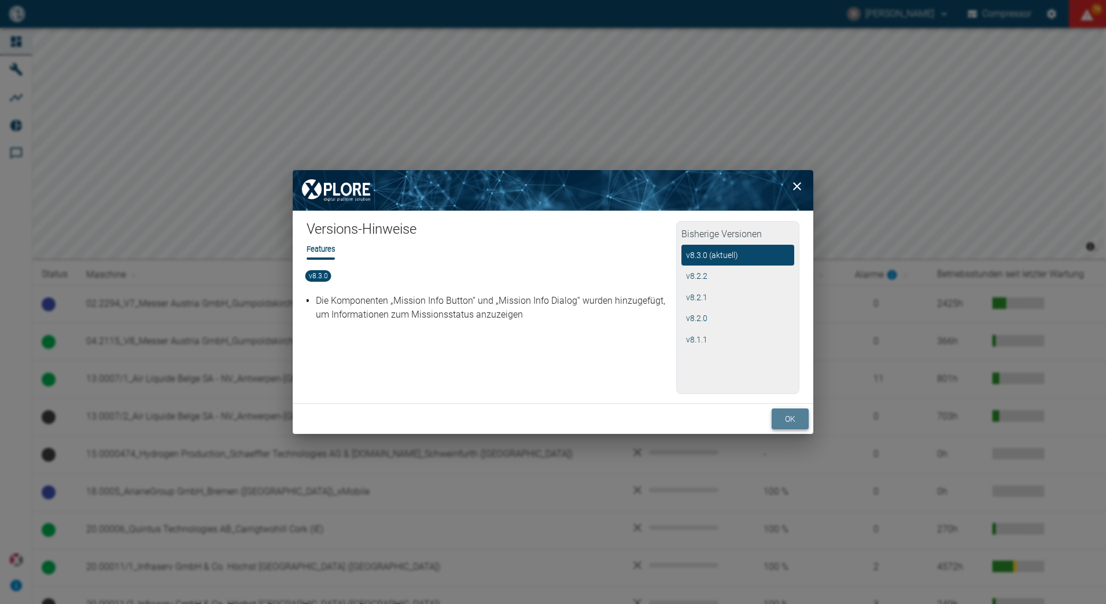
click at [795, 415] on button "ok" at bounding box center [789, 418] width 37 height 21
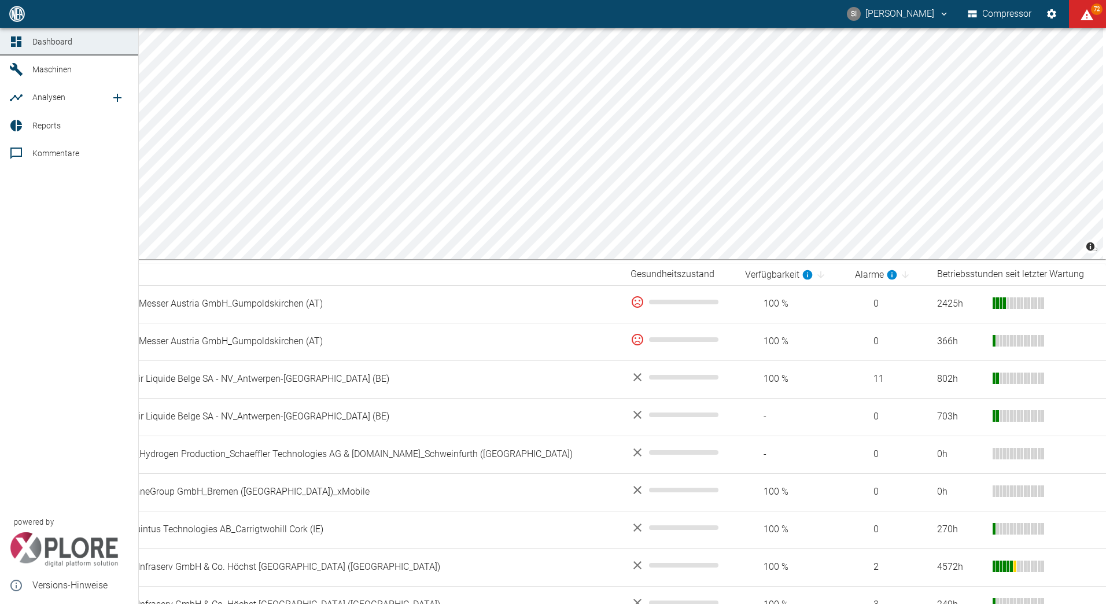
click at [50, 74] on span "Maschinen" at bounding box center [51, 69] width 39 height 9
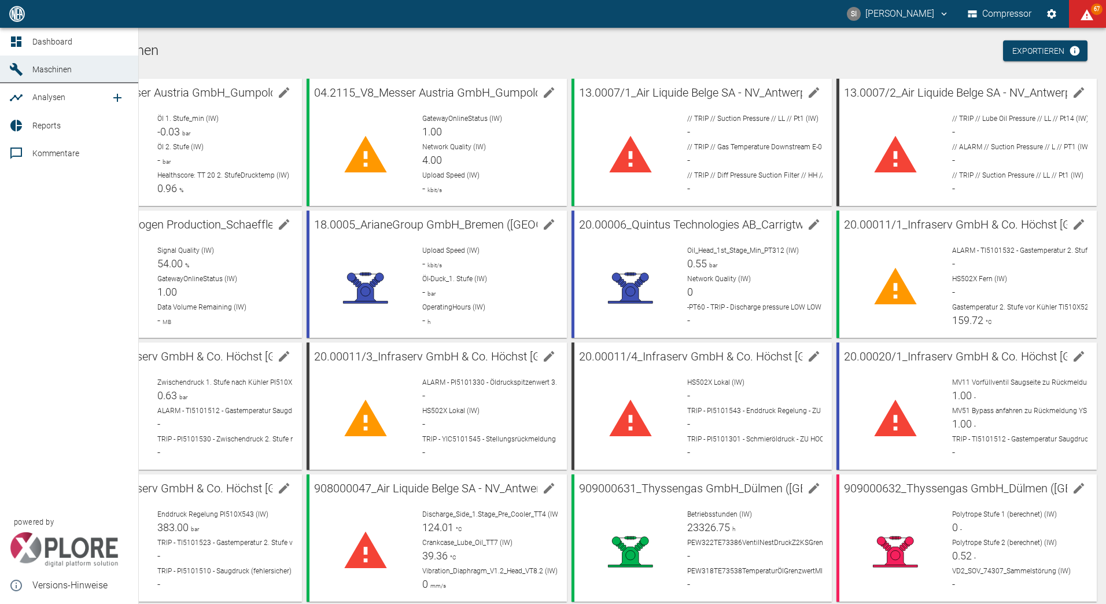
click at [38, 127] on span "Reports" at bounding box center [46, 125] width 28 height 9
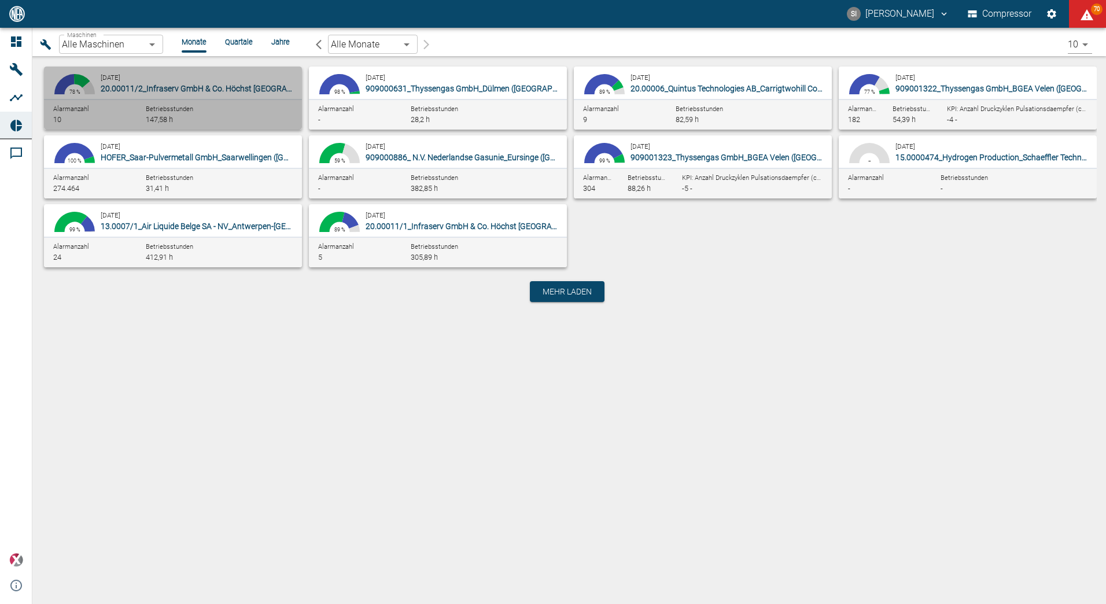
click at [235, 80] on div "[DATE] 20.00011/2_Infraserv GmbH & Co. Höchst [GEOGRAPHIC_DATA] ([GEOGRAPHIC_DA…" at bounding box center [199, 82] width 197 height 23
type input "c2276273-5d8b-49b3-874e-7f9c43a86a1e"
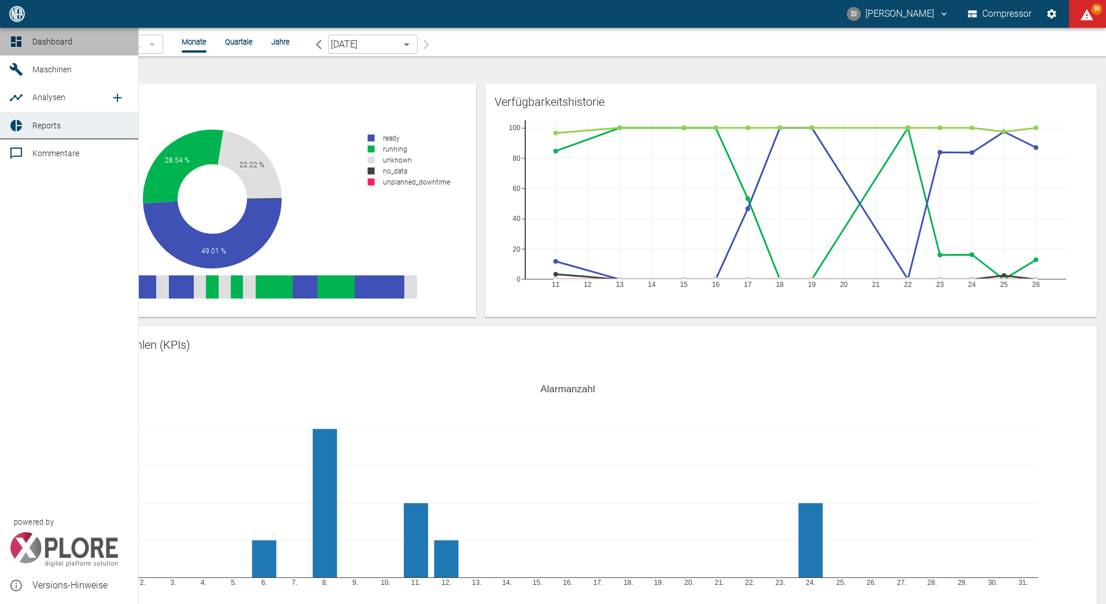
click at [11, 41] on icon at bounding box center [16, 41] width 10 height 10
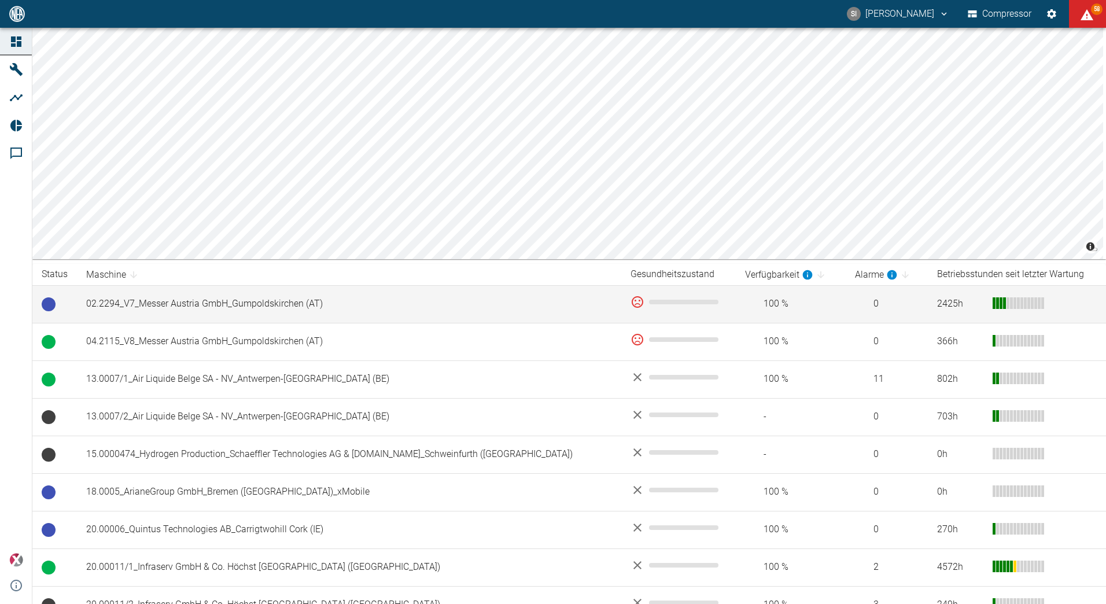
click at [441, 301] on div "© Carto © OpenStreetMap contributors Status Maschine Gesundheitszustand Verfügb…" at bounding box center [568, 570] width 1073 height 1085
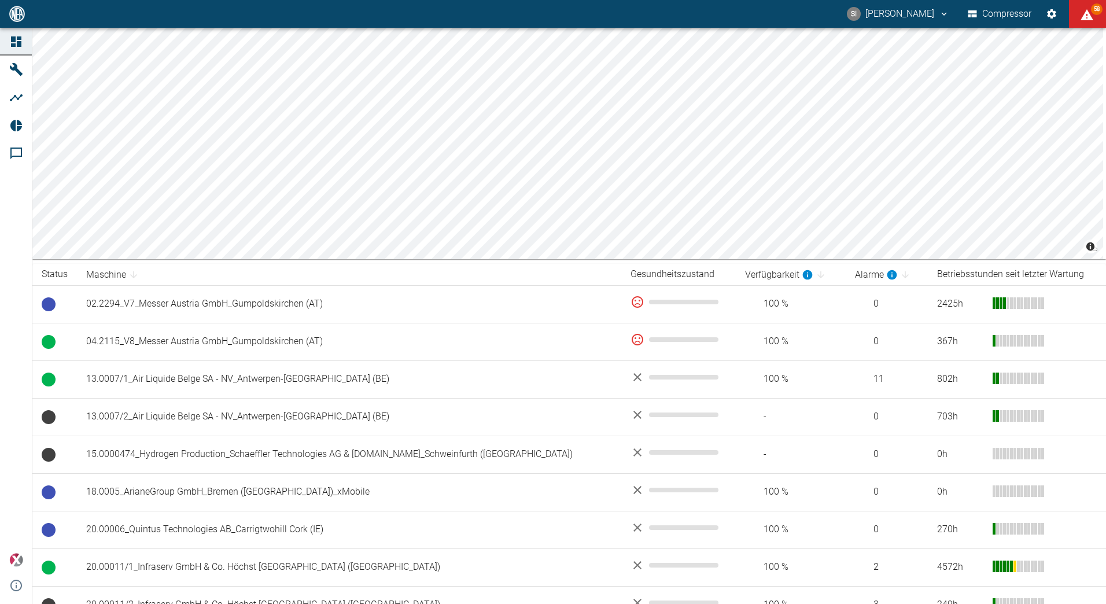
click at [929, 268] on th "Betriebsstunden seit letzter Wartung" at bounding box center [1017, 274] width 178 height 21
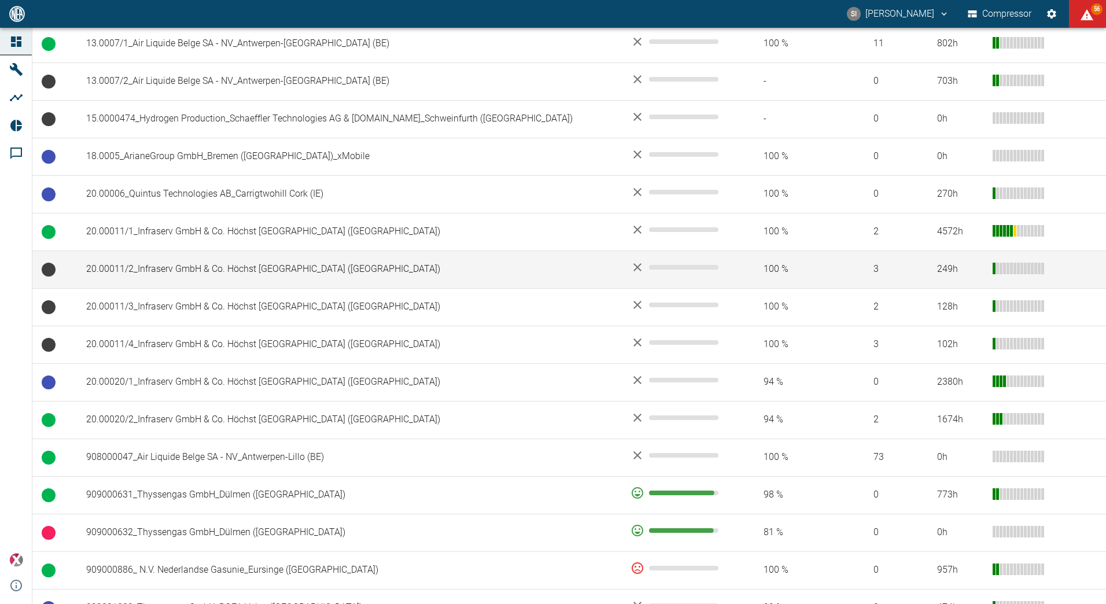
scroll to position [393, 0]
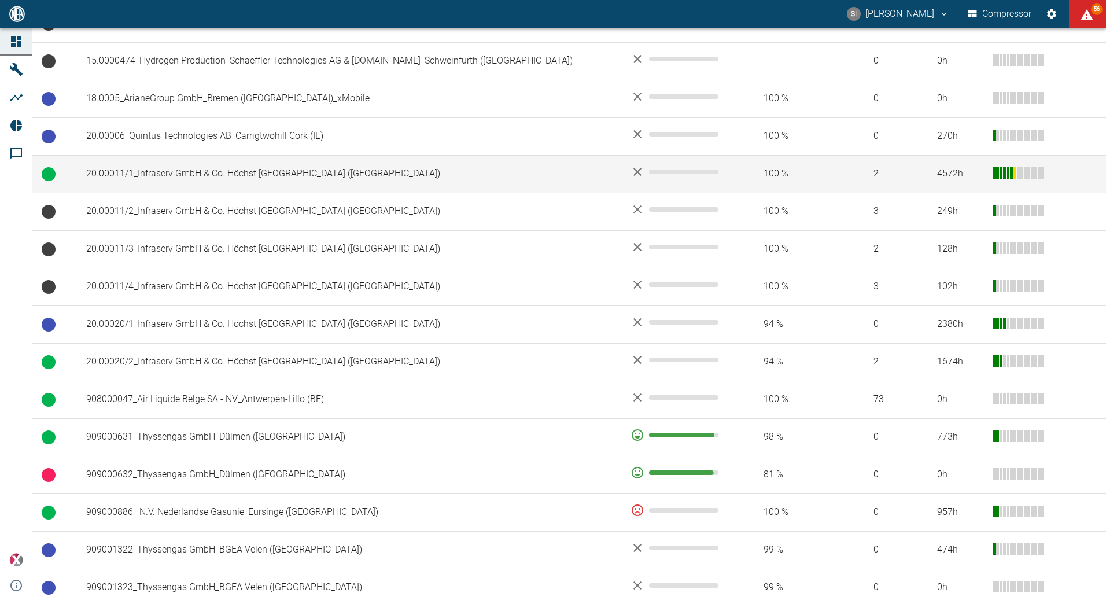
click at [414, 168] on td "20.00011/1_Infraserv GmbH & Co. Höchst [GEOGRAPHIC_DATA] ([GEOGRAPHIC_DATA])" at bounding box center [349, 174] width 544 height 38
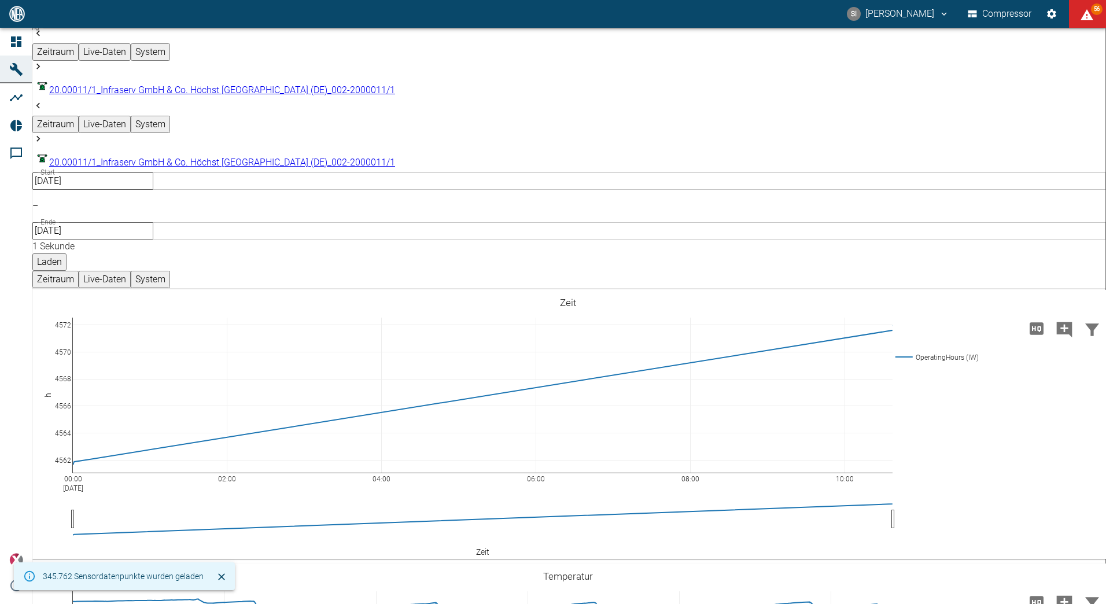
click at [153, 172] on input "[DATE]" at bounding box center [92, 180] width 121 height 17
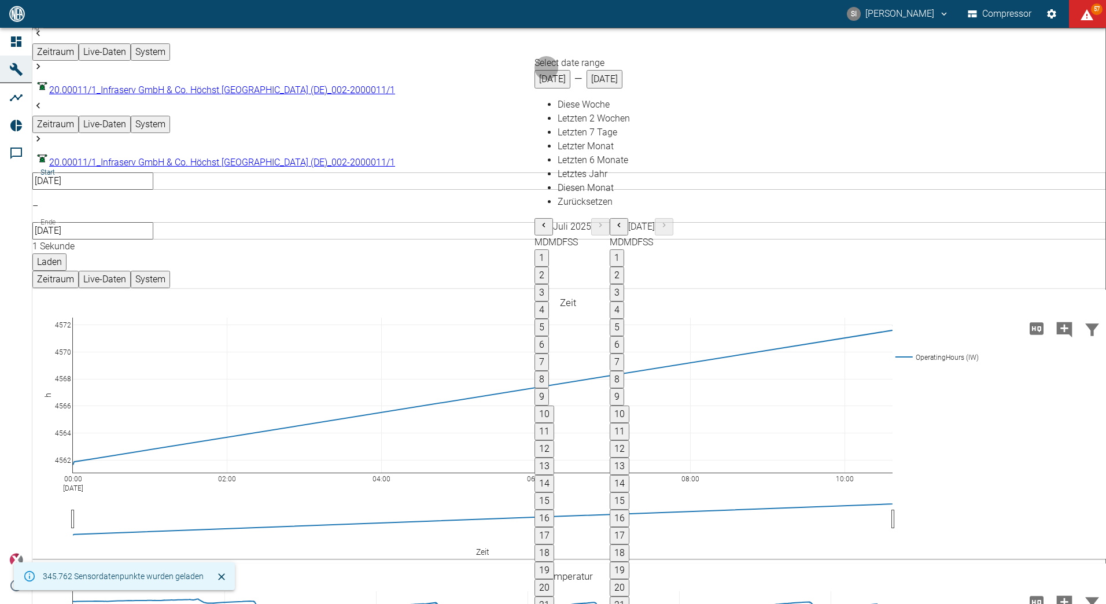
click at [548, 220] on icon "Previous month" at bounding box center [543, 224] width 9 height 9
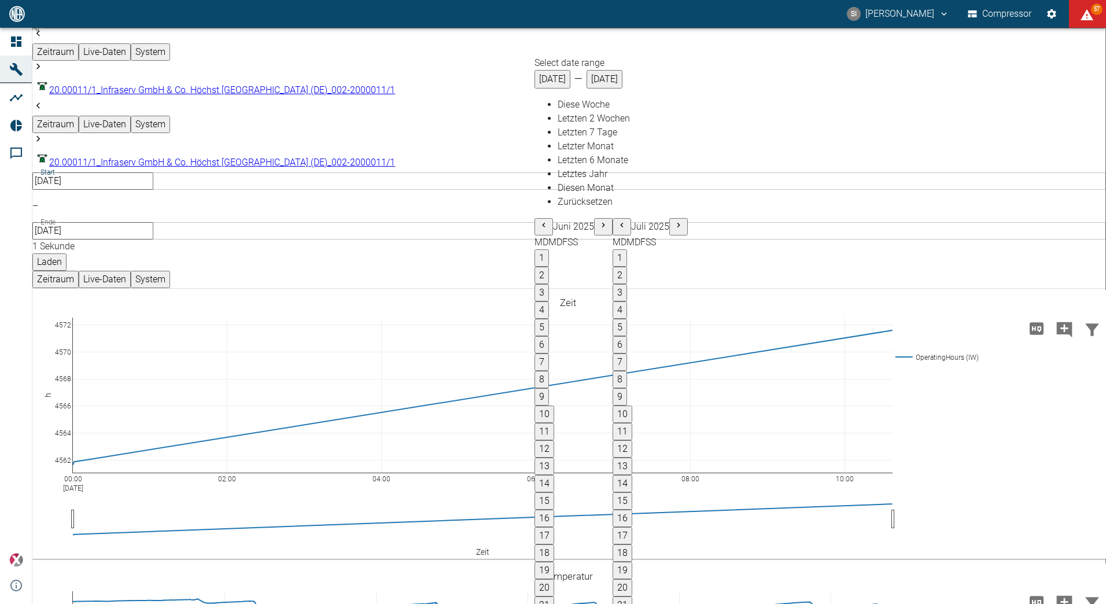
click at [548, 220] on icon "Previous month" at bounding box center [543, 224] width 9 height 9
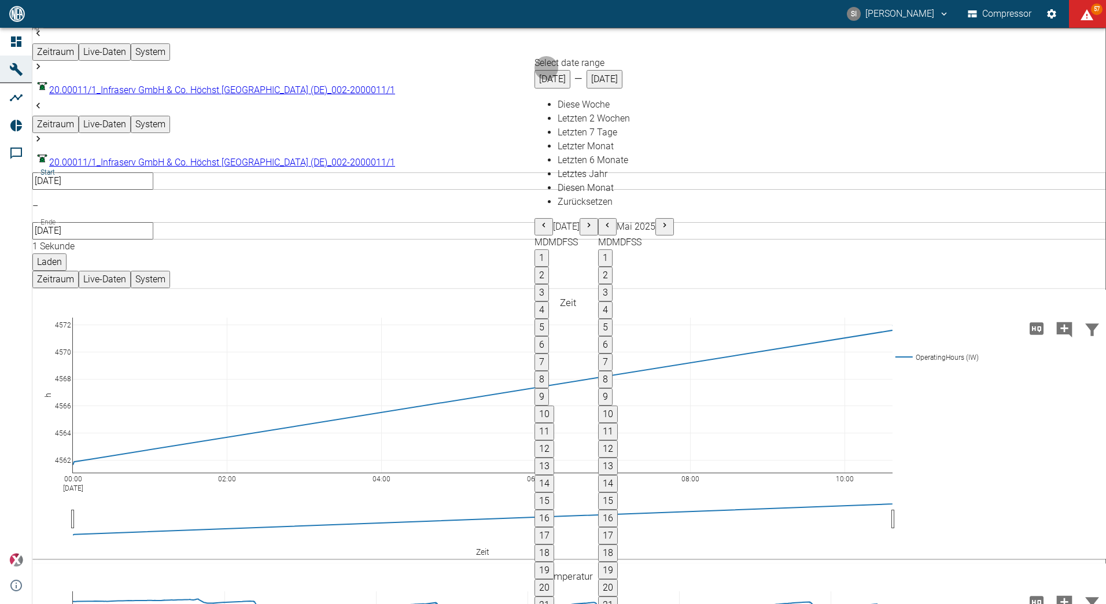
click at [548, 220] on icon "Previous month" at bounding box center [543, 224] width 9 height 9
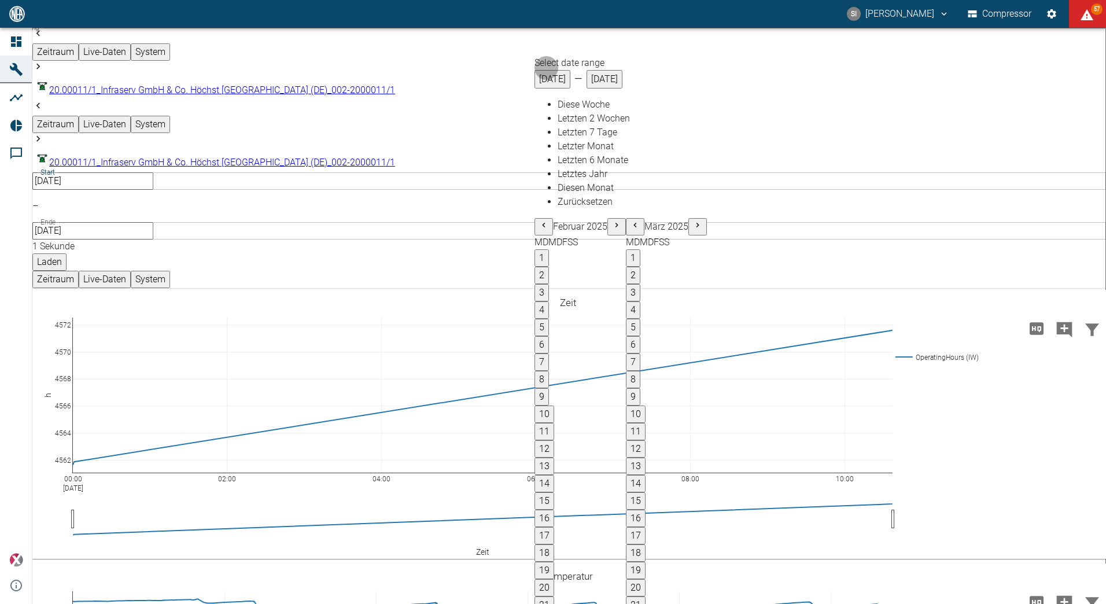
click at [548, 220] on icon "Previous month" at bounding box center [543, 224] width 9 height 9
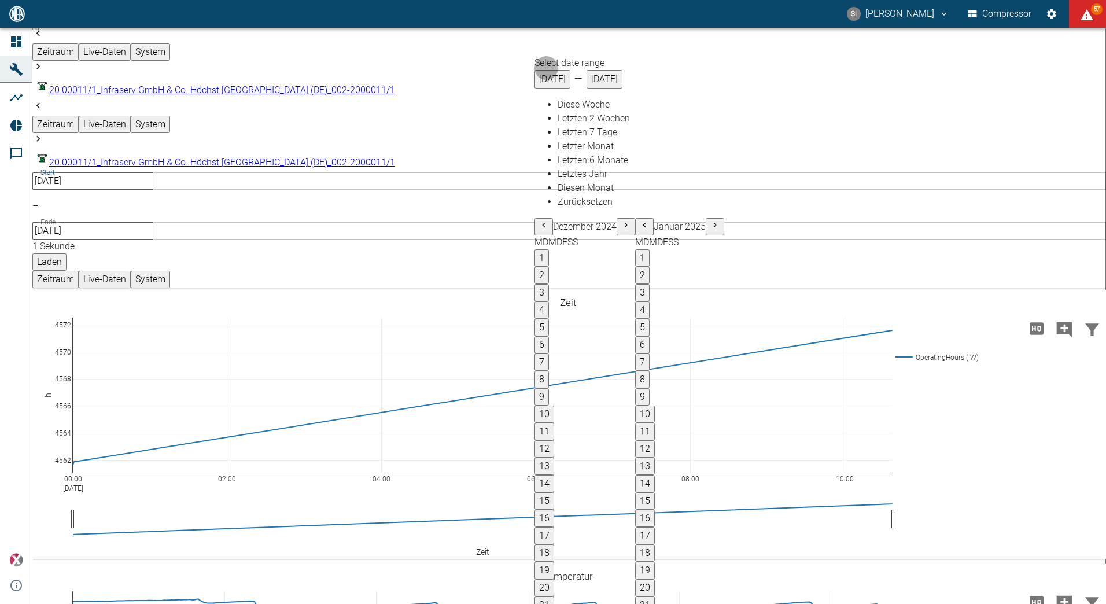
click at [548, 220] on icon "Previous month" at bounding box center [543, 224] width 9 height 9
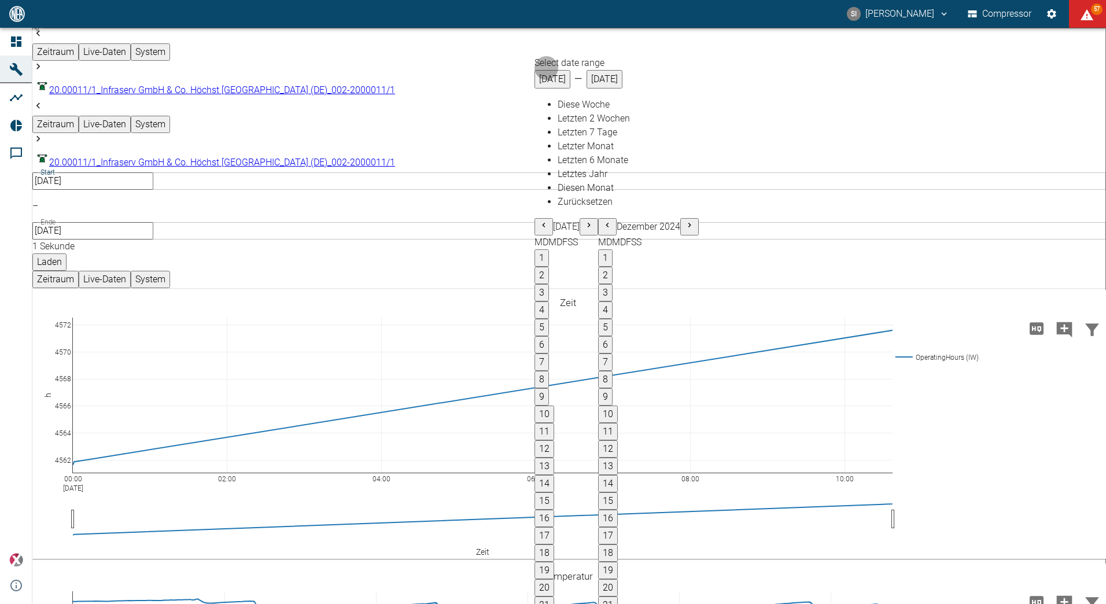
click at [548, 220] on icon "Previous month" at bounding box center [543, 224] width 9 height 9
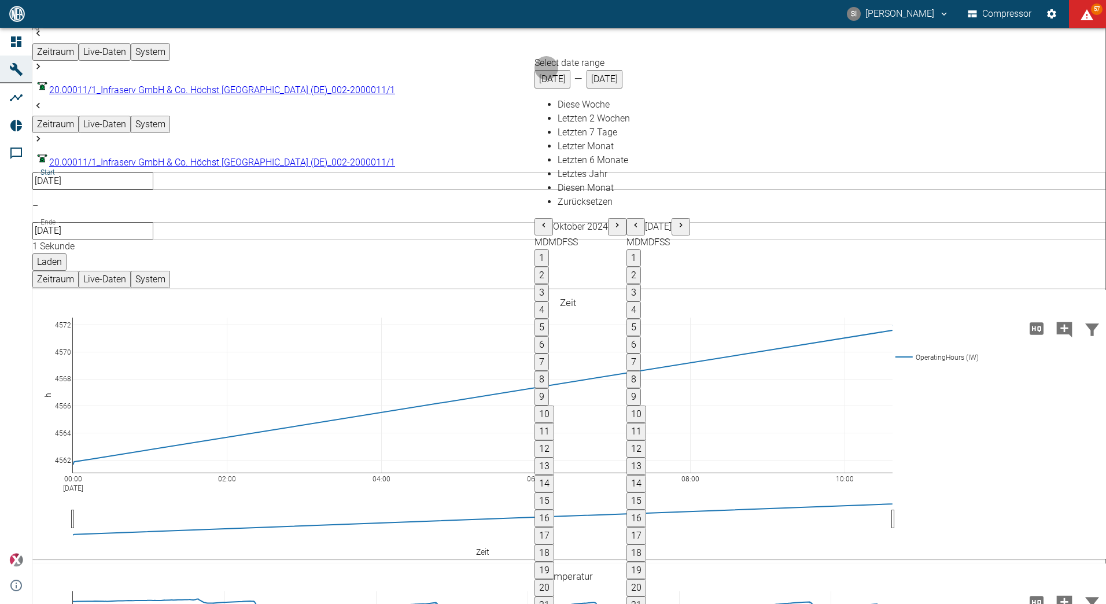
click at [548, 220] on icon "Previous month" at bounding box center [543, 224] width 9 height 9
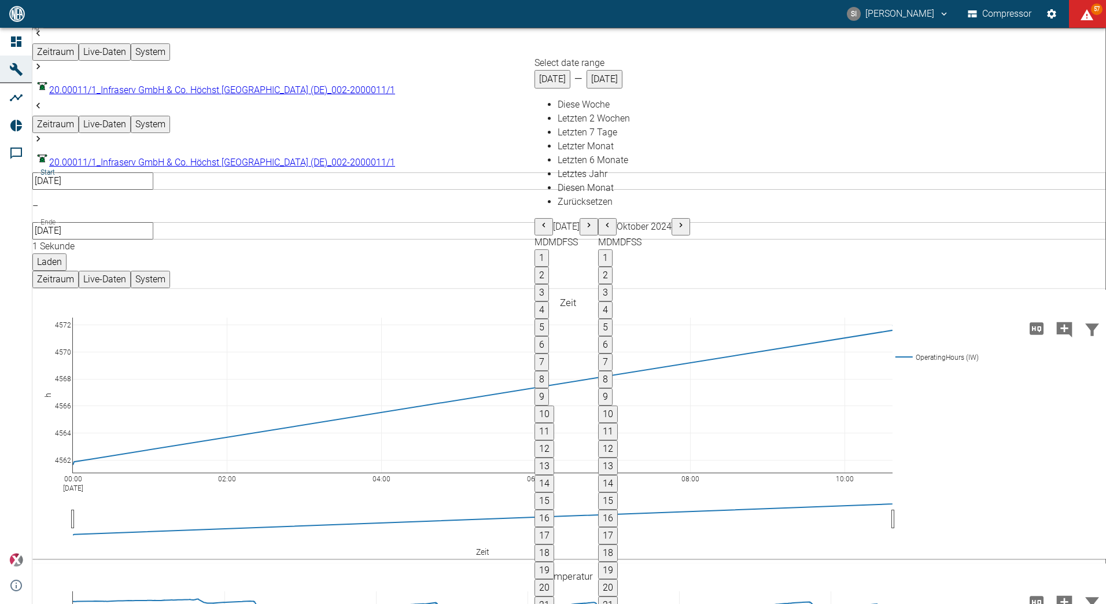
click at [685, 220] on icon "Next month" at bounding box center [680, 224] width 9 height 9
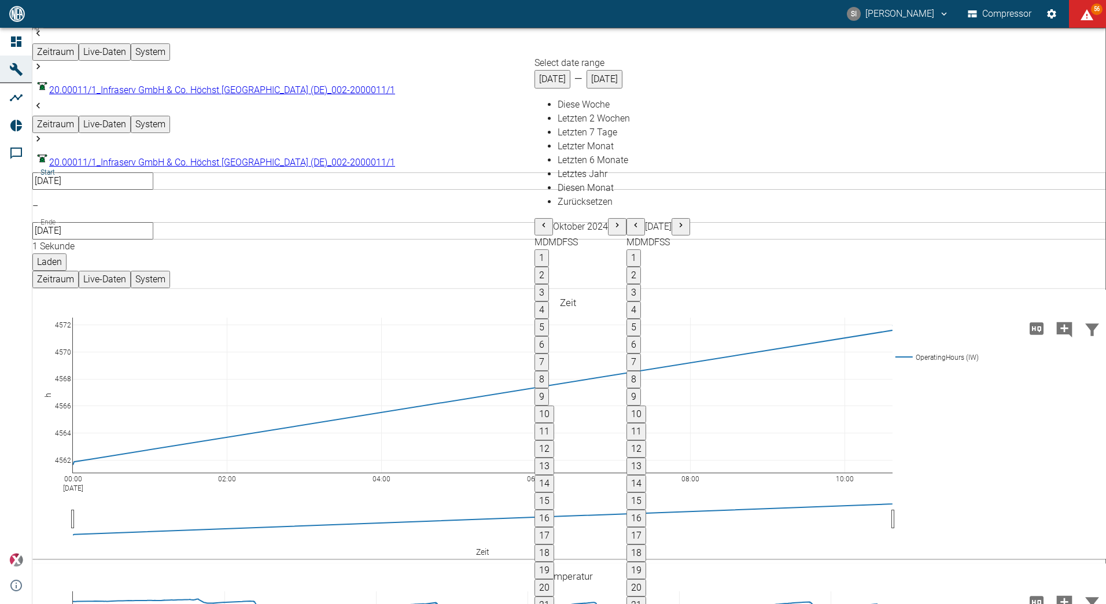
click at [641, 249] on button "1" at bounding box center [633, 257] width 14 height 17
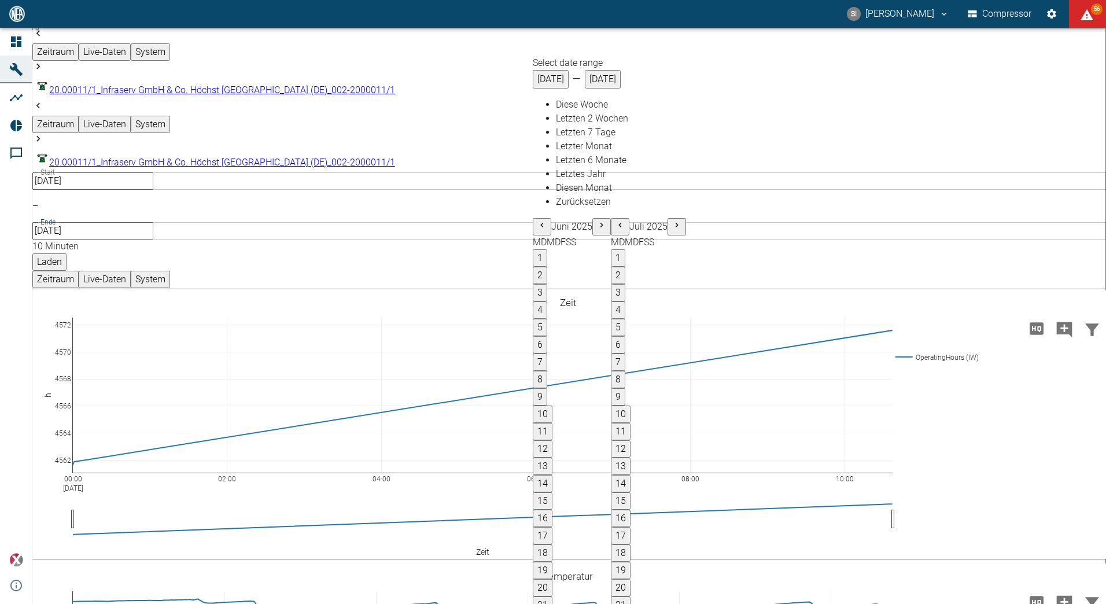
type input "[DATE]"
type input "10min"
click at [546, 220] on icon "Previous month" at bounding box center [541, 224] width 9 height 9
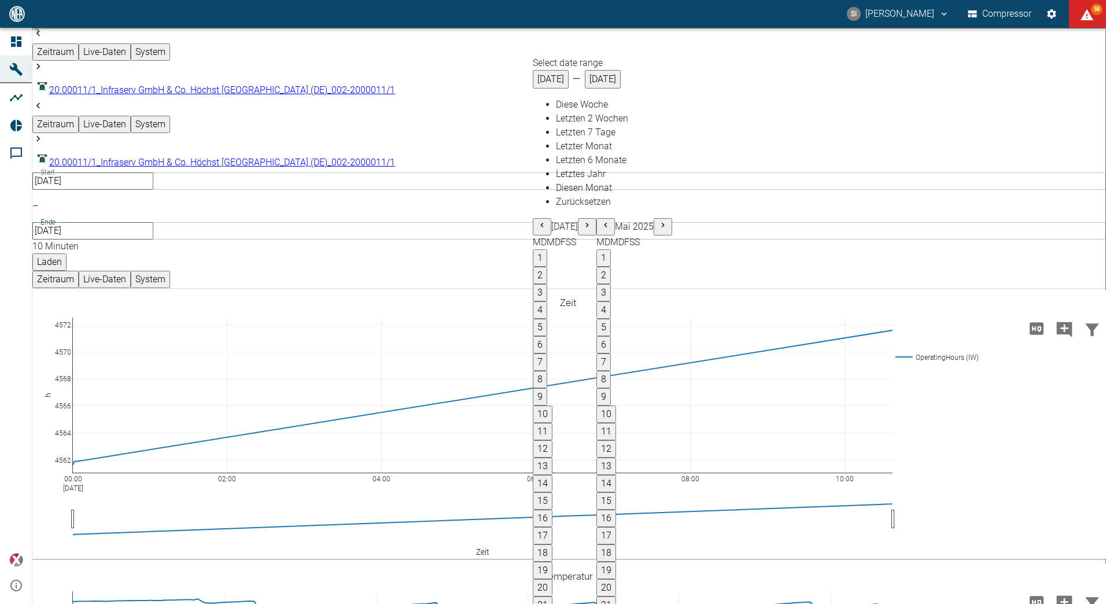
click at [546, 220] on icon "Previous month" at bounding box center [541, 224] width 9 height 9
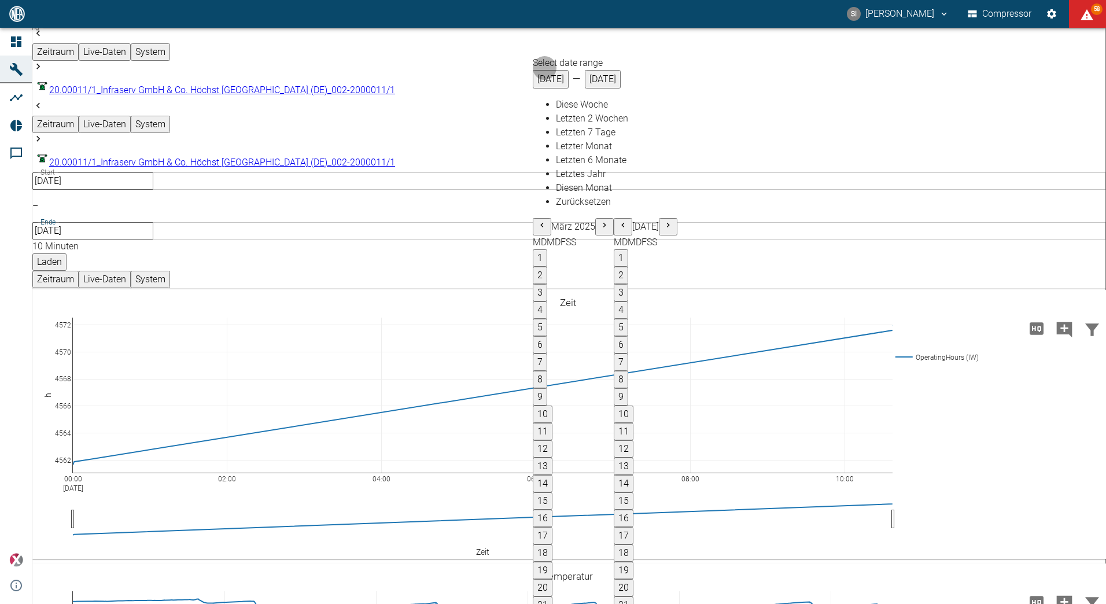
click at [546, 220] on icon "Previous month" at bounding box center [541, 224] width 9 height 9
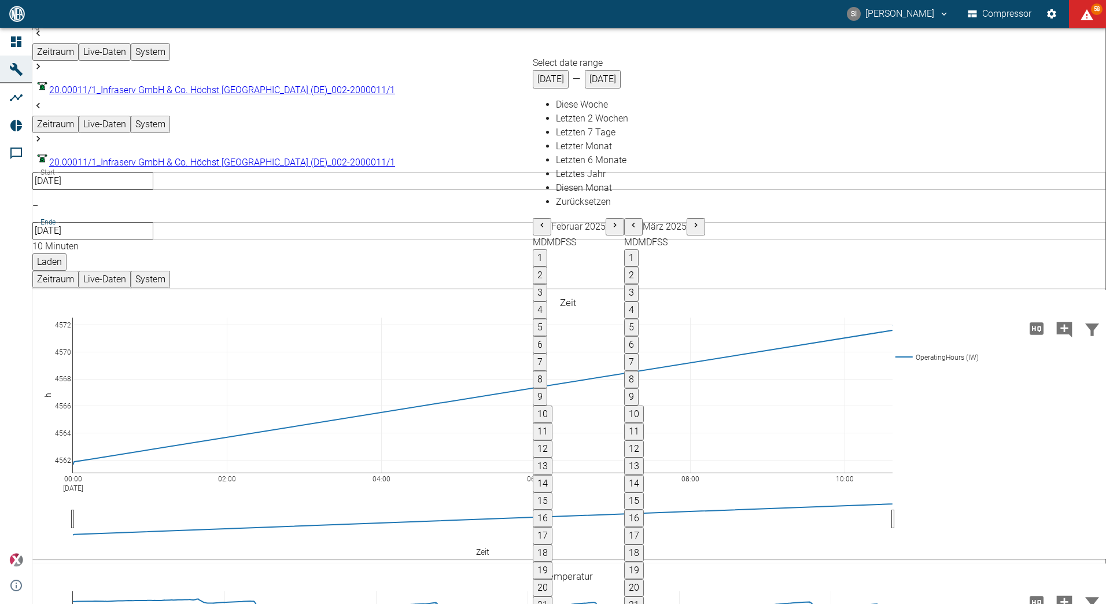
click at [546, 220] on icon "Previous month" at bounding box center [541, 224] width 9 height 9
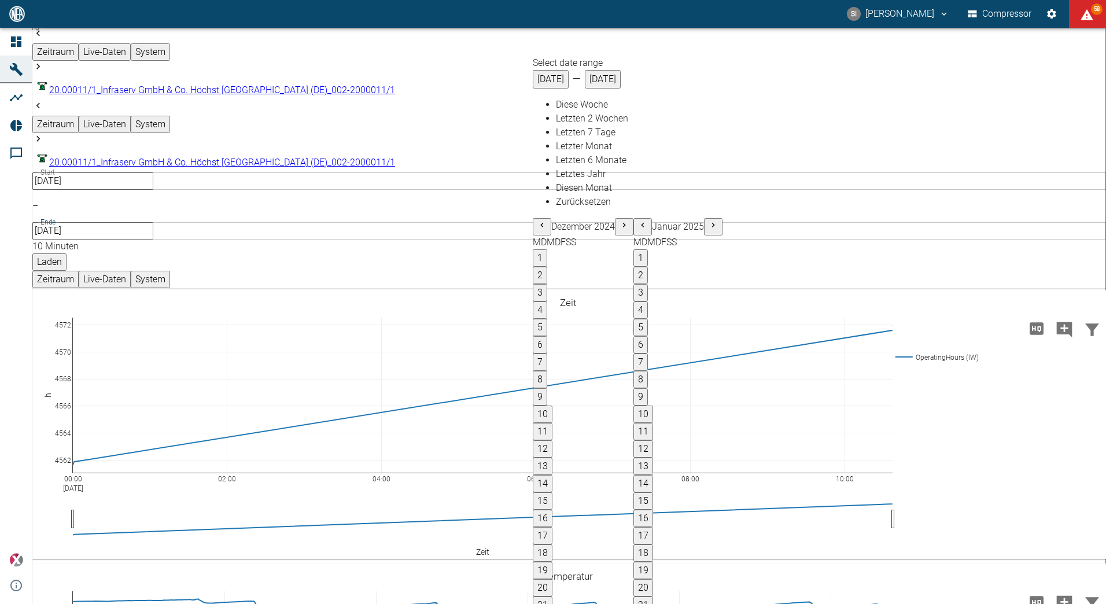
click at [546, 220] on icon "Previous month" at bounding box center [541, 224] width 9 height 9
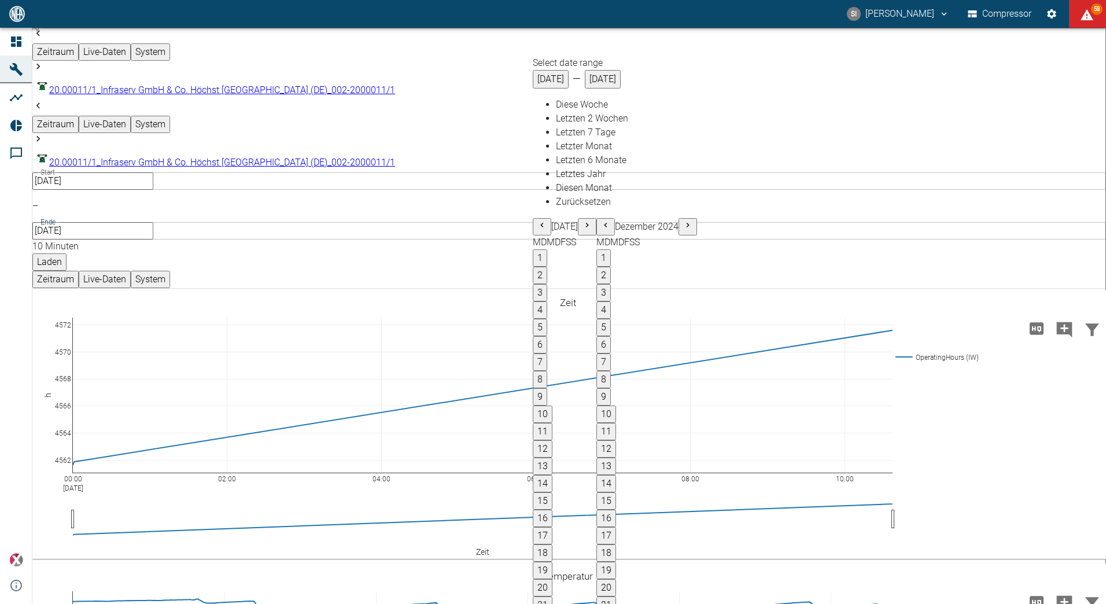
click at [546, 220] on icon "Previous month" at bounding box center [541, 224] width 9 height 9
click at [655, 220] on icon "Next month" at bounding box center [650, 224] width 9 height 9
click at [684, 220] on icon "Next month" at bounding box center [678, 224] width 9 height 9
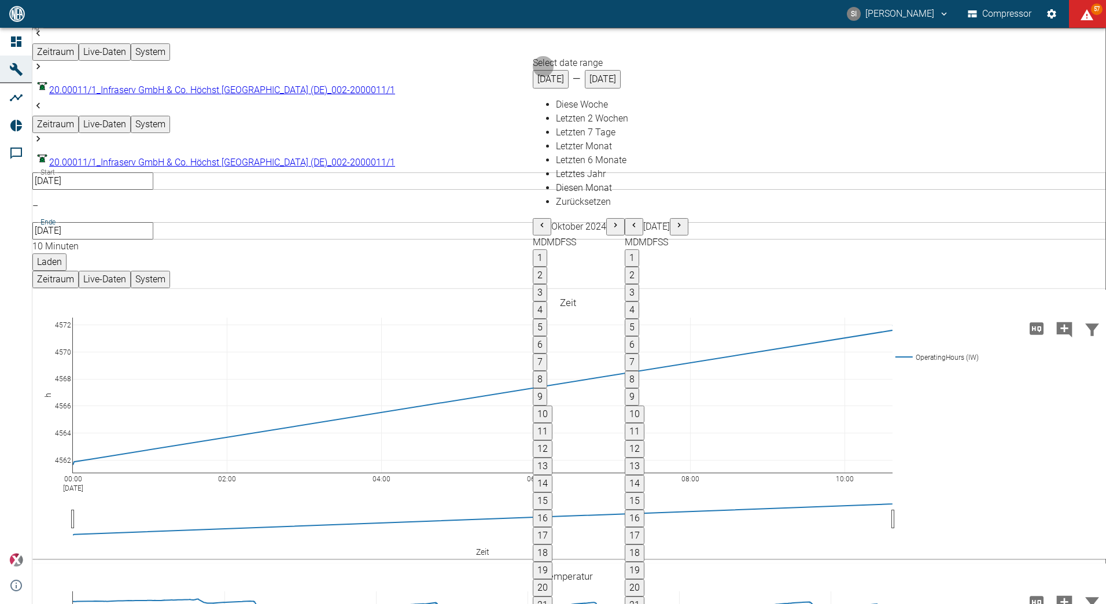
click at [639, 353] on button "7" at bounding box center [632, 361] width 14 height 17
type input "[DATE]"
type input "2min"
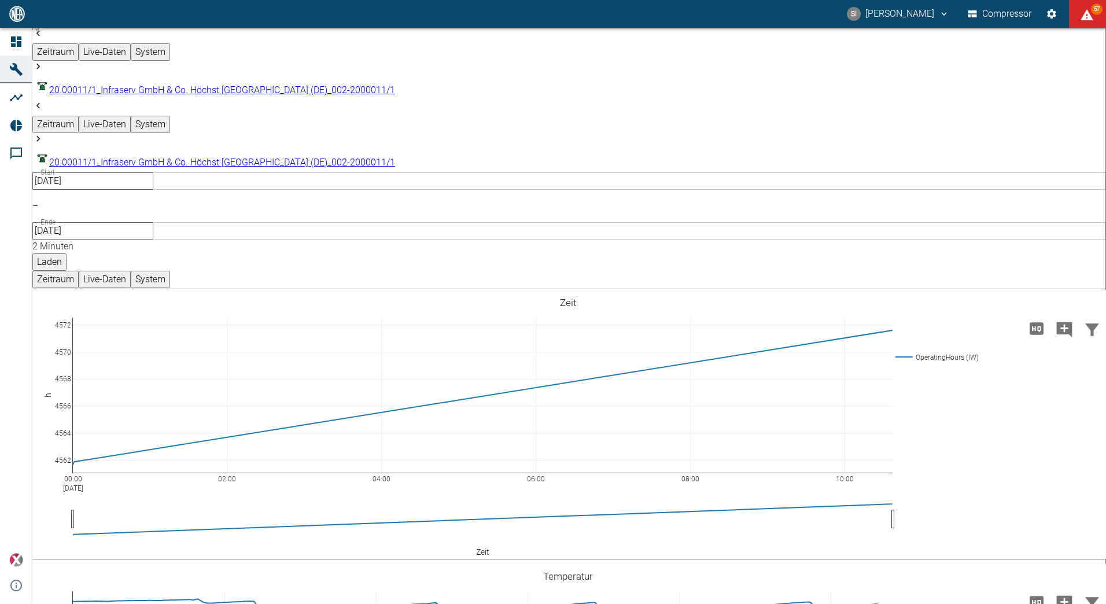
click at [67, 253] on button "Laden" at bounding box center [49, 261] width 34 height 17
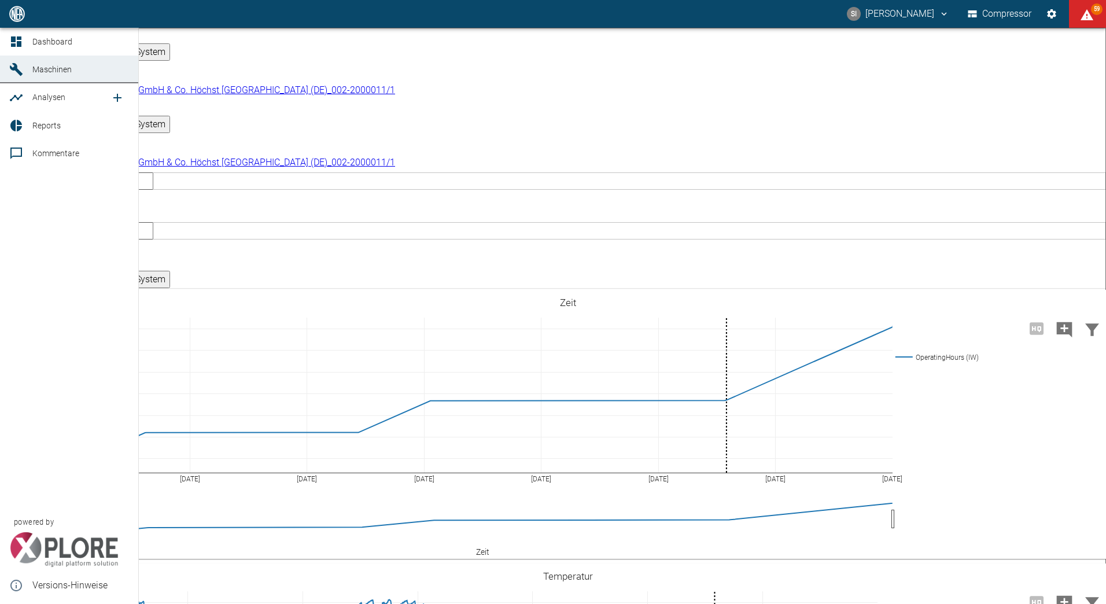
click at [14, 50] on link "Dashboard" at bounding box center [69, 42] width 138 height 28
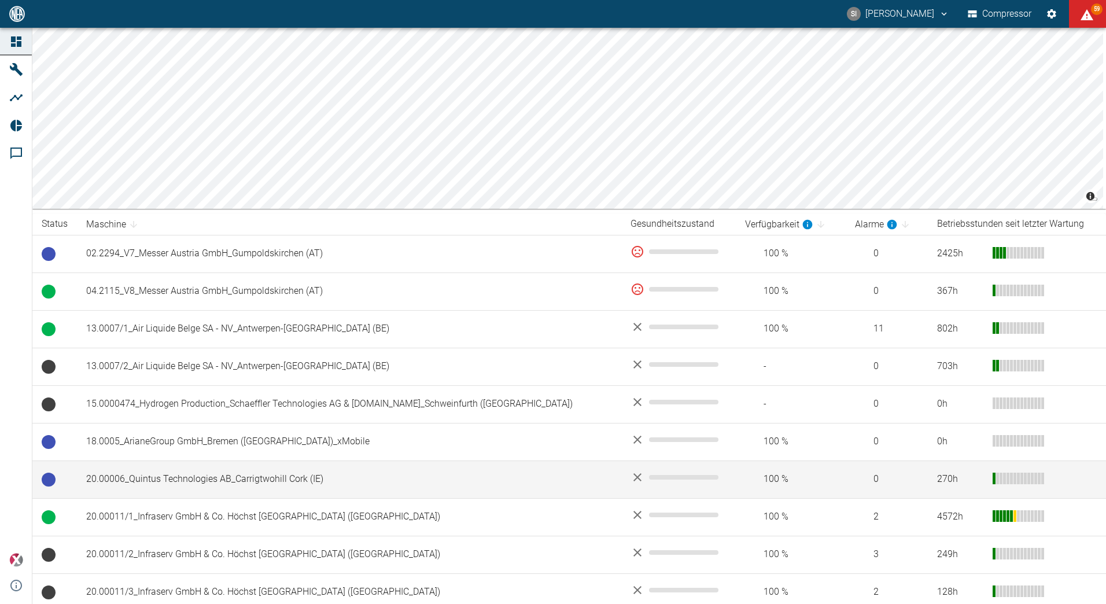
scroll to position [116, 0]
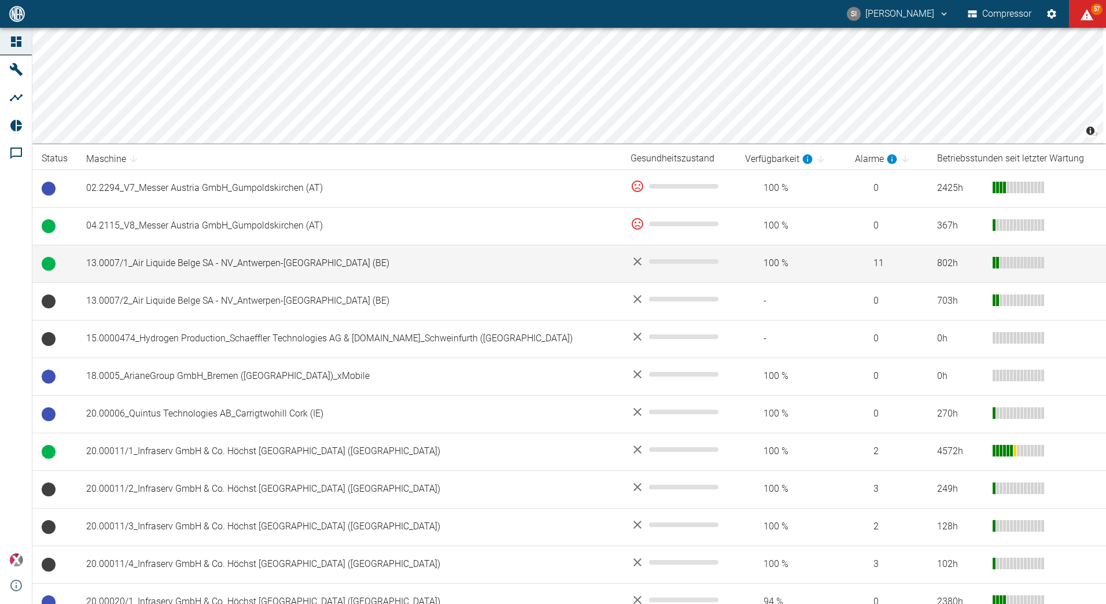
click at [191, 263] on td "13.0007/1_Air Liquide Belge SA - NV_Antwerpen-[GEOGRAPHIC_DATA] (BE)" at bounding box center [349, 264] width 544 height 38
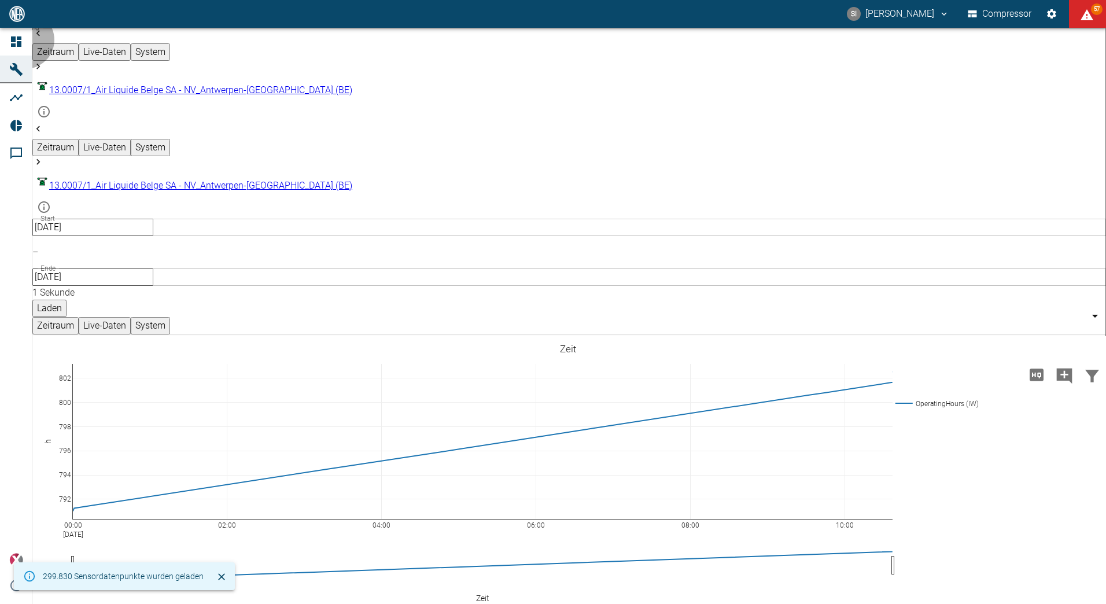
click at [67, 300] on button "Laden" at bounding box center [49, 308] width 34 height 17
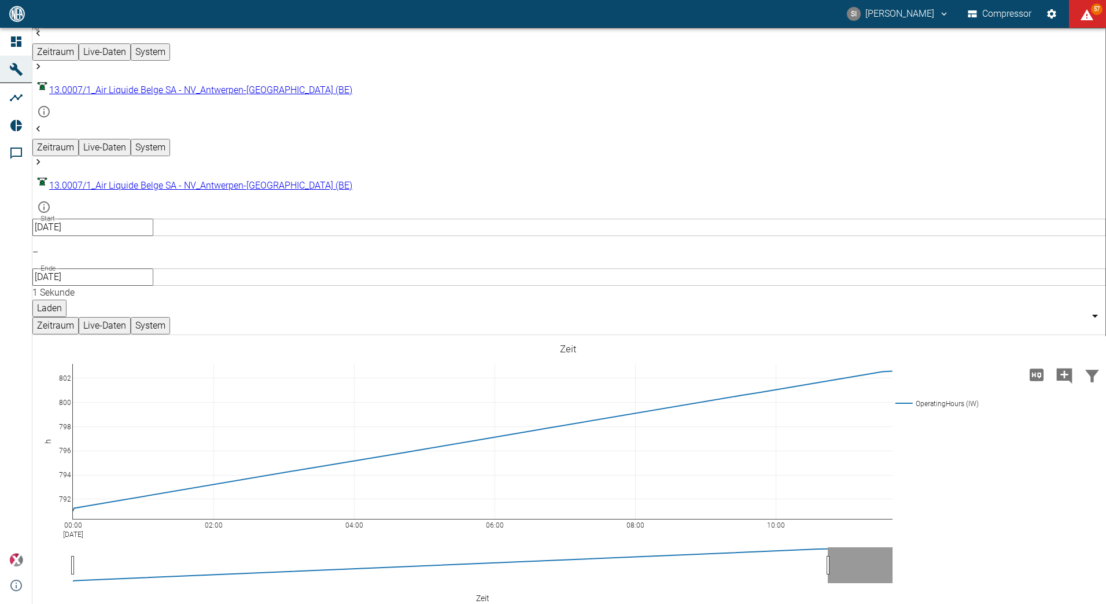
click at [722, 47] on body "SI [PERSON_NAME] Compressor 57 Dashboard Maschinen Analysen Reports Kommentare …" at bounding box center [553, 302] width 1106 height 604
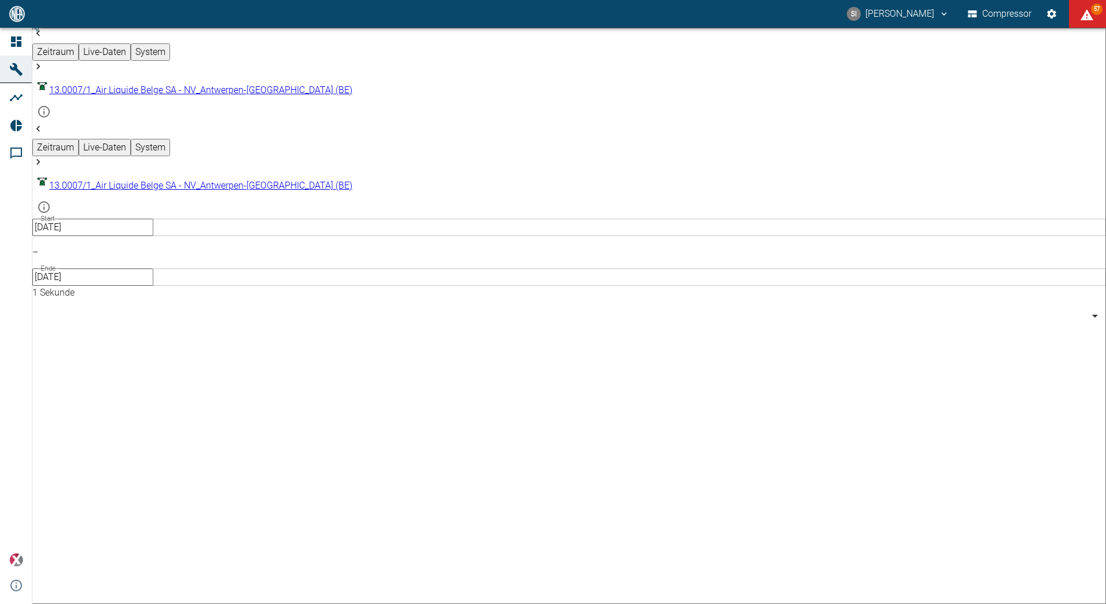
type input "10min"
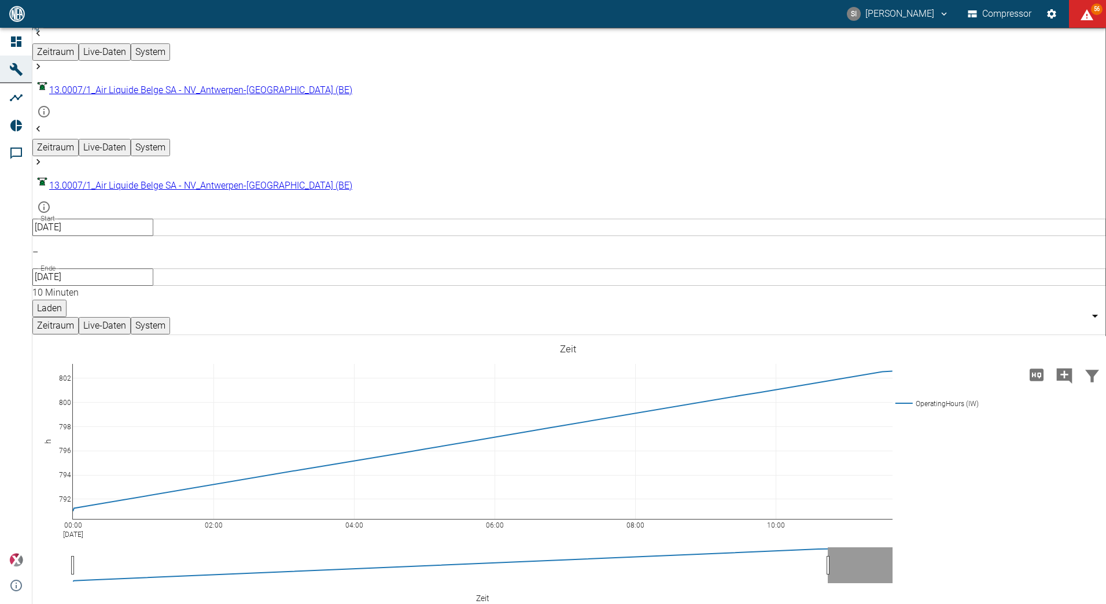
click at [153, 219] on input "[DATE]" at bounding box center [92, 227] width 121 height 17
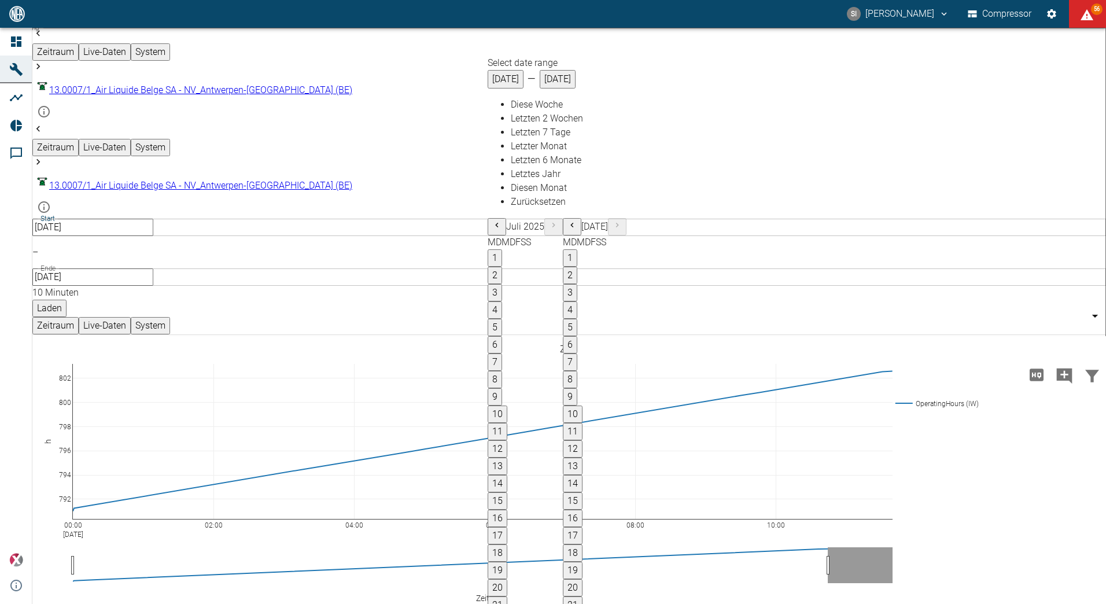
click at [540, 110] on span "Diese Woche" at bounding box center [537, 104] width 52 height 11
type input "[DATE]"
type input "2min"
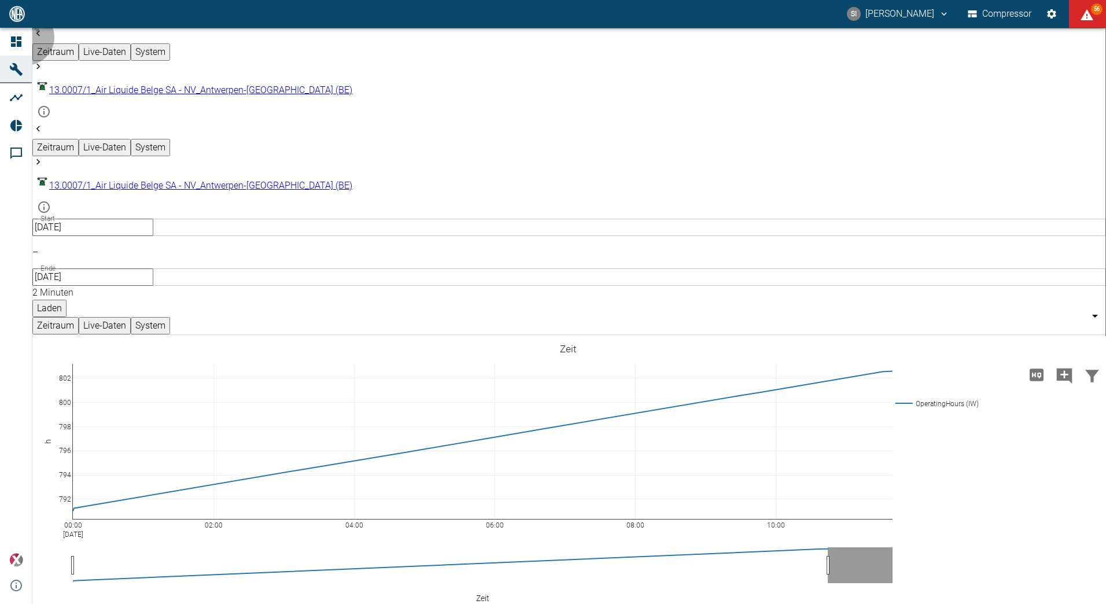
click at [67, 300] on button "Laden" at bounding box center [49, 308] width 34 height 17
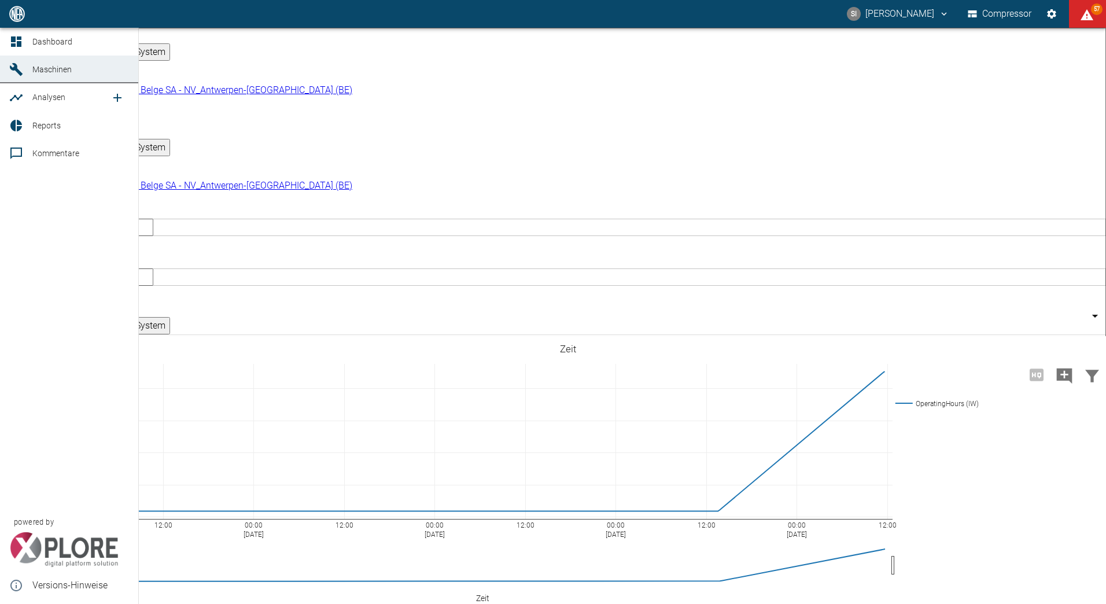
click at [10, 149] on icon at bounding box center [16, 153] width 12 height 12
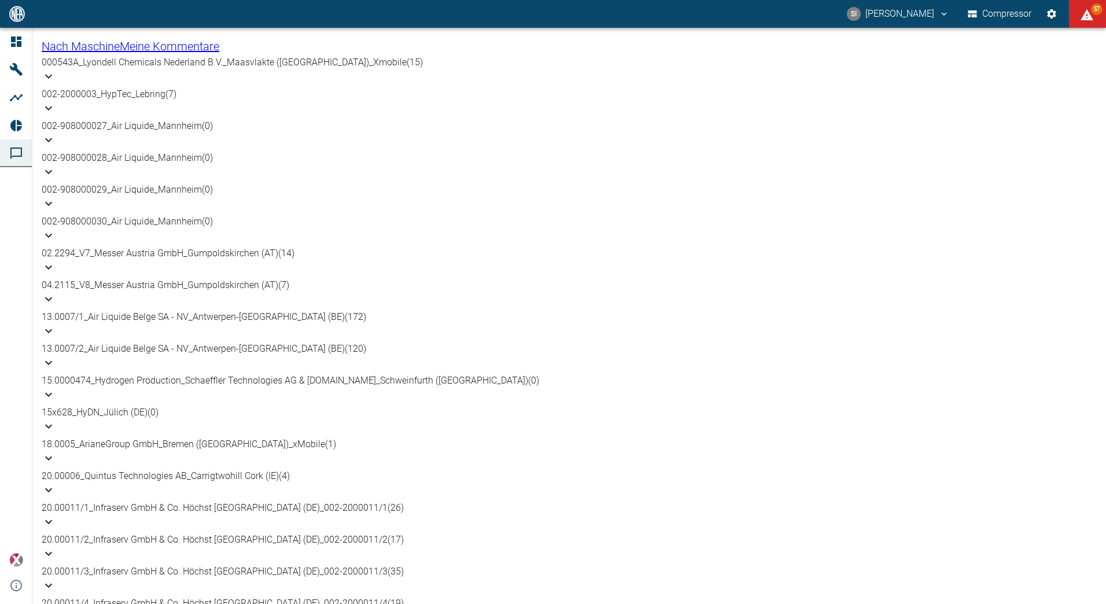
click at [94, 321] on p "13.0007/1_Air Liquide Belge SA - NV_Antwerpen-[GEOGRAPHIC_DATA] (BE) (172)" at bounding box center [569, 317] width 1055 height 14
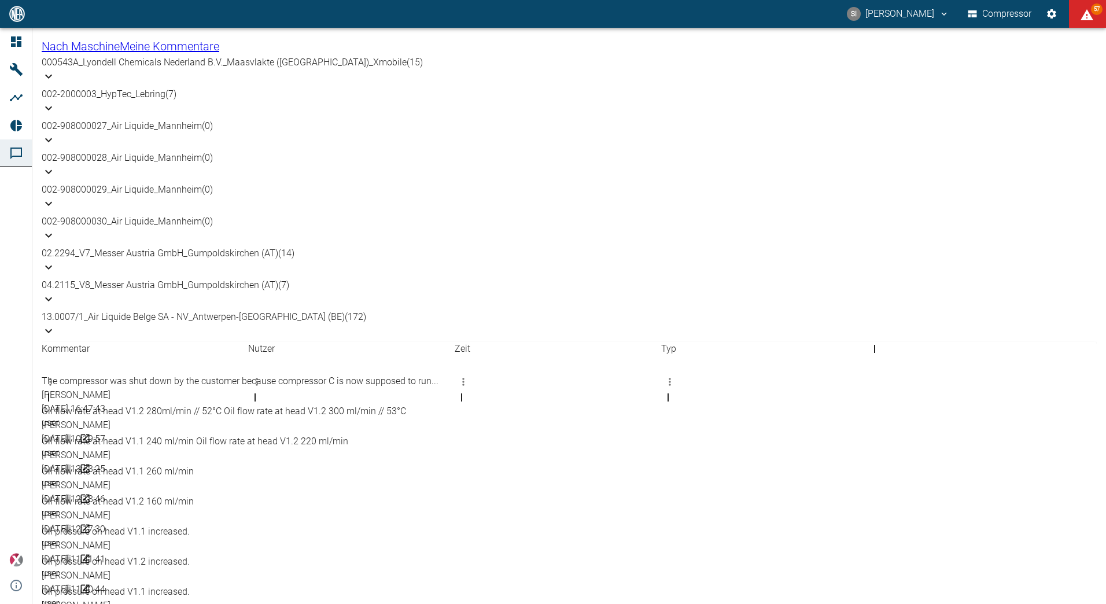
scroll to position [231, 0]
click at [174, 374] on div "The compressor was shut down by the customer because compressor C is now suppos…" at bounding box center [305, 381] width 526 height 14
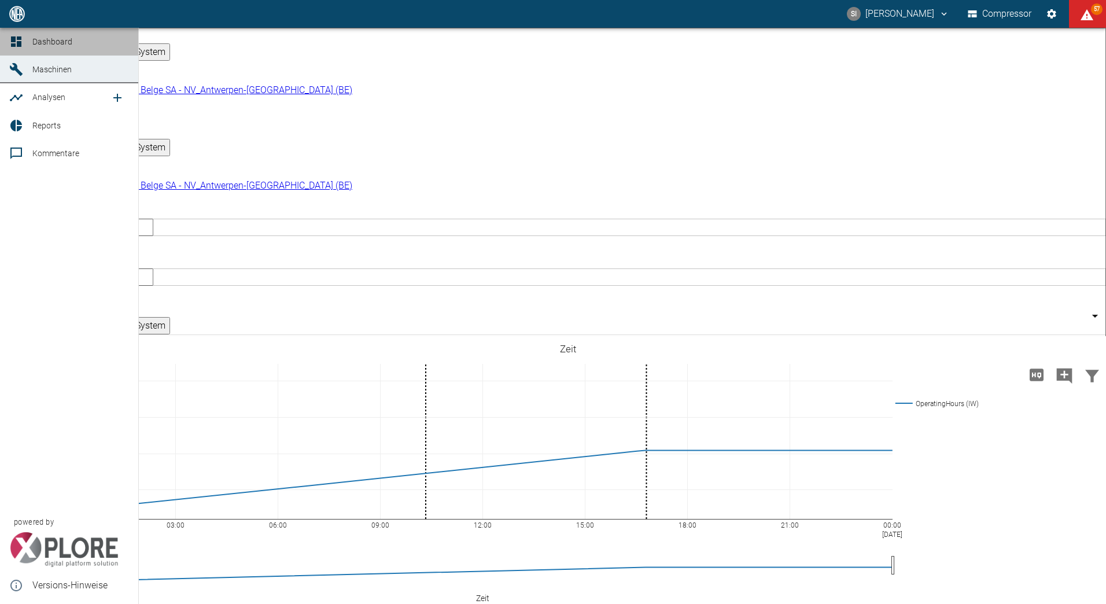
click at [12, 41] on icon at bounding box center [16, 41] width 10 height 10
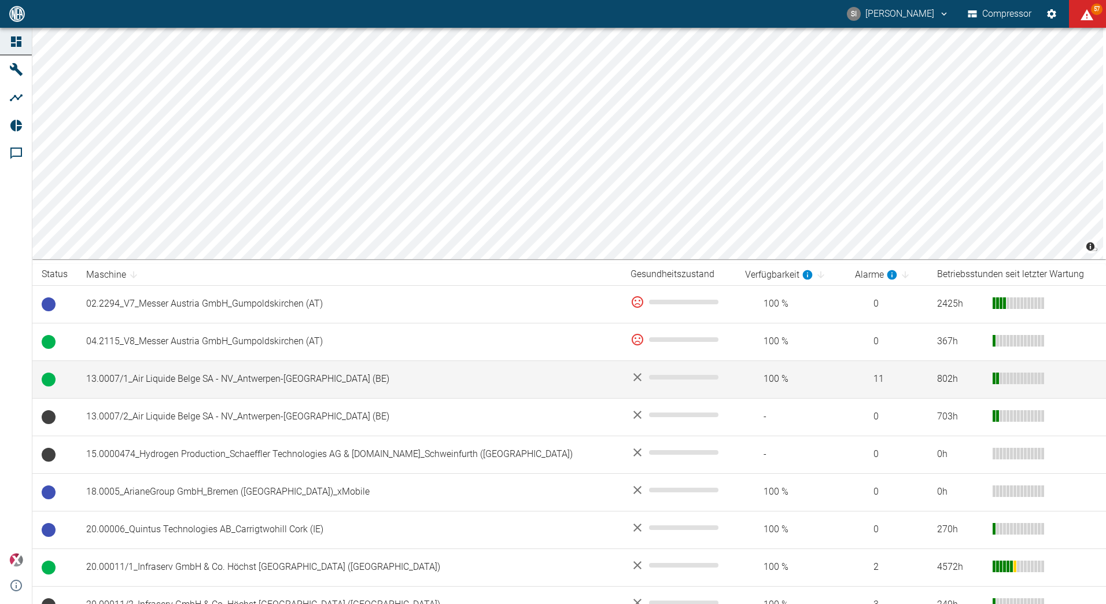
click at [217, 379] on td "13.0007/1_Air Liquide Belge SA - NV_Antwerpen-[GEOGRAPHIC_DATA] (BE)" at bounding box center [349, 379] width 544 height 38
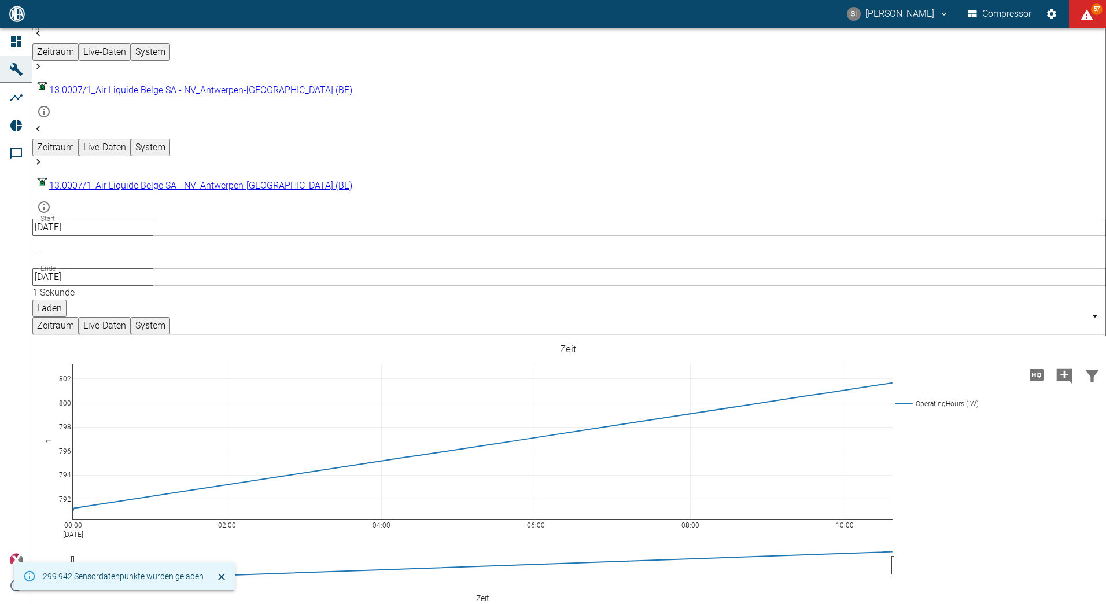
click at [719, 46] on body "SI [PERSON_NAME] Compressor 57 Dashboard Maschinen Analysen Reports Kommentare …" at bounding box center [553, 302] width 1106 height 604
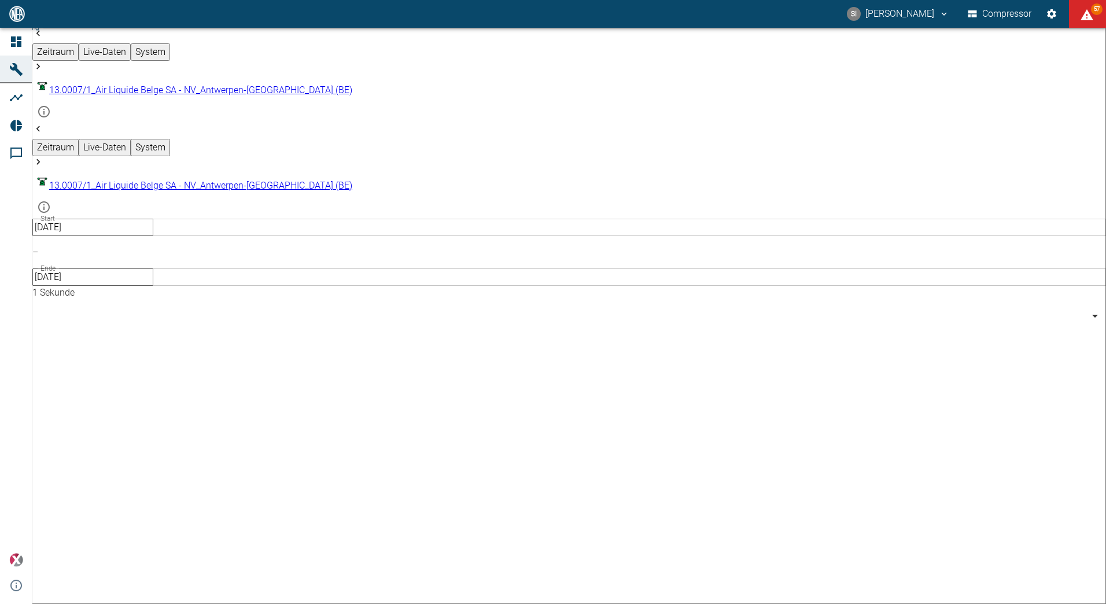
type input "10min"
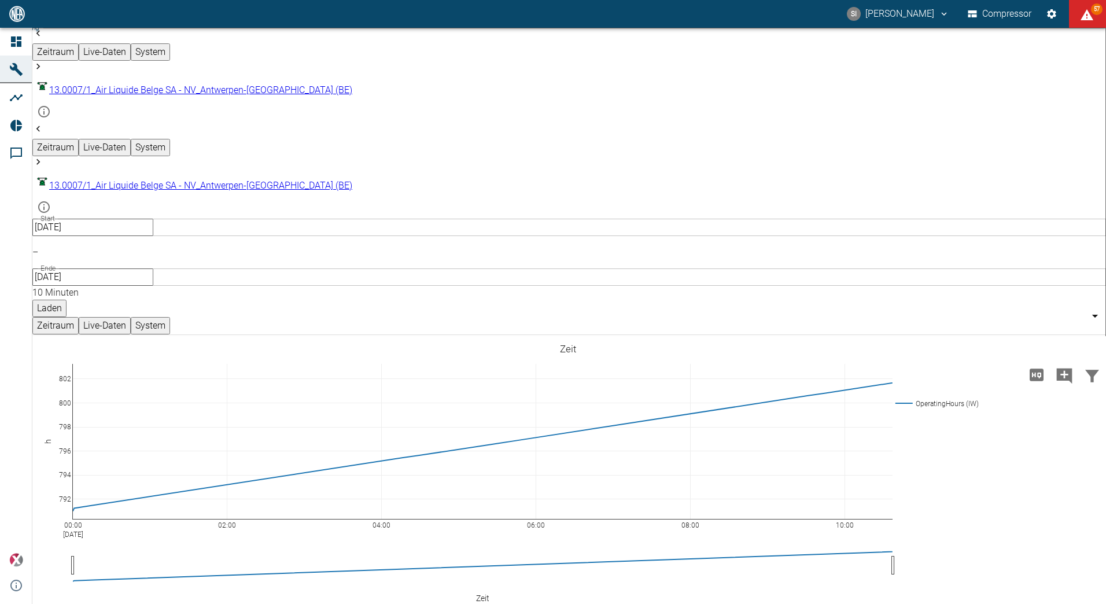
drag, startPoint x: 762, startPoint y: 43, endPoint x: 772, endPoint y: 66, distance: 25.1
click at [67, 300] on button "Laden" at bounding box center [49, 308] width 34 height 17
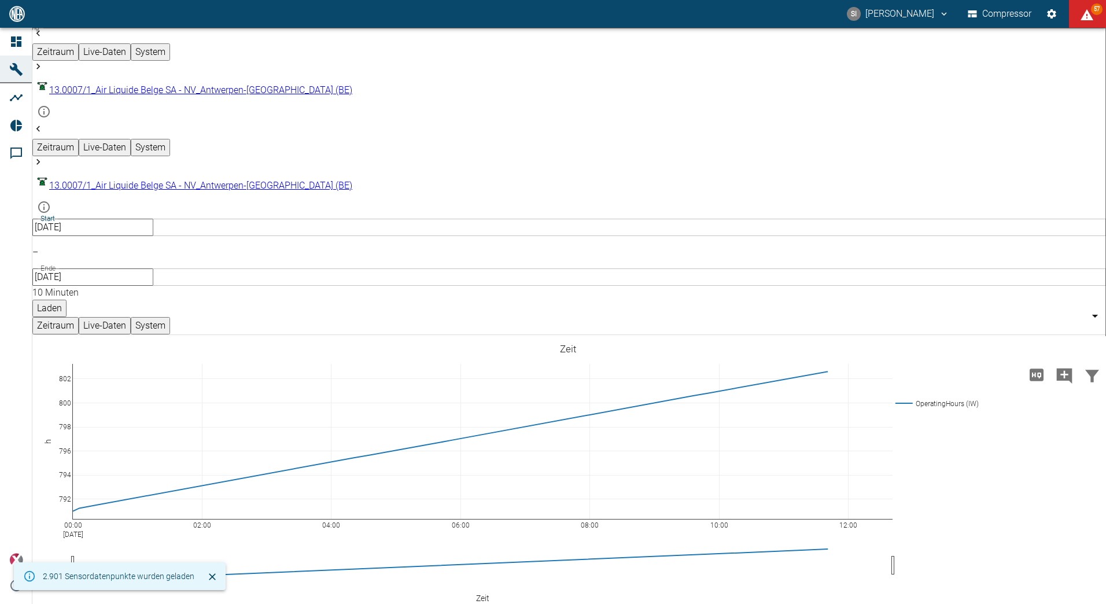
click at [153, 219] on input "[DATE]" at bounding box center [92, 227] width 121 height 17
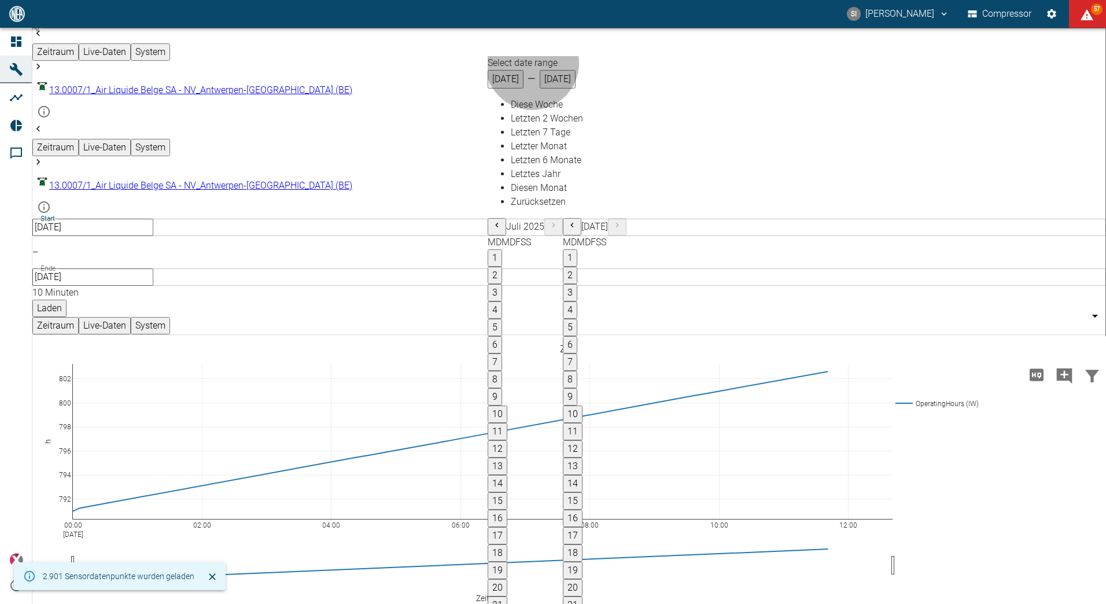
click at [541, 110] on span "Diese Woche" at bounding box center [537, 104] width 52 height 11
type input "[DATE]"
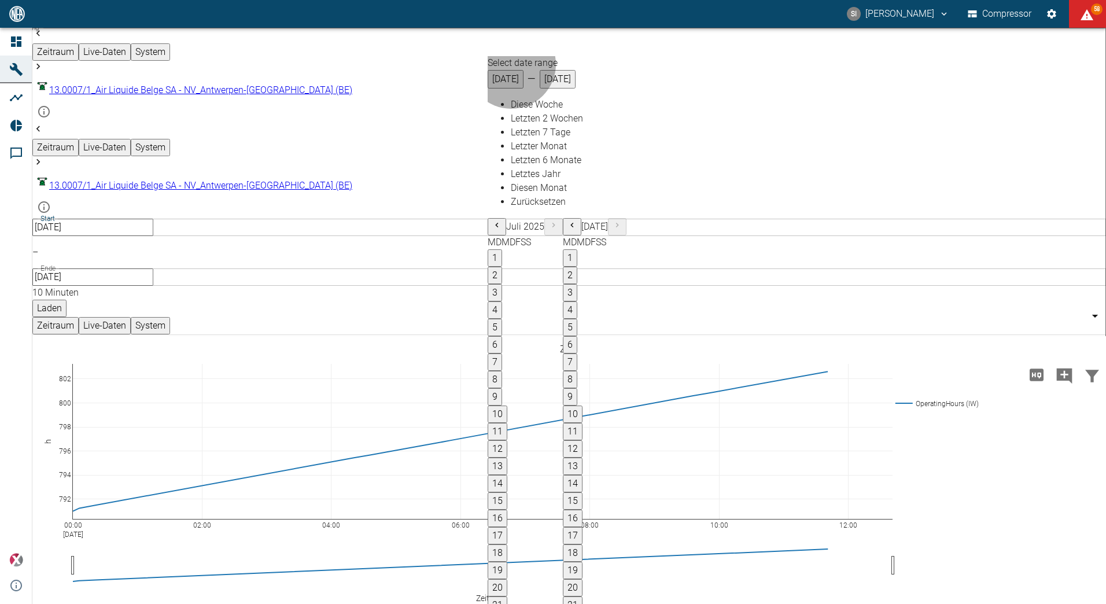
drag, startPoint x: 884, startPoint y: 328, endPoint x: 816, endPoint y: 161, distance: 180.0
type input "2min"
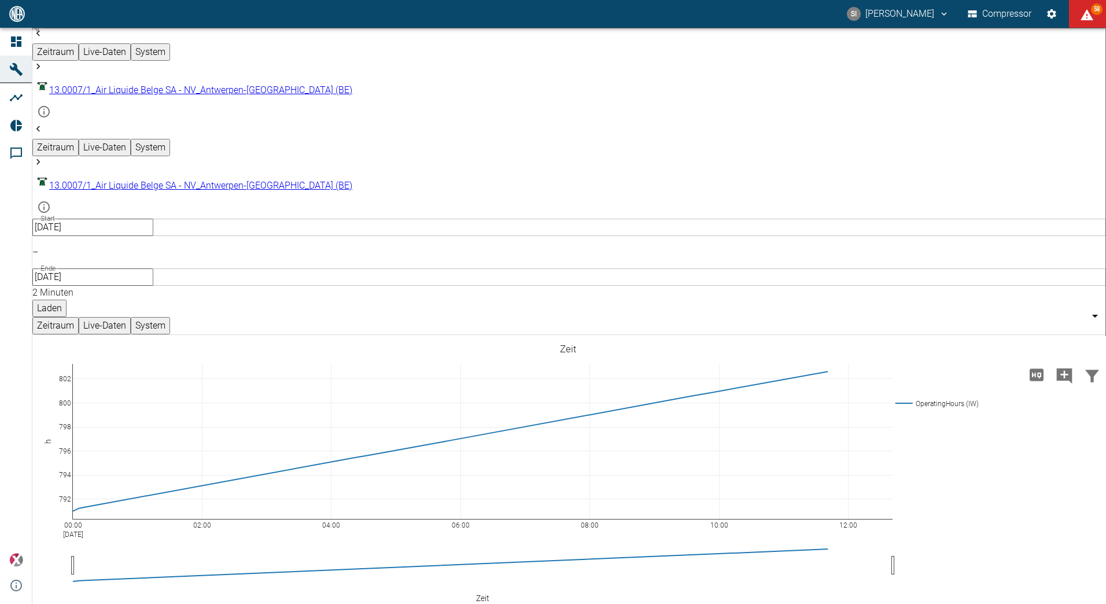
click at [67, 300] on button "Laden" at bounding box center [49, 308] width 34 height 17
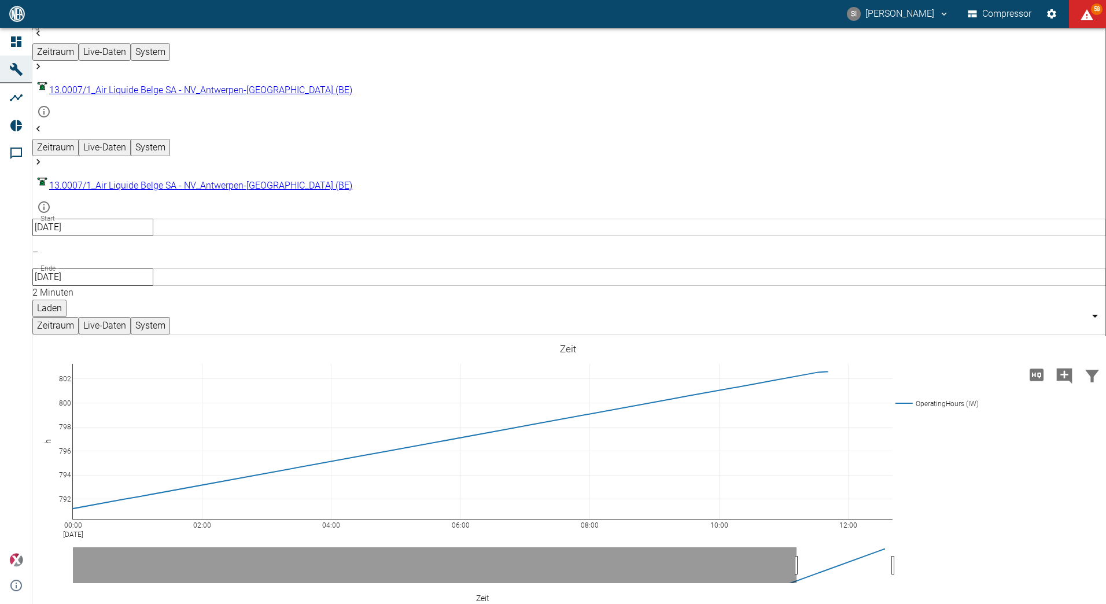
click at [153, 219] on input "[DATE]" at bounding box center [92, 227] width 121 height 17
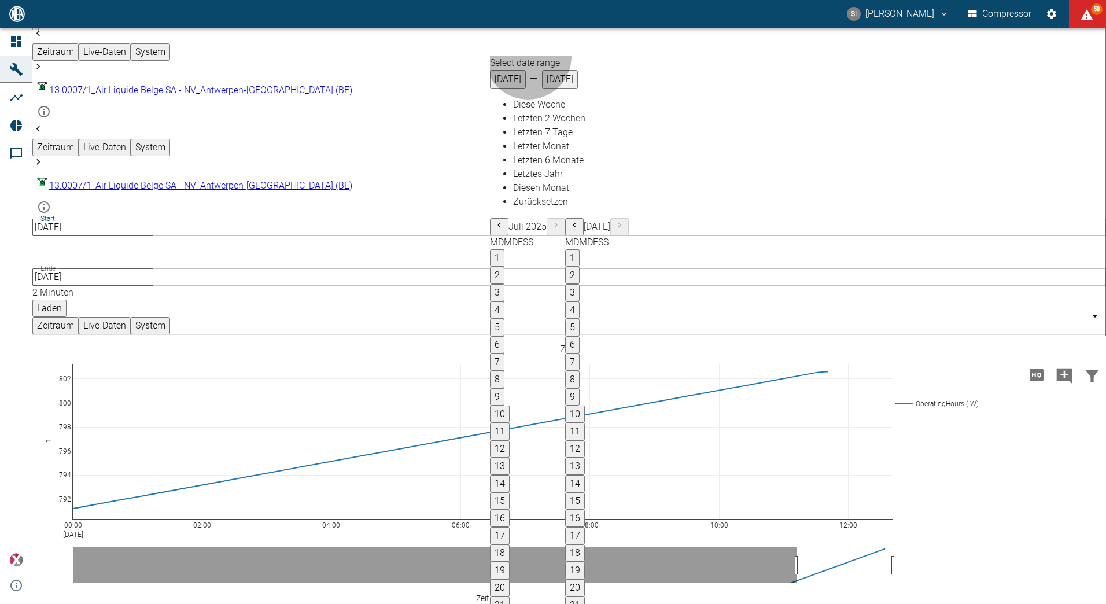
click at [537, 125] on div "Letzten 2 Wochen" at bounding box center [571, 119] width 116 height 14
type input "[DATE]"
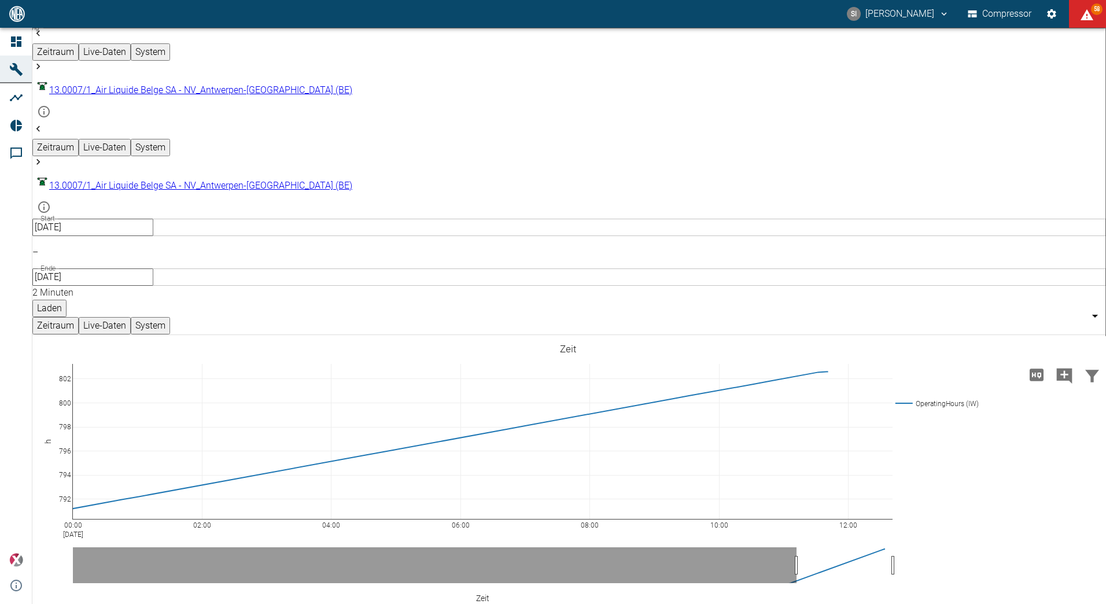
click at [67, 300] on button "Laden" at bounding box center [49, 308] width 34 height 17
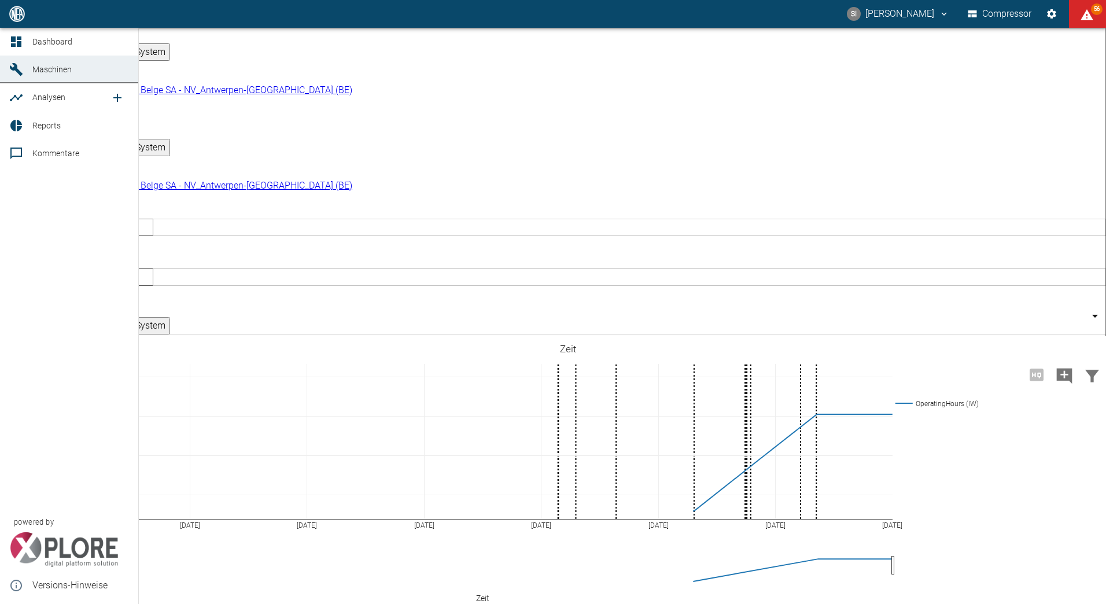
click at [17, 38] on icon at bounding box center [16, 41] width 10 height 10
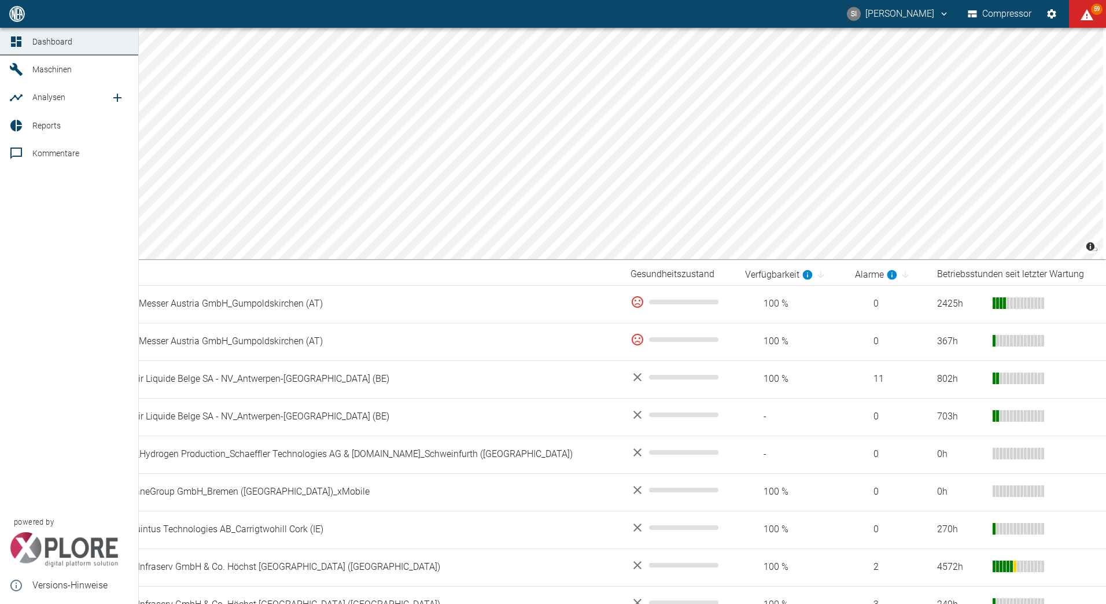
click at [47, 91] on span "Analysen" at bounding box center [71, 97] width 78 height 14
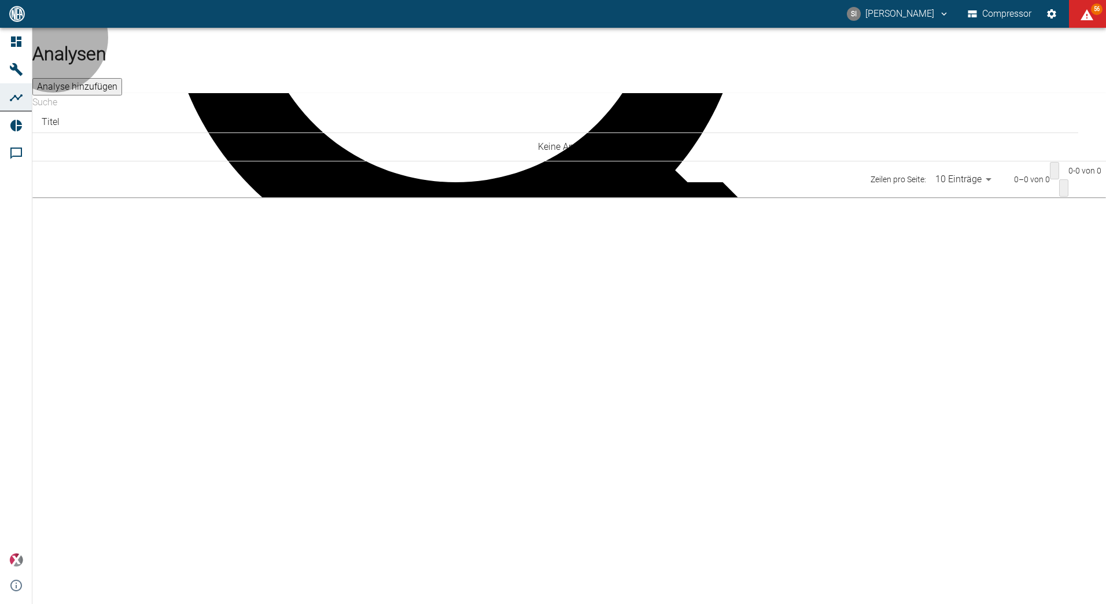
click at [122, 78] on button "Analyse hinzufügen" at bounding box center [77, 86] width 90 height 17
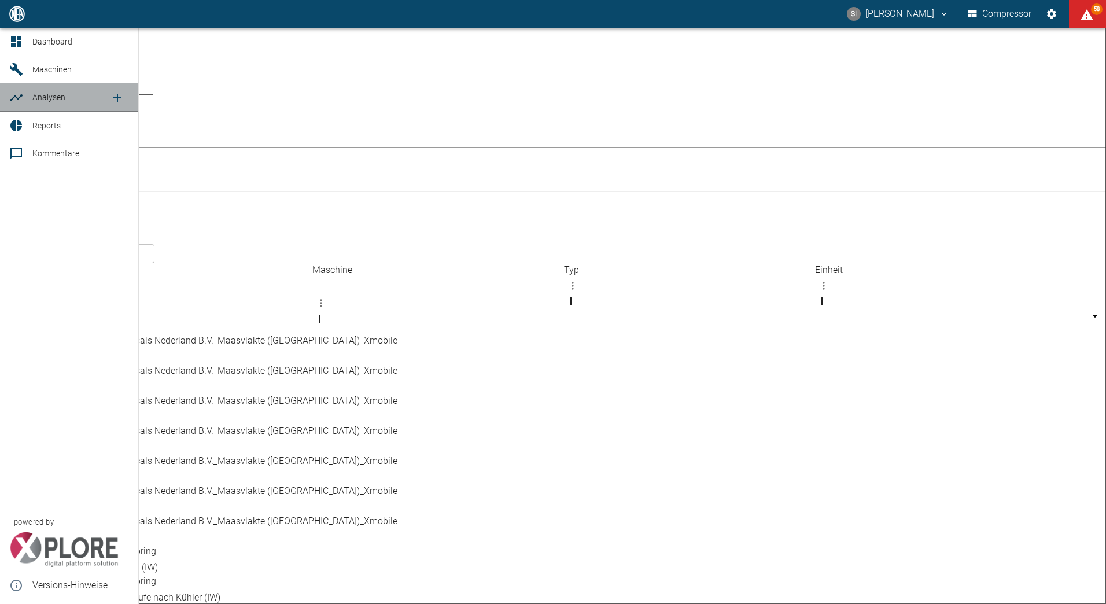
click at [39, 94] on span "Analysen" at bounding box center [48, 97] width 33 height 9
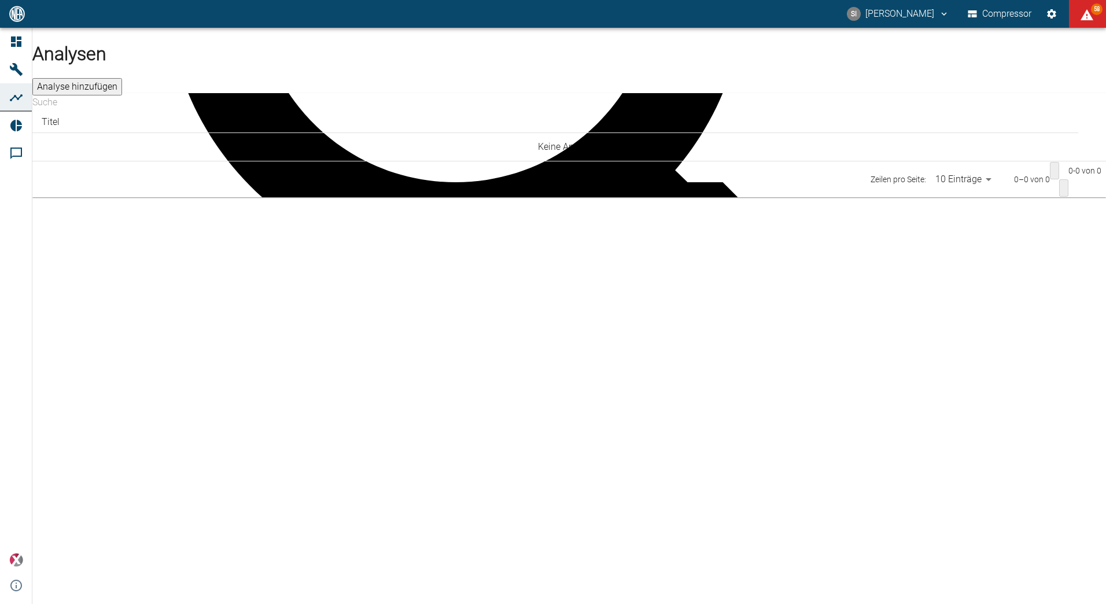
click at [122, 78] on button "Analyse hinzufügen" at bounding box center [77, 86] width 90 height 17
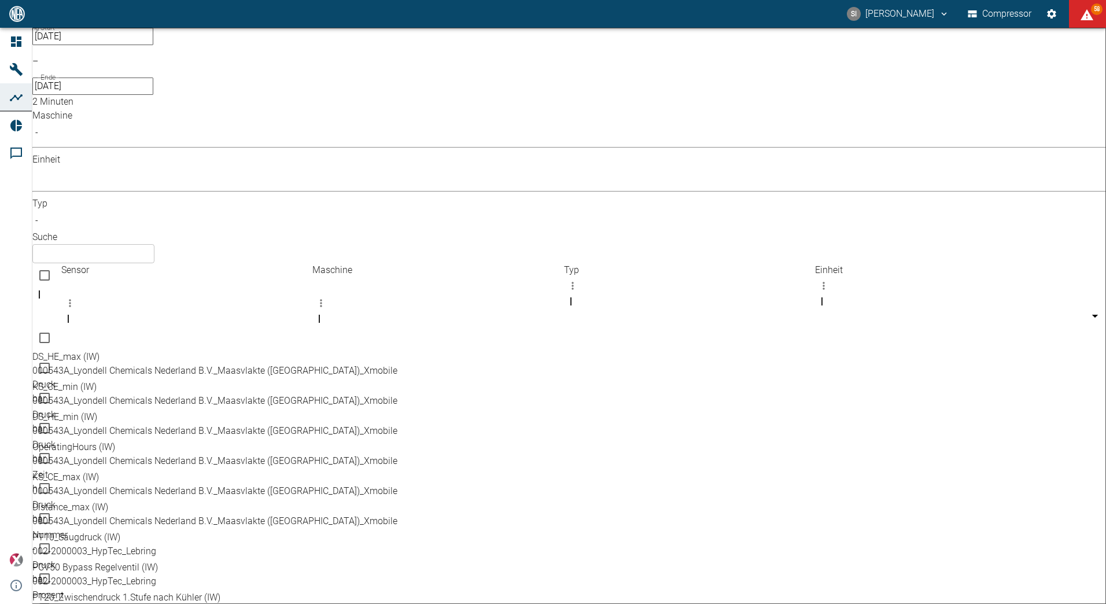
scroll to position [52, 0]
click at [154, 244] on input "text" at bounding box center [93, 253] width 122 height 19
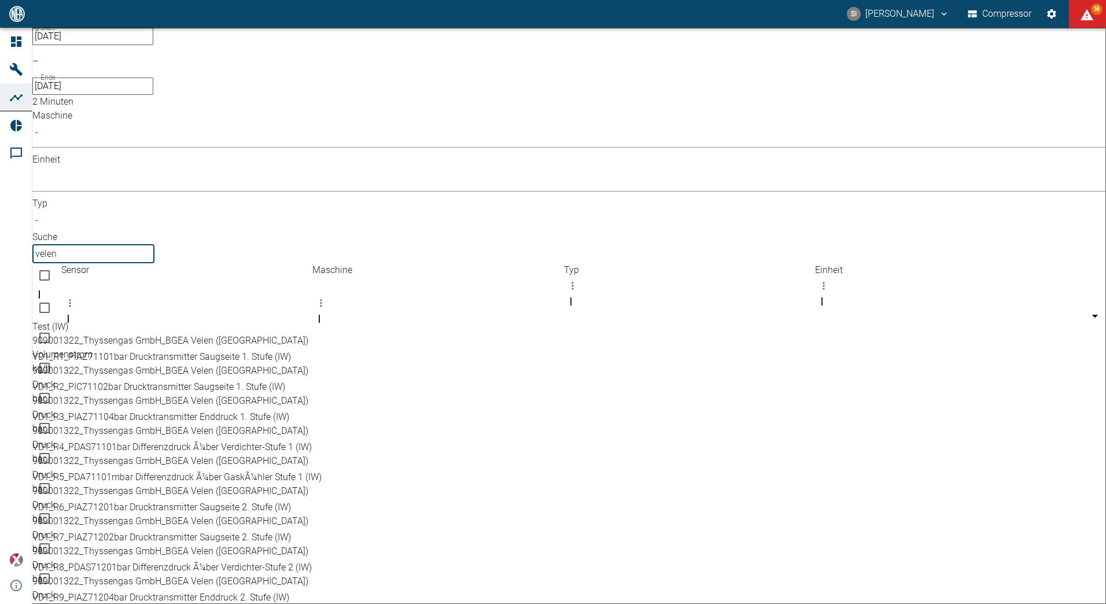
type input "velen"
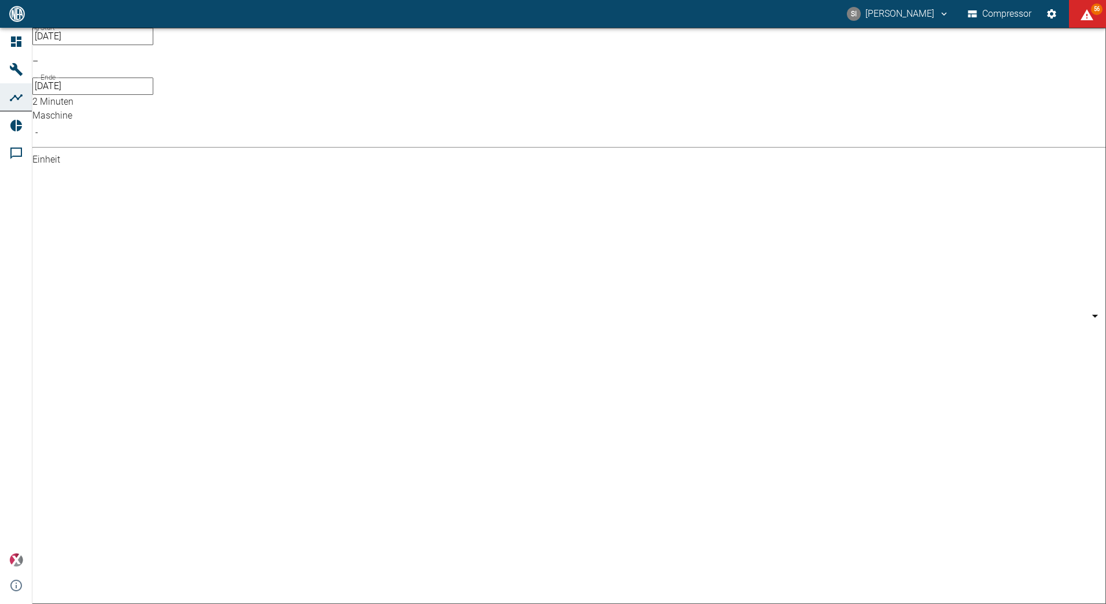
click at [296, 99] on body "SI [PERSON_NAME] Compressor 56 Dashboard Maschinen Analysen Reports Kommentare …" at bounding box center [553, 302] width 1106 height 604
type input "°C"
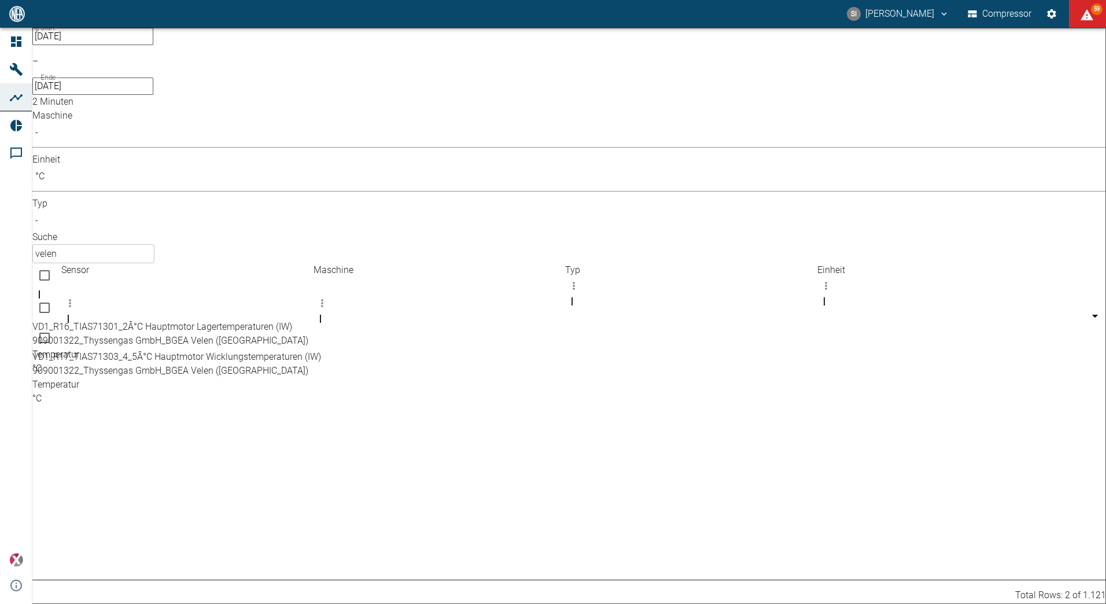
click at [154, 244] on input "velen" at bounding box center [93, 253] width 122 height 19
type input "v"
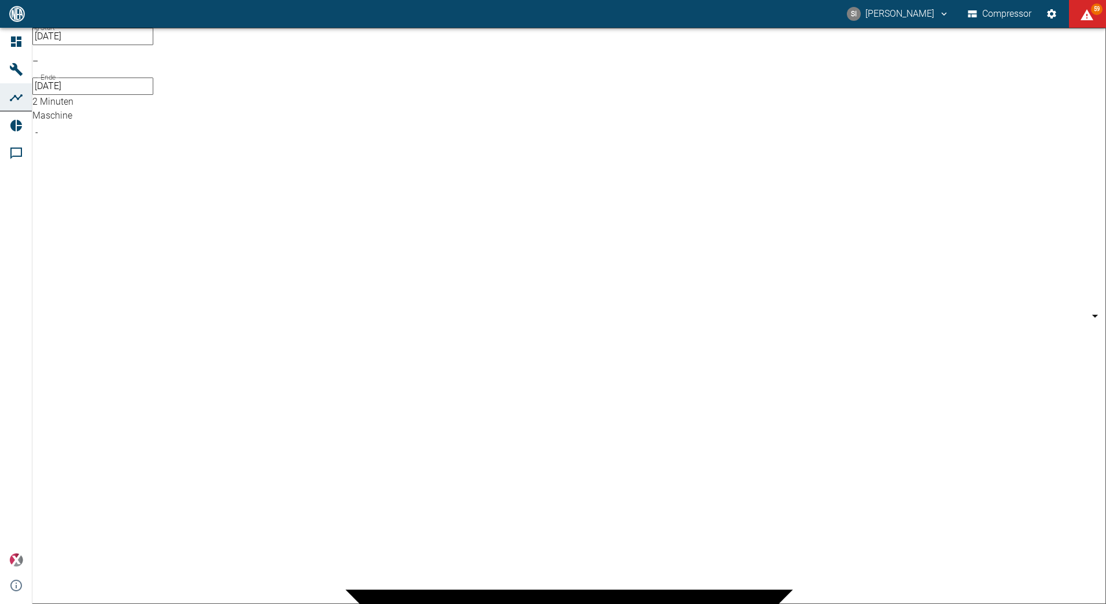
click at [188, 104] on body "SI [PERSON_NAME] Compressor 59 Dashboard Maschinen Analysen Reports Kommentare …" at bounding box center [553, 302] width 1106 height 604
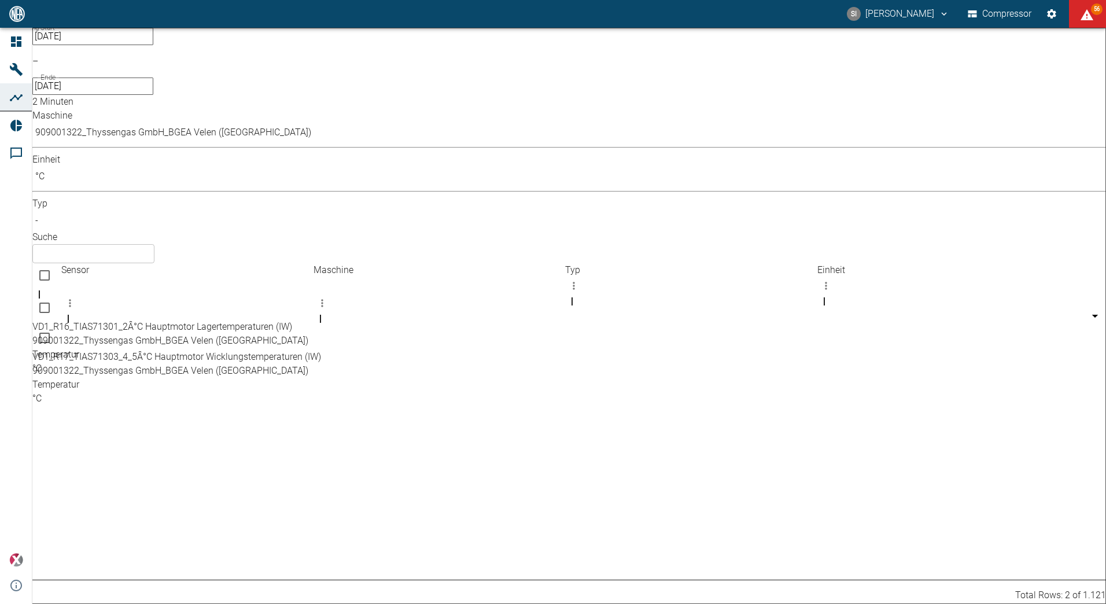
click at [186, 98] on body "SI [PERSON_NAME] Compressor 56 Dashboard Maschinen Analysen Reports Kommentare …" at bounding box center [553, 302] width 1106 height 604
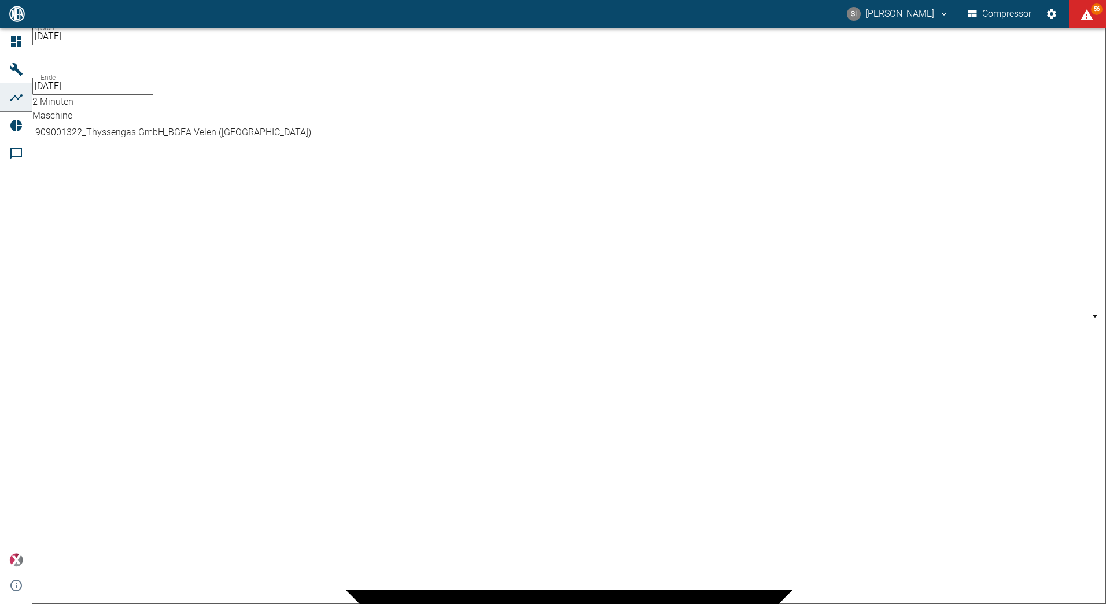
scroll to position [116, 0]
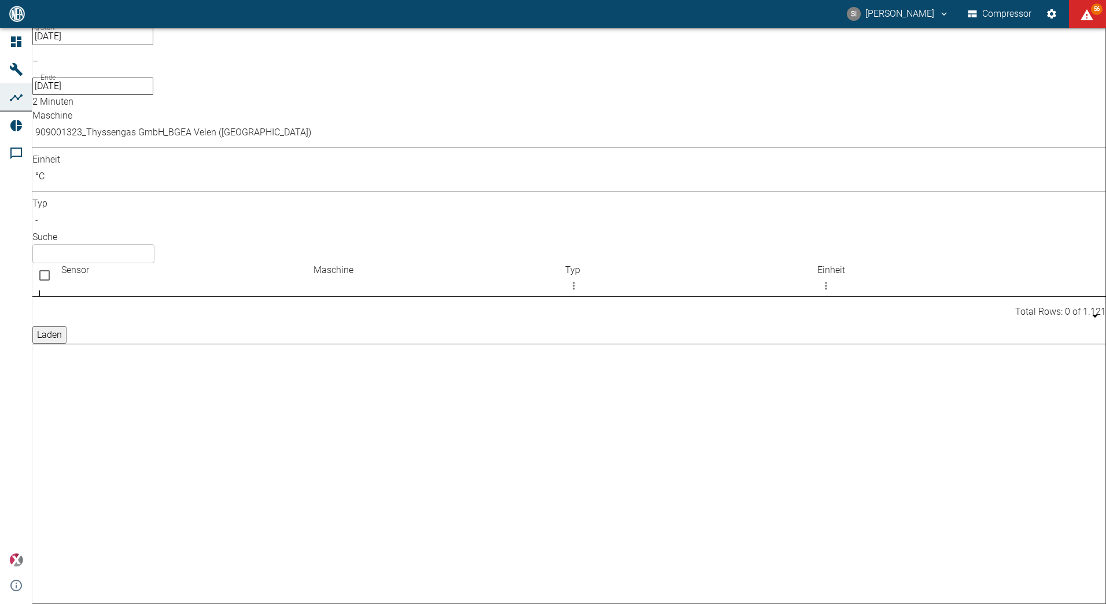
click at [189, 103] on body "SI [PERSON_NAME] Compressor 56 Dashboard Maschinen Analysen Reports Kommentare …" at bounding box center [553, 302] width 1106 height 604
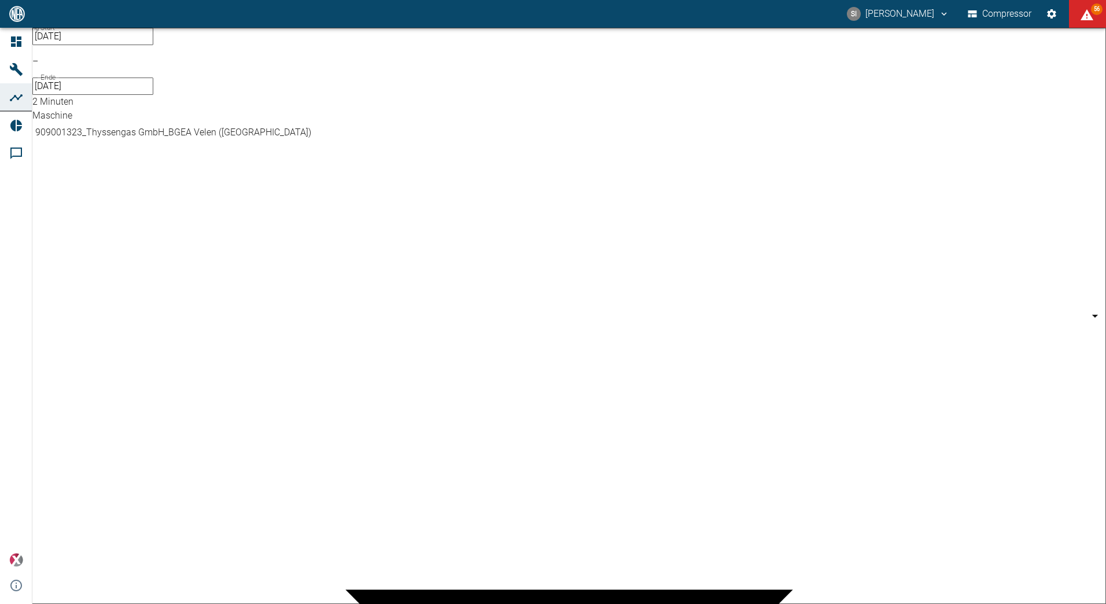
scroll to position [134, 0]
type input "844eaeab-9828-4312-bce0-6553bba898d4"
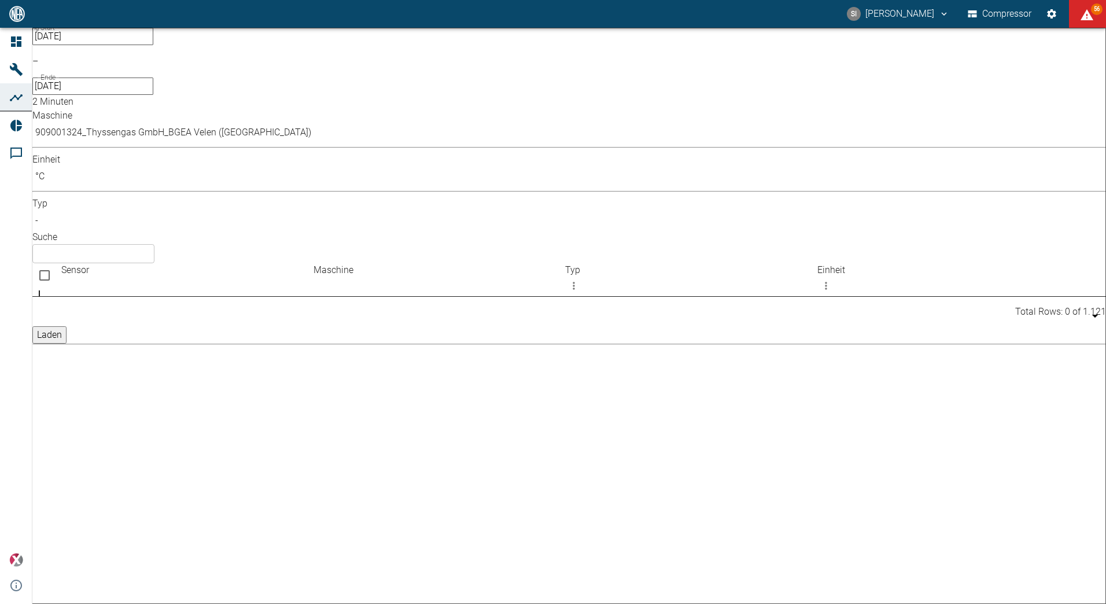
click at [263, 296] on div "No results found." at bounding box center [550, 438] width 1036 height 284
click at [90, 45] on input "[DATE]" at bounding box center [92, 36] width 121 height 17
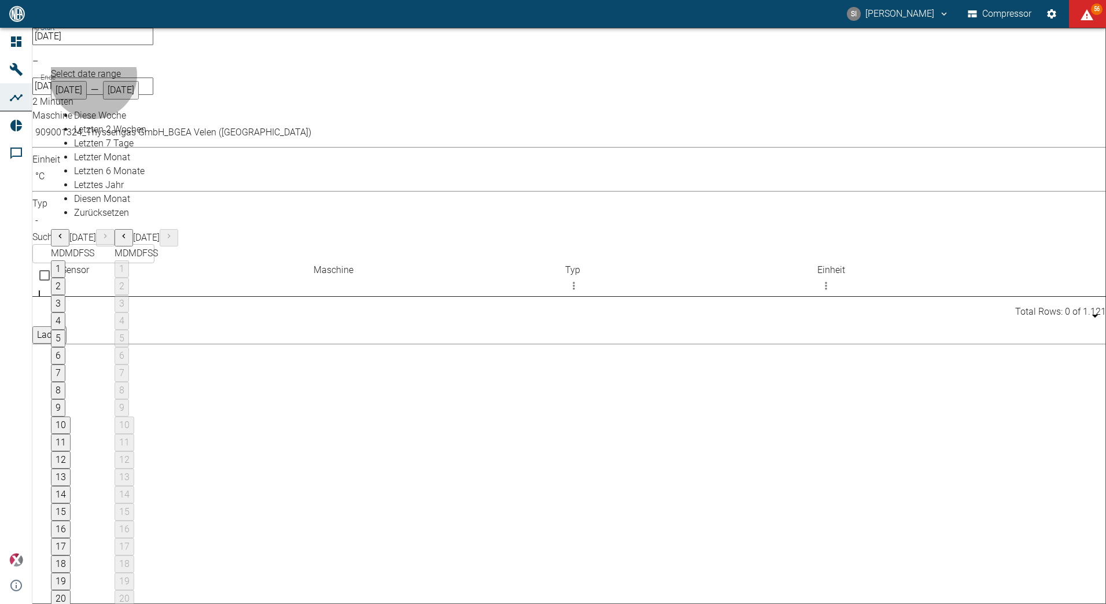
click at [102, 163] on span "Letzter Monat" at bounding box center [102, 157] width 56 height 11
type input "[DATE]"
type input "10min"
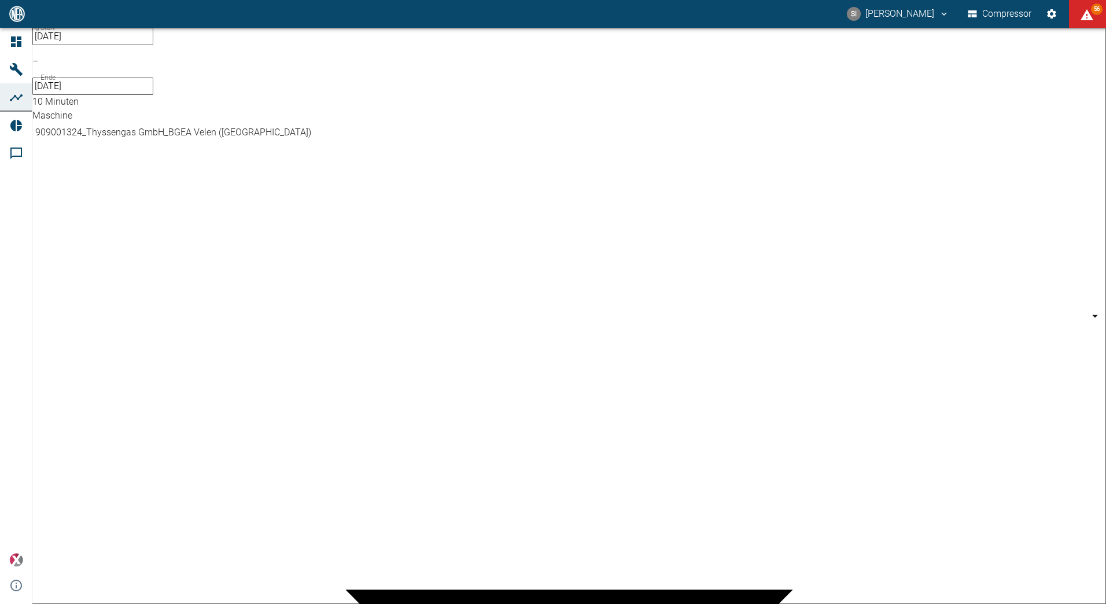
click at [188, 100] on body "SI [PERSON_NAME] Compressor 56 Dashboard Maschinen Analysen Reports Kommentare …" at bounding box center [553, 302] width 1106 height 604
drag, startPoint x: 113, startPoint y: 348, endPoint x: 128, endPoint y: 283, distance: 66.1
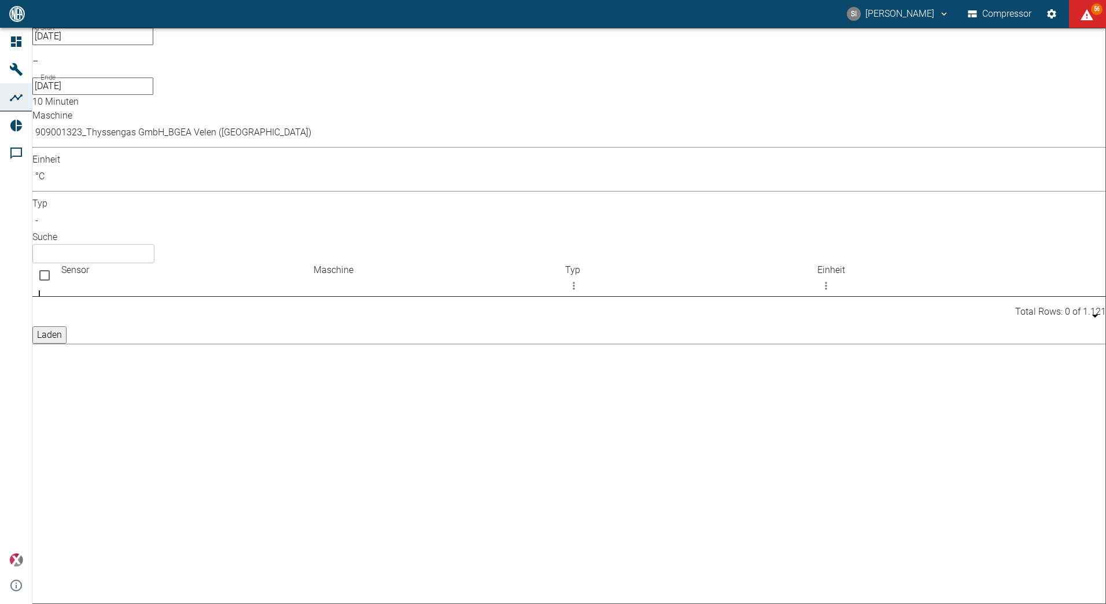
click at [186, 99] on body "SI [PERSON_NAME] Compressor 56 Dashboard Maschinen Analysen Reports Kommentare …" at bounding box center [553, 302] width 1106 height 604
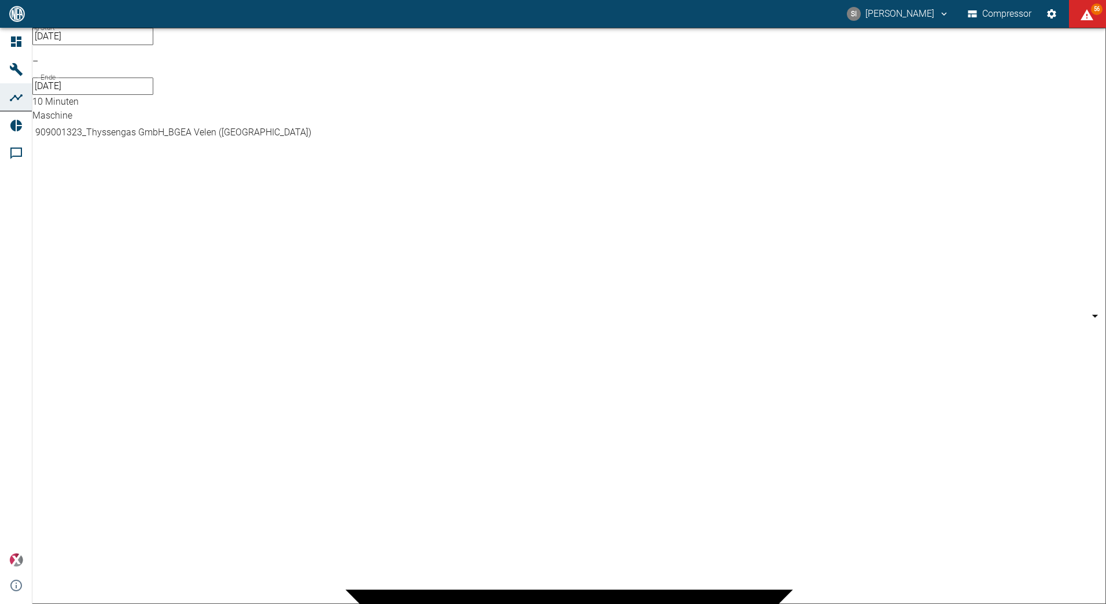
scroll to position [134, 0]
type input "259bb4d1-24a0-4d0a-9cdd-a1b37587fdca"
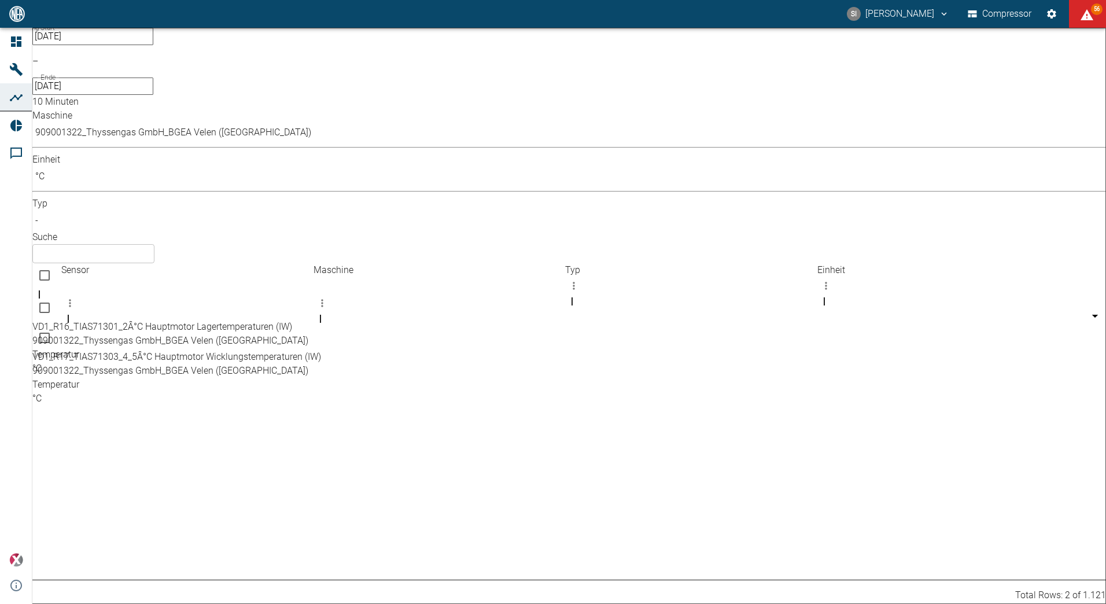
click at [334, 356] on div at bounding box center [568, 356] width 1073 height 0
click at [108, 45] on input "[DATE]" at bounding box center [92, 36] width 121 height 17
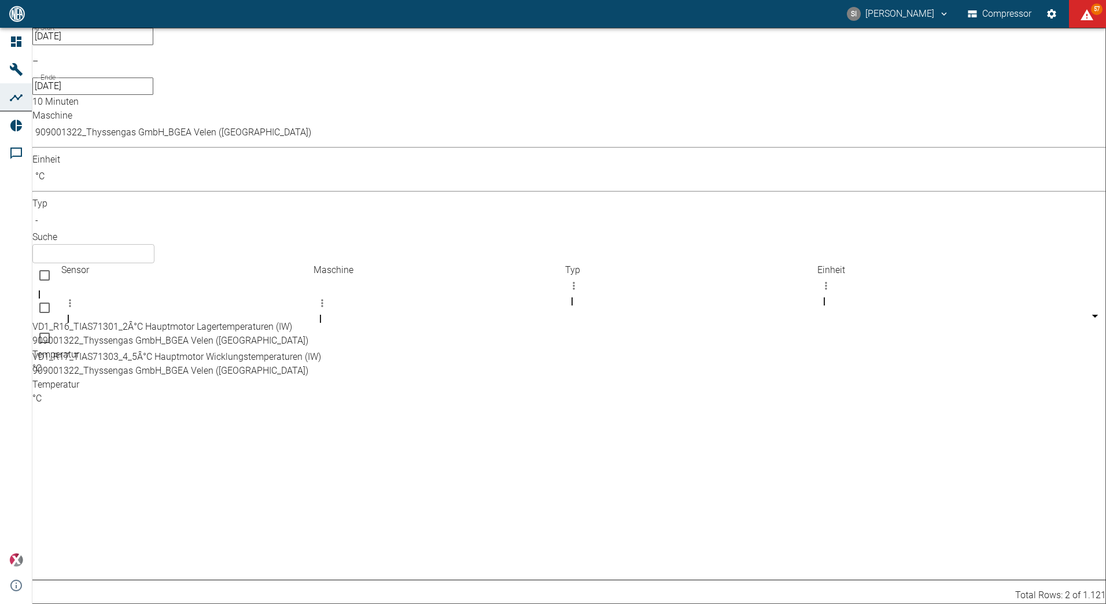
click at [298, 100] on body "SI [PERSON_NAME] Compressor 57 Dashboard Maschinen Analysen Reports Kommentare …" at bounding box center [553, 302] width 1106 height 604
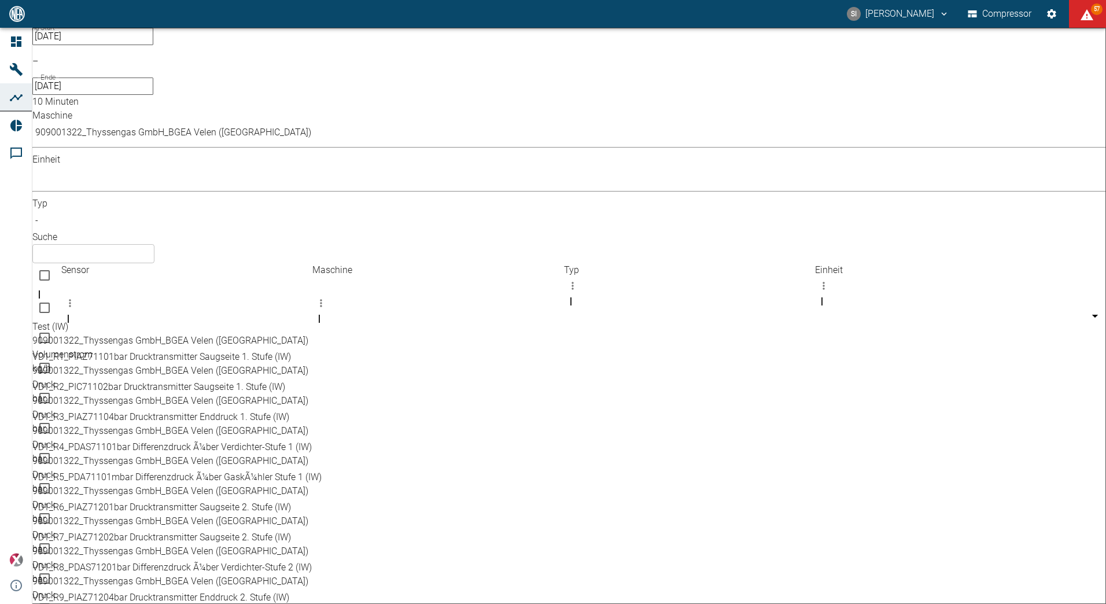
drag, startPoint x: 375, startPoint y: 53, endPoint x: 386, endPoint y: 76, distance: 26.1
click at [154, 244] on input "text" at bounding box center [93, 253] width 122 height 19
click at [179, 103] on body "SI [PERSON_NAME] Compressor 55 Dashboard Maschinen Analysen Reports Kommentare …" at bounding box center [553, 302] width 1106 height 604
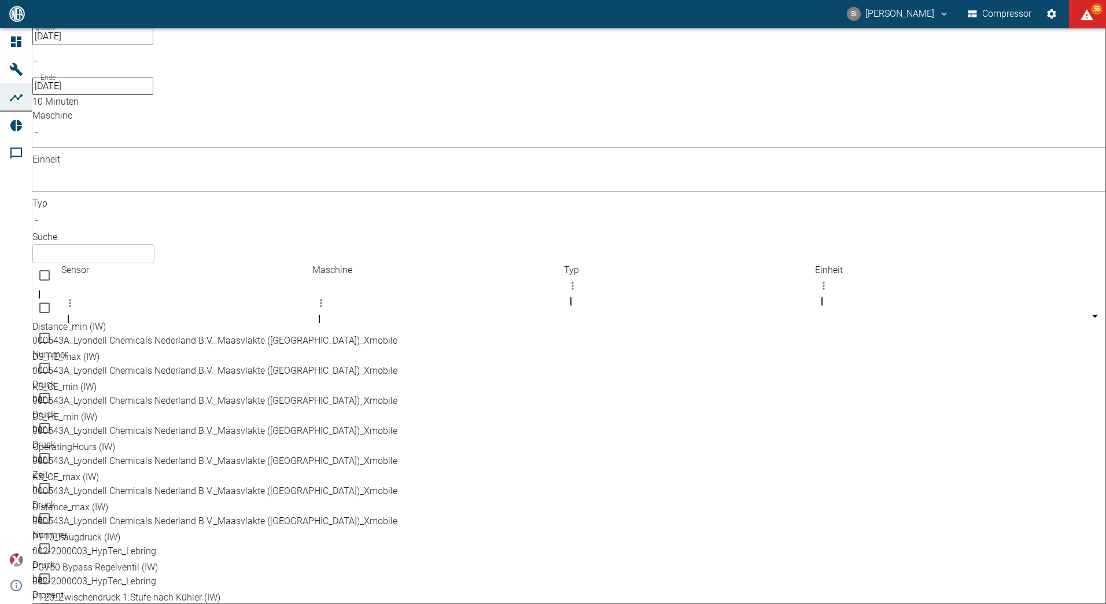
click at [154, 244] on input "text" at bounding box center [93, 253] width 122 height 19
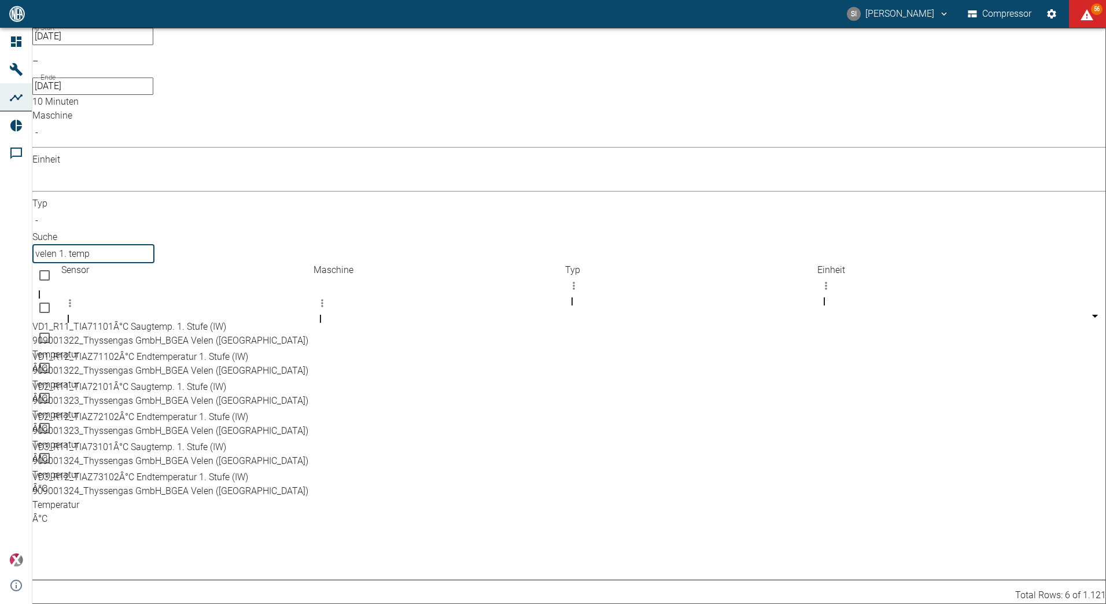
type input "velen 1. temp"
click at [57, 446] on input "Select row" at bounding box center [44, 458] width 24 height 24
checkbox input "false"
checkbox input "true"
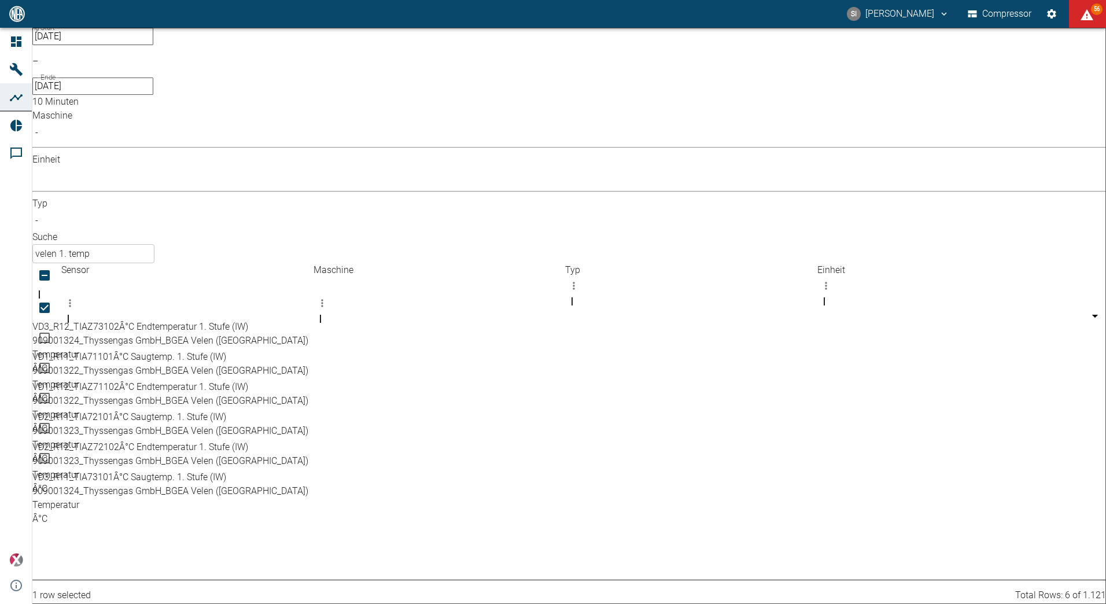
click at [57, 356] on input "Select row" at bounding box center [44, 368] width 24 height 24
checkbox input "true"
click at [57, 416] on input "Select row" at bounding box center [44, 428] width 24 height 24
checkbox input "true"
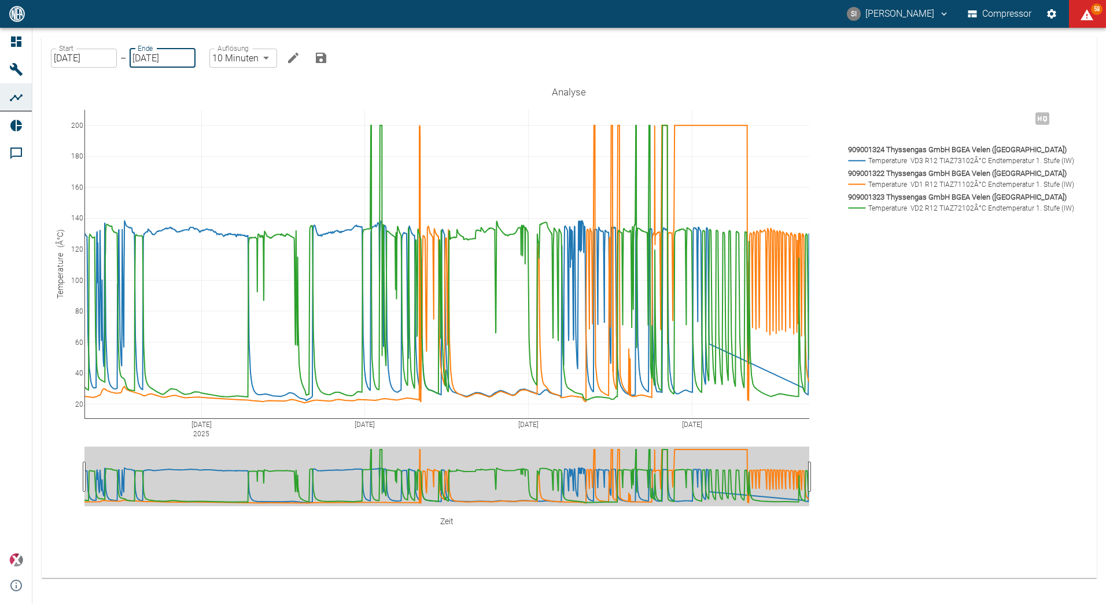
click at [180, 62] on input "[DATE]" at bounding box center [163, 58] width 66 height 19
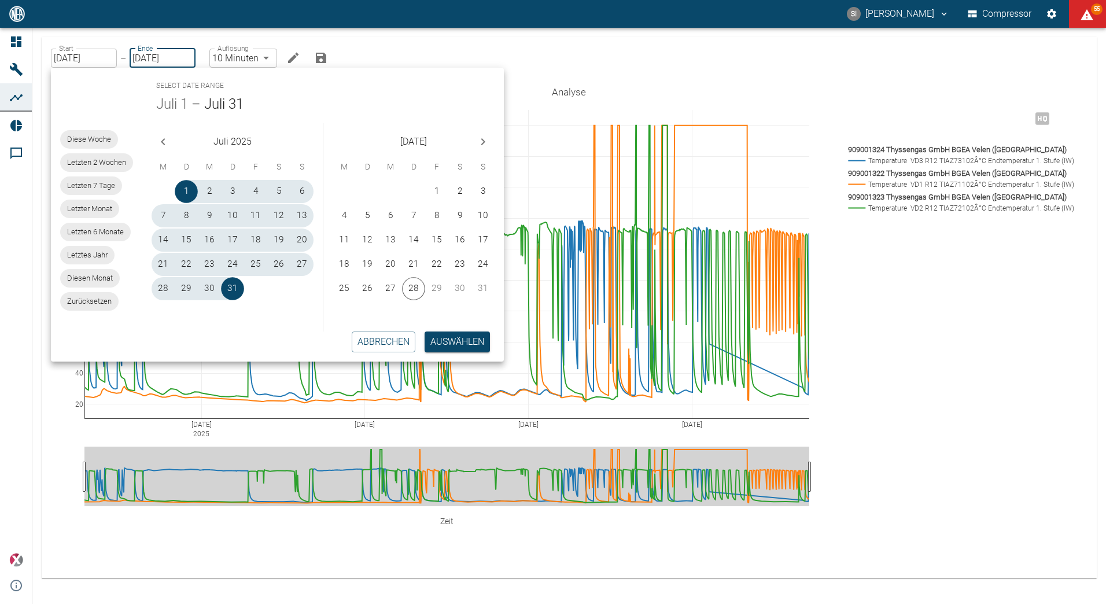
click at [98, 142] on span "Diese Woche" at bounding box center [89, 140] width 58 height 12
type input "[DATE]"
type input "2min"
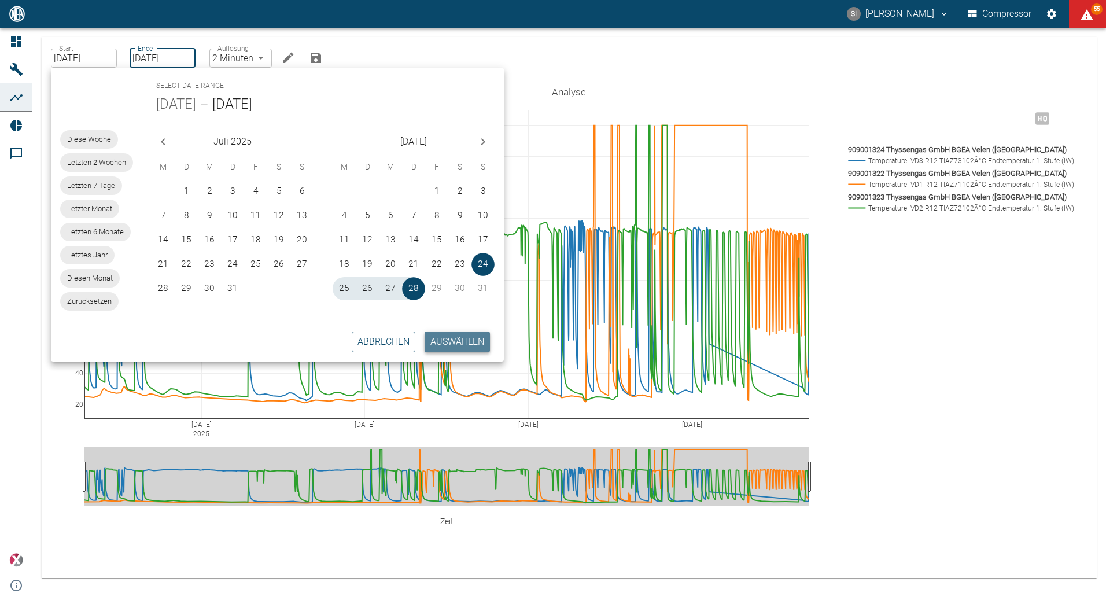
click at [455, 334] on button "Auswählen" at bounding box center [456, 341] width 65 height 21
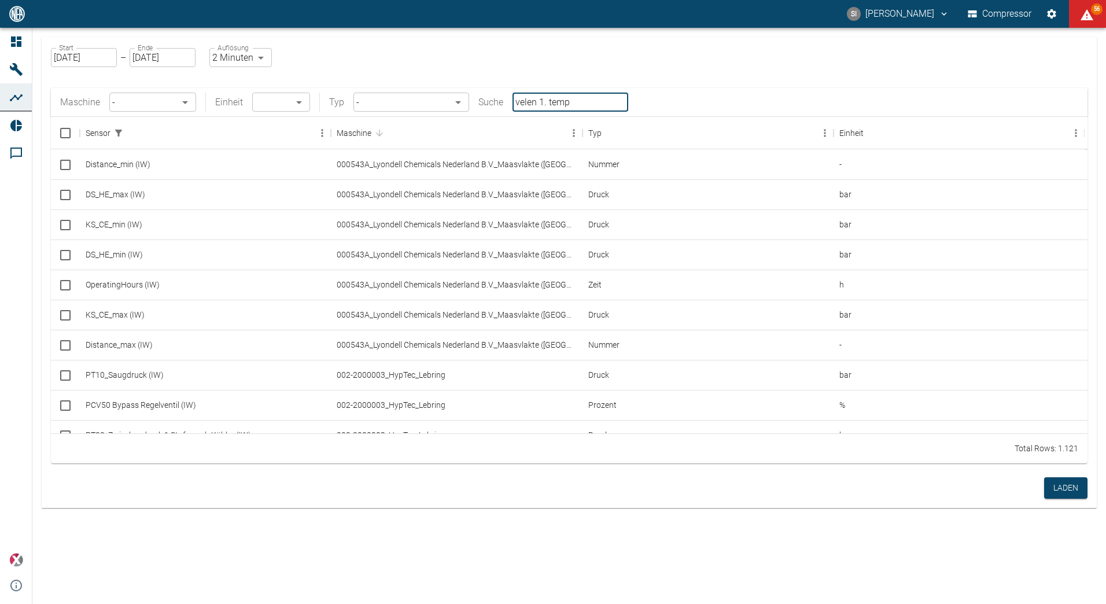
click at [544, 102] on input "velen 1. temp" at bounding box center [570, 102] width 116 height 19
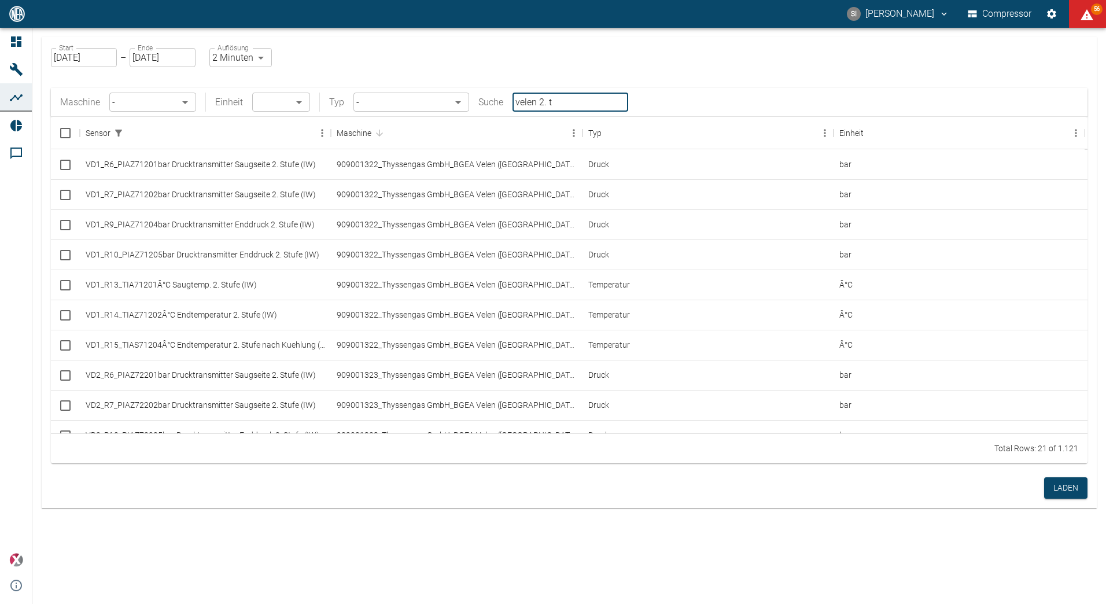
type input "velen 2."
click at [553, 94] on input "velen 2." at bounding box center [570, 102] width 116 height 19
drag, startPoint x: 557, startPoint y: 102, endPoint x: 507, endPoint y: 92, distance: 51.8
click at [507, 92] on div "Maschine - ​ Einheit ​ ​ Typ - ​ Suche velen 2. ​" at bounding box center [569, 102] width 1036 height 28
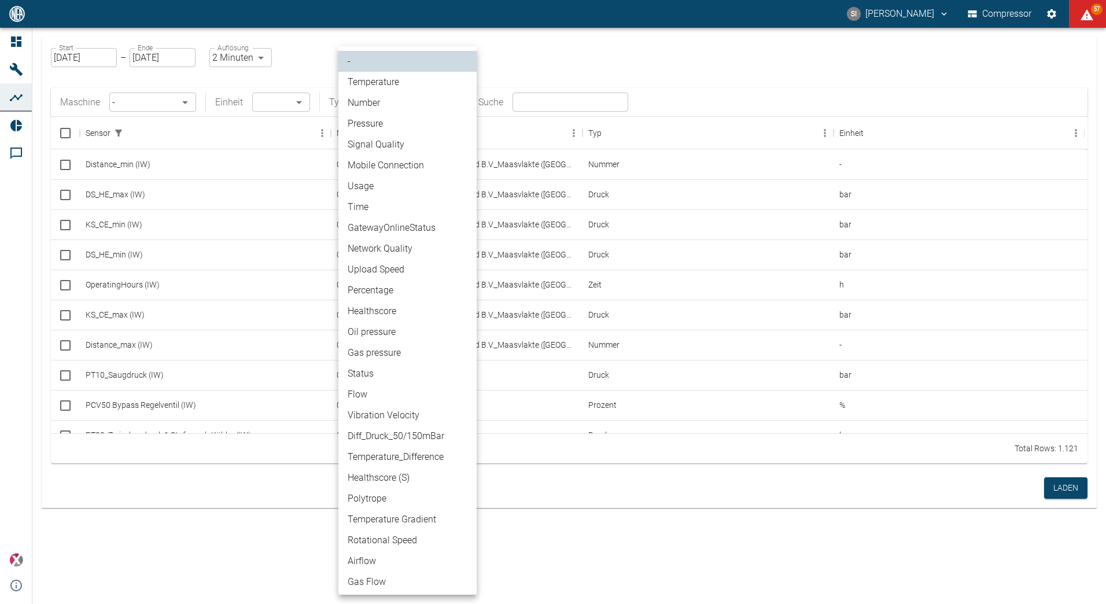
click at [458, 102] on body "SI Sergej Ihl Compressor 57 Dashboard Maschinen Analysen Reports Kommentare pow…" at bounding box center [553, 302] width 1106 height 604
click at [315, 54] on div at bounding box center [553, 302] width 1106 height 604
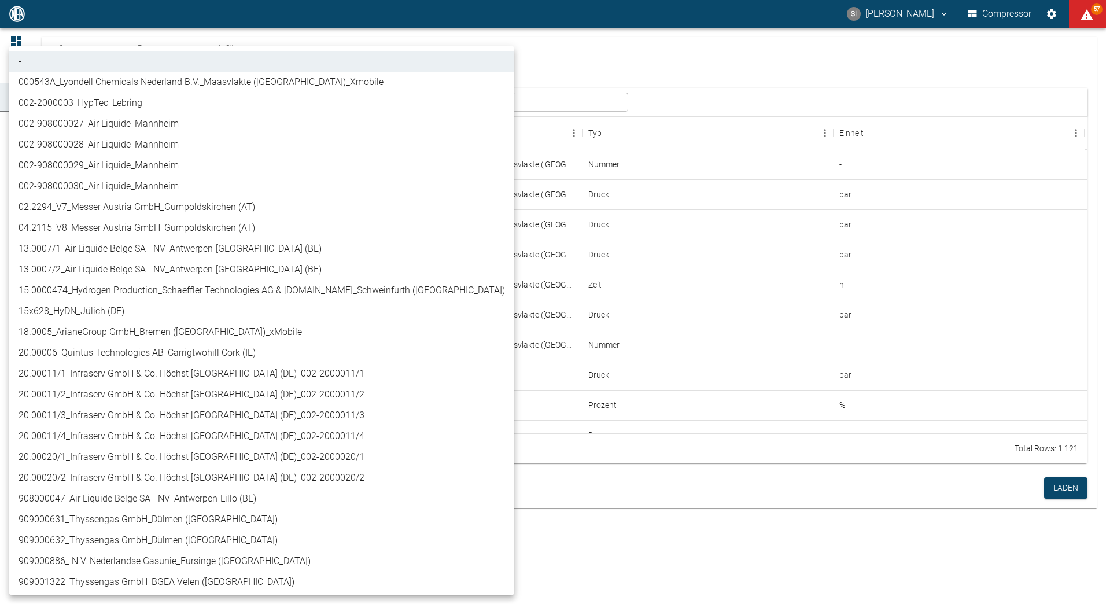
click at [177, 109] on body "SI Sergej Ihl Compressor 57 Dashboard Maschinen Analysen Reports Kommentare pow…" at bounding box center [553, 302] width 1106 height 604
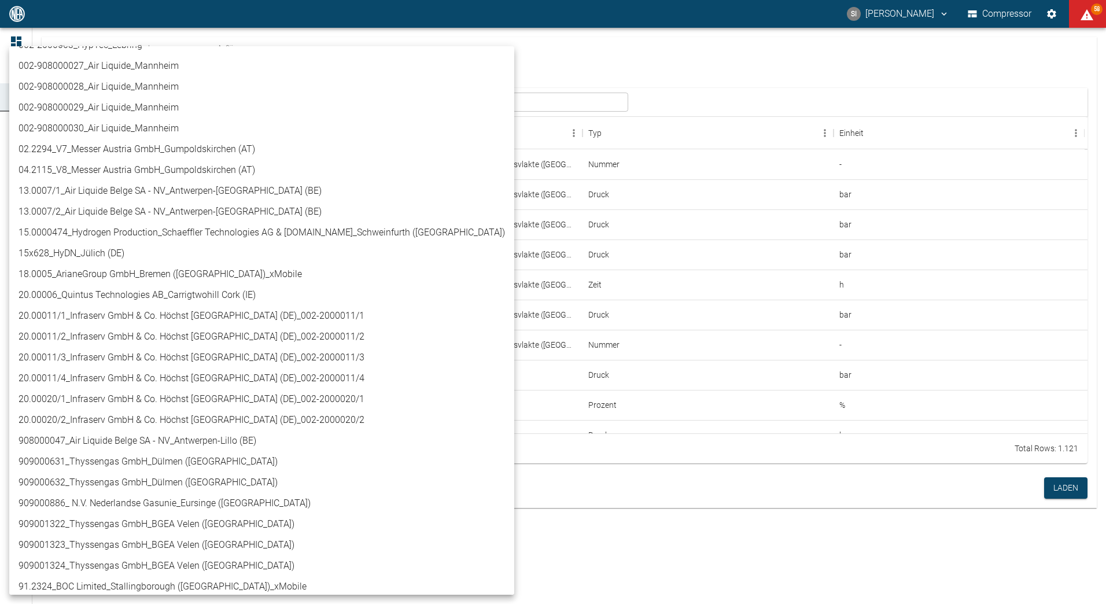
scroll to position [116, 0]
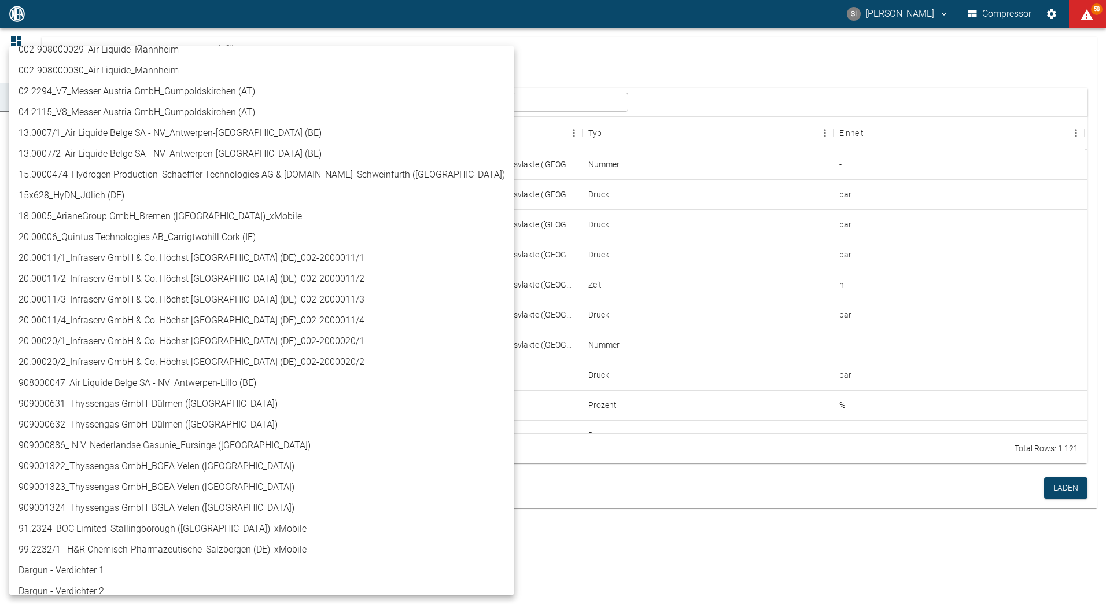
click at [488, 44] on div at bounding box center [553, 302] width 1106 height 604
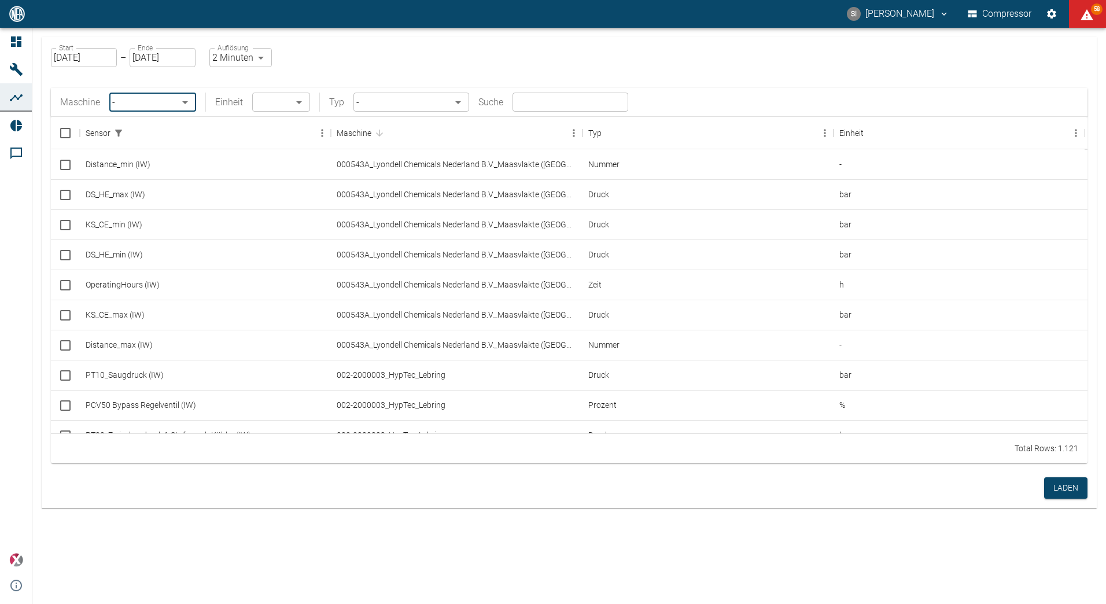
click at [186, 102] on body "SI Sergej Ihl Compressor 58 Dashboard Maschinen Analysen Reports Kommentare pow…" at bounding box center [553, 302] width 1106 height 604
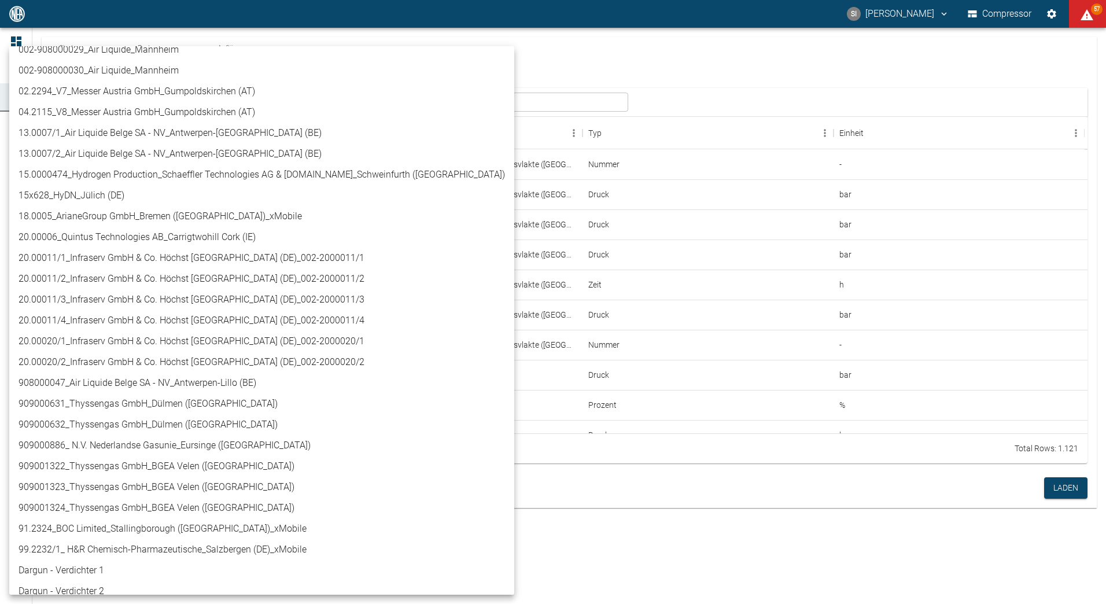
click at [100, 463] on li "909001322_Thyssengas GmbH_BGEA Velen ([GEOGRAPHIC_DATA])" at bounding box center [261, 466] width 505 height 21
type input "259bb4d1-24a0-4d0a-9cdd-a1b37587fdca"
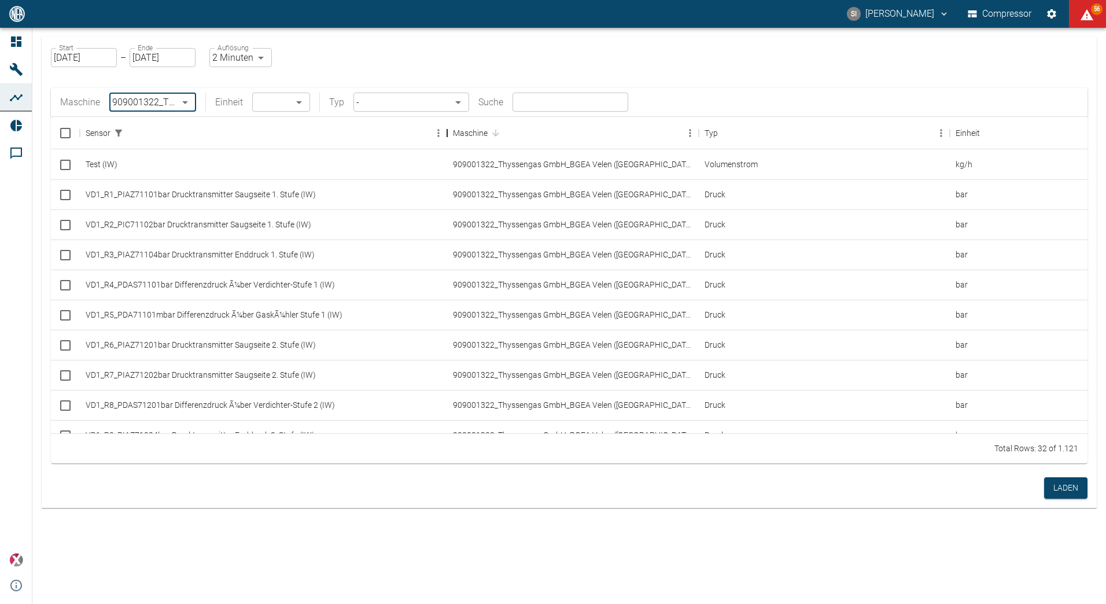
drag, startPoint x: 333, startPoint y: 136, endPoint x: 449, endPoint y: 141, distance: 116.4
click at [449, 141] on div "Sensor" at bounding box center [447, 133] width 14 height 32
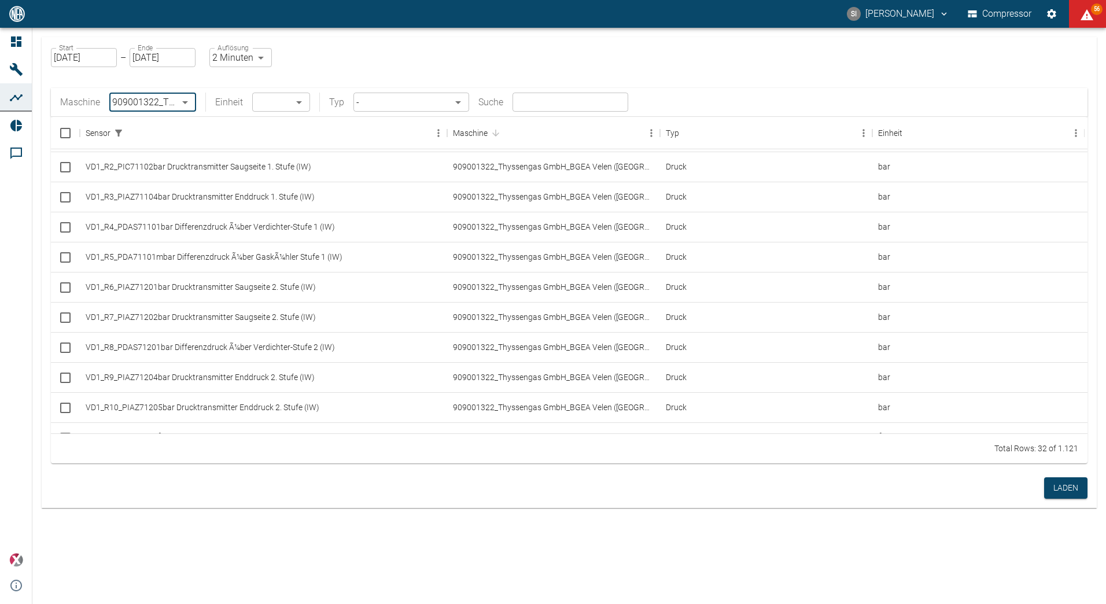
scroll to position [52, 0]
click at [65, 377] on input "Select row" at bounding box center [65, 377] width 24 height 24
checkbox input "false"
checkbox input "true"
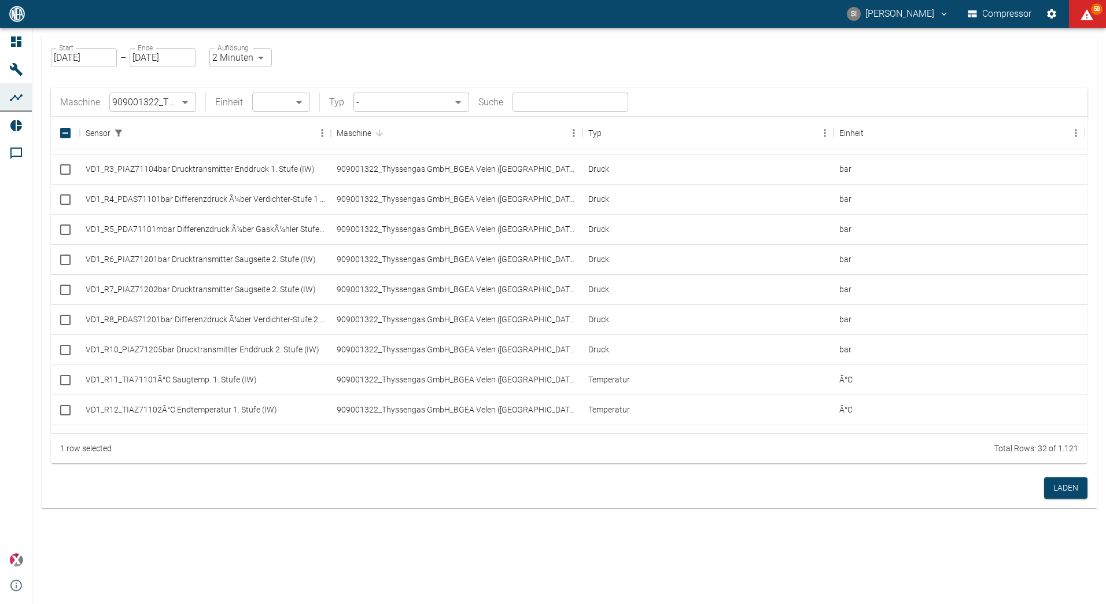
scroll to position [156, 0]
click at [64, 291] on input "Select row" at bounding box center [65, 292] width 24 height 24
checkbox input "true"
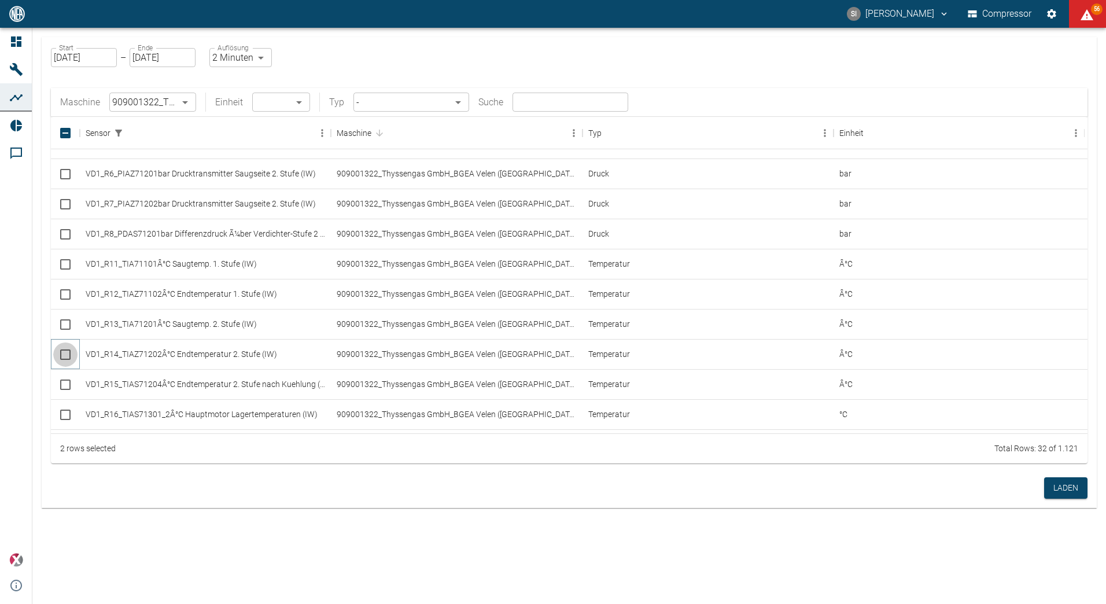
click at [66, 354] on input "Select row" at bounding box center [65, 354] width 24 height 24
checkbox input "true"
click at [65, 387] on input "Select row" at bounding box center [65, 384] width 24 height 24
checkbox input "true"
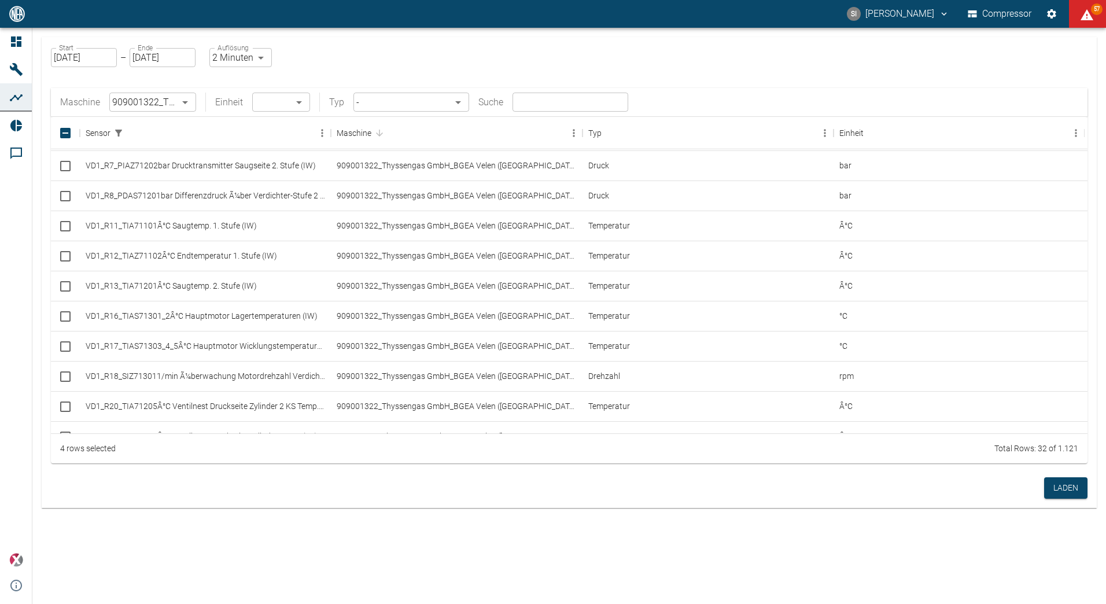
scroll to position [312, 0]
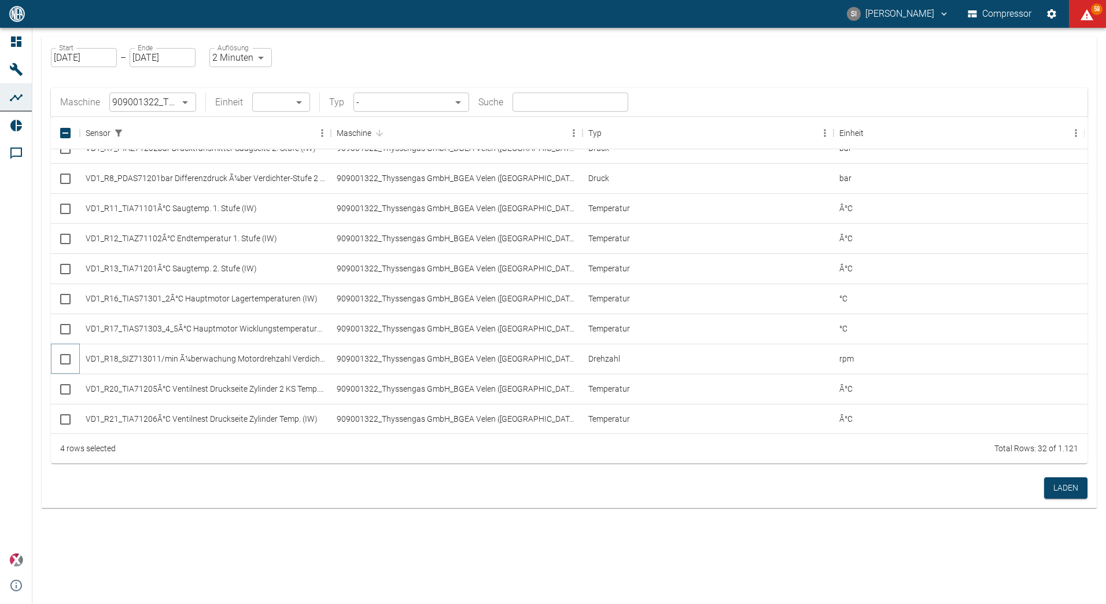
click at [63, 360] on input "Select row" at bounding box center [65, 359] width 24 height 24
checkbox input "true"
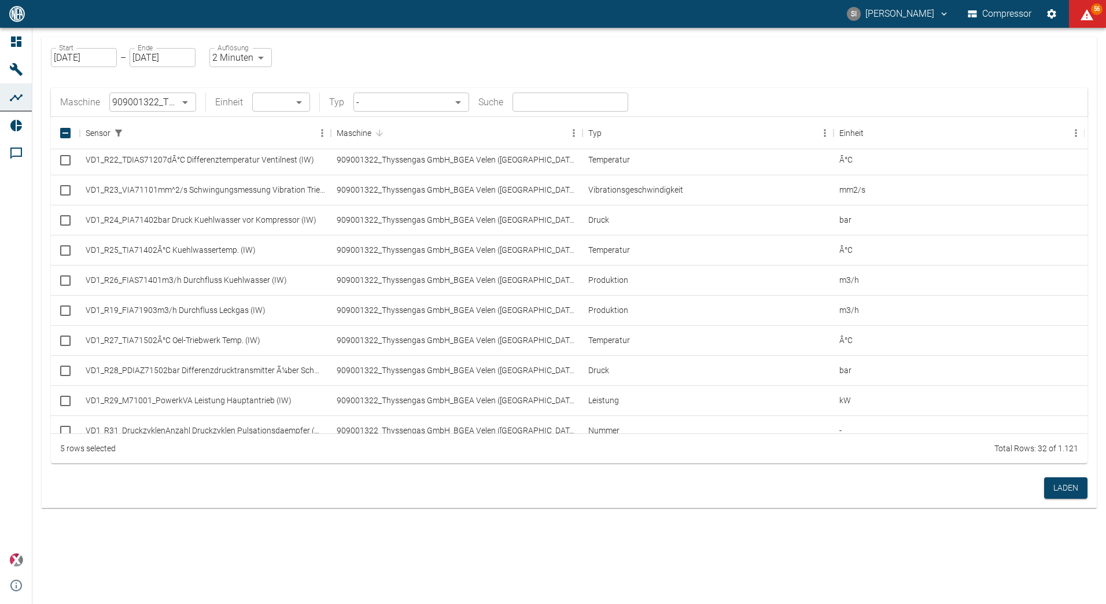
scroll to position [609, 0]
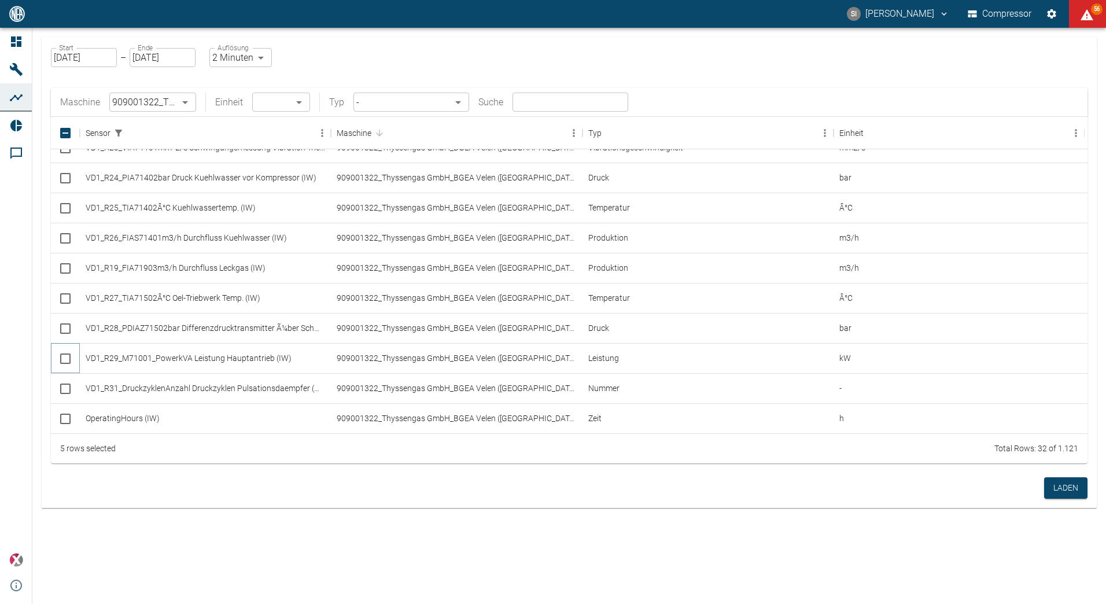
click at [65, 359] on input "Select row" at bounding box center [65, 358] width 24 height 24
checkbox input "true"
click at [1054, 486] on button "Laden" at bounding box center [1065, 487] width 43 height 21
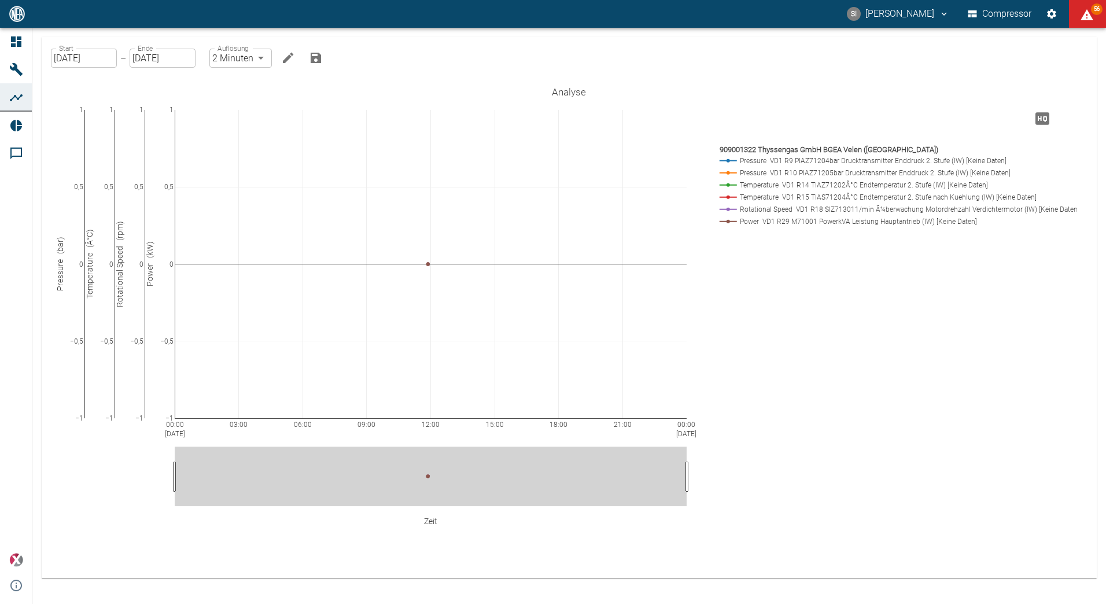
click at [152, 60] on input "[DATE]" at bounding box center [163, 58] width 66 height 19
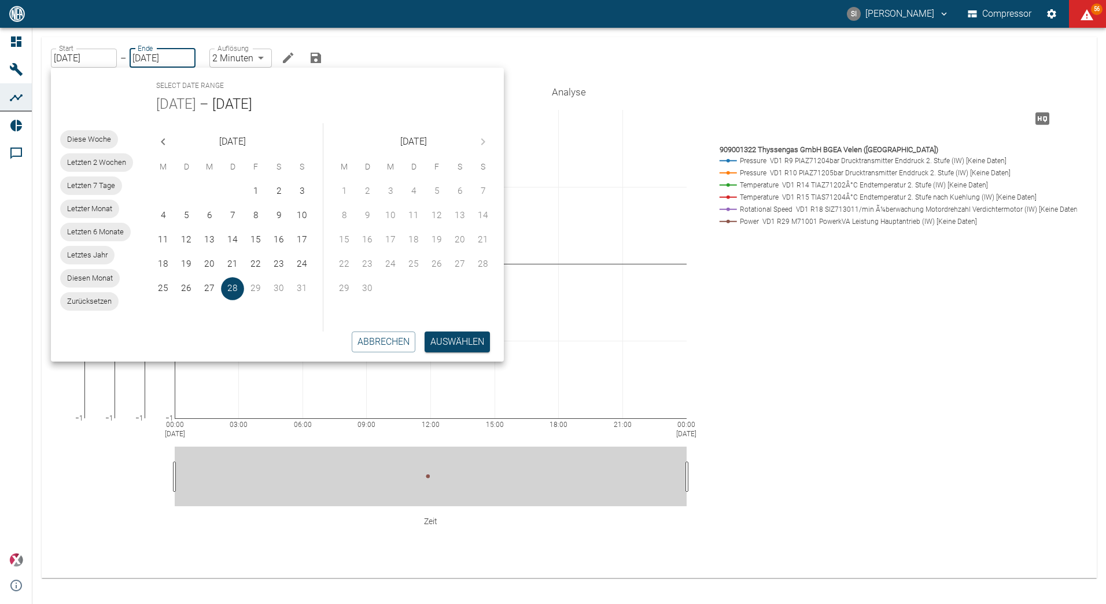
click at [106, 278] on span "Diesen Monat" at bounding box center [90, 278] width 60 height 12
type input "01.08.2025"
type input "10min"
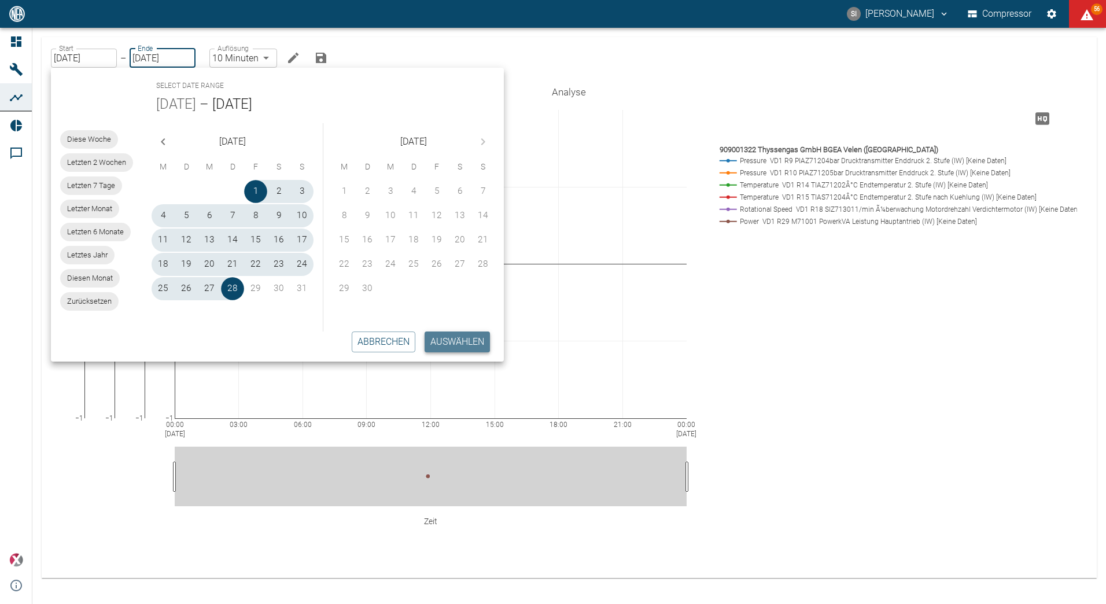
click at [458, 340] on button "Auswählen" at bounding box center [456, 341] width 65 height 21
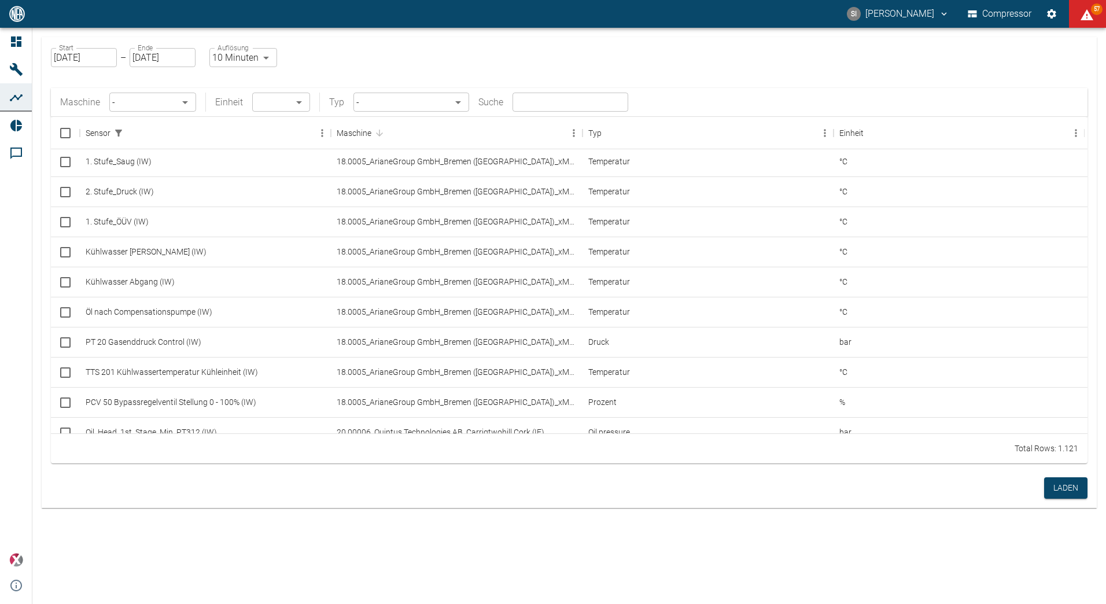
scroll to position [4828, 0]
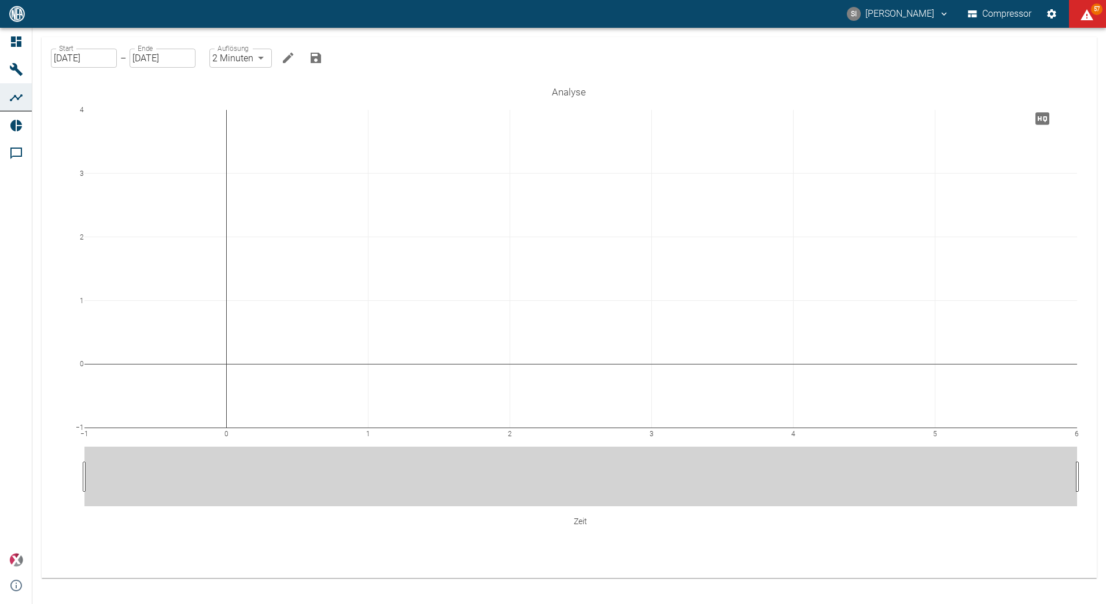
click at [80, 50] on input "[DATE]" at bounding box center [84, 58] width 66 height 19
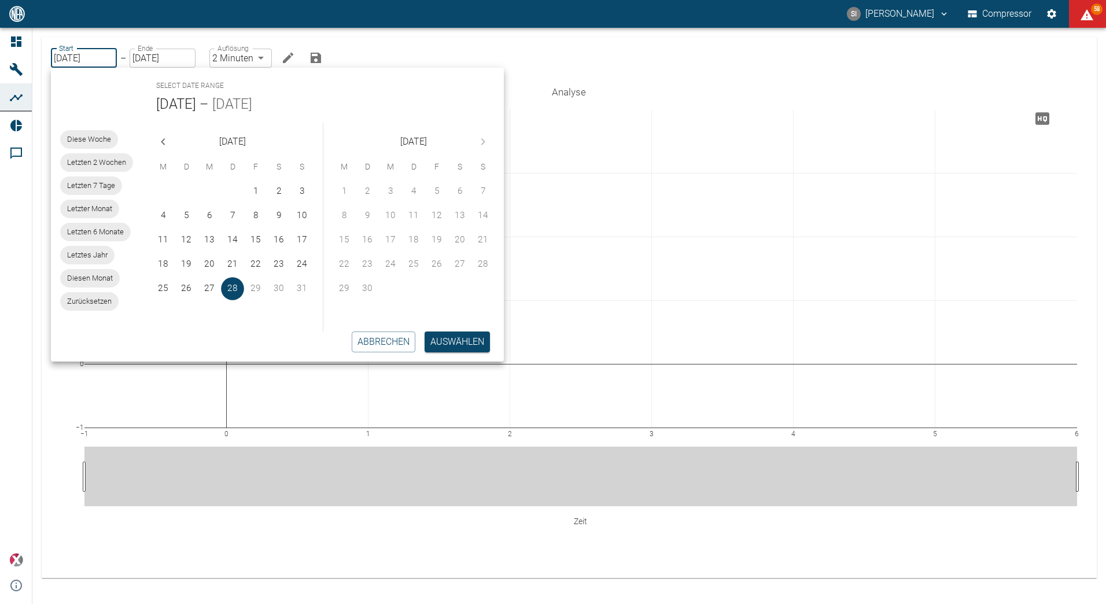
click at [102, 278] on span "Diesen Monat" at bounding box center [90, 278] width 60 height 12
type input "01.08.2025"
type input "10min"
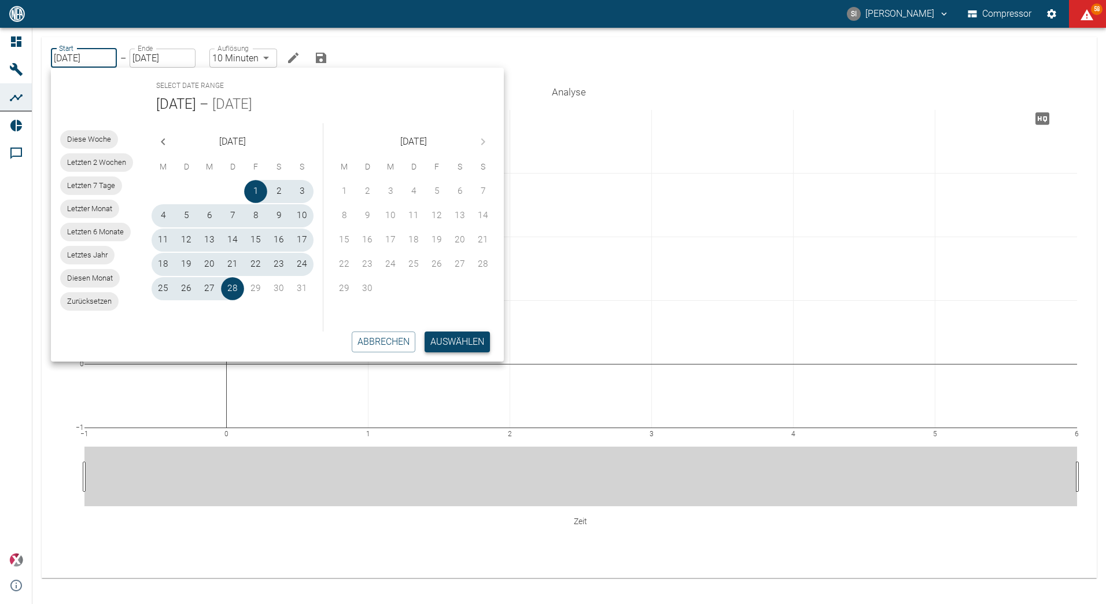
click at [452, 348] on button "Auswählen" at bounding box center [456, 341] width 65 height 21
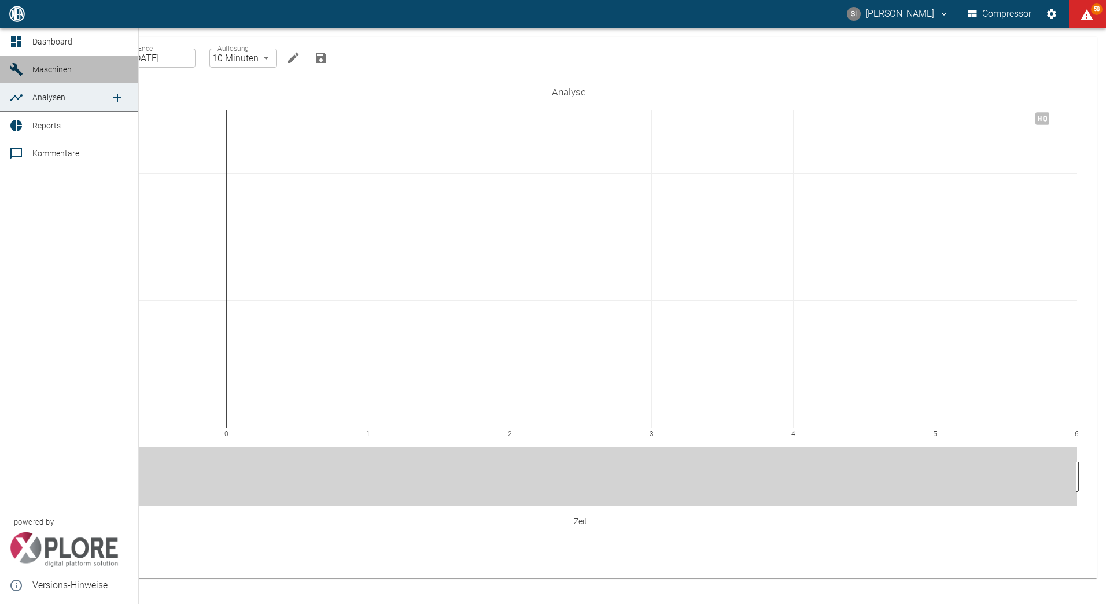
click at [56, 64] on span "Maschinen" at bounding box center [71, 69] width 78 height 14
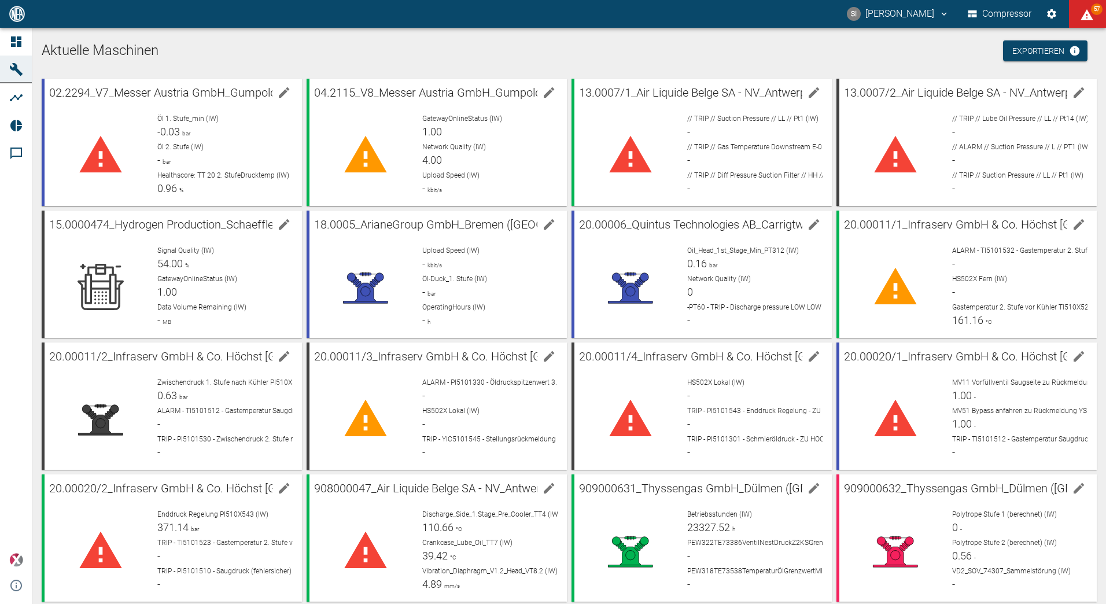
click at [189, 48] on h1 "Aktuelle Maschinen" at bounding box center [569, 51] width 1055 height 19
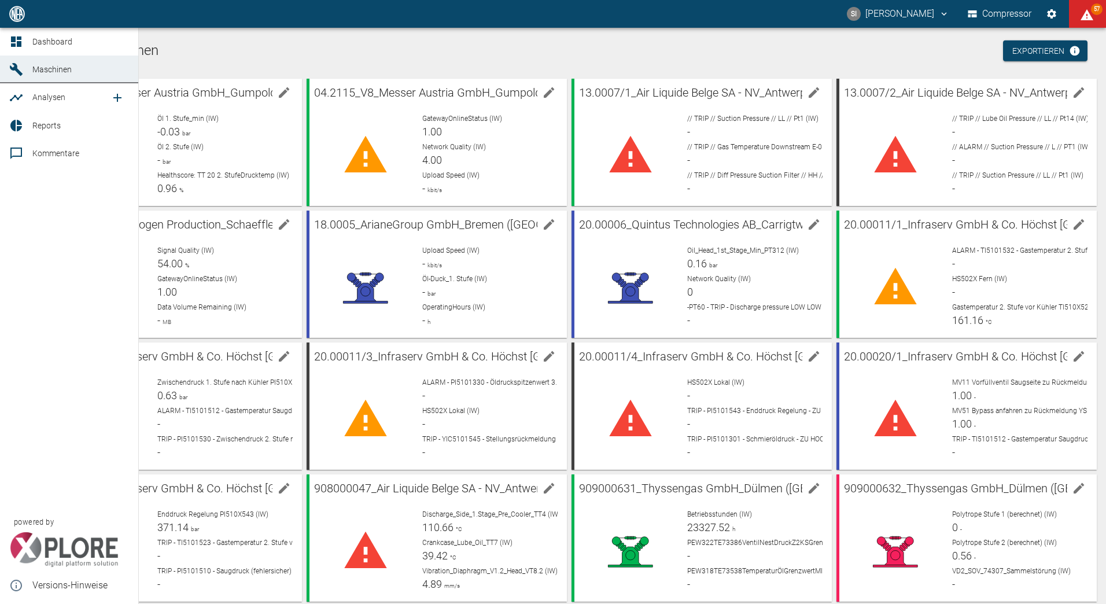
click at [51, 44] on span "Dashboard" at bounding box center [52, 41] width 40 height 9
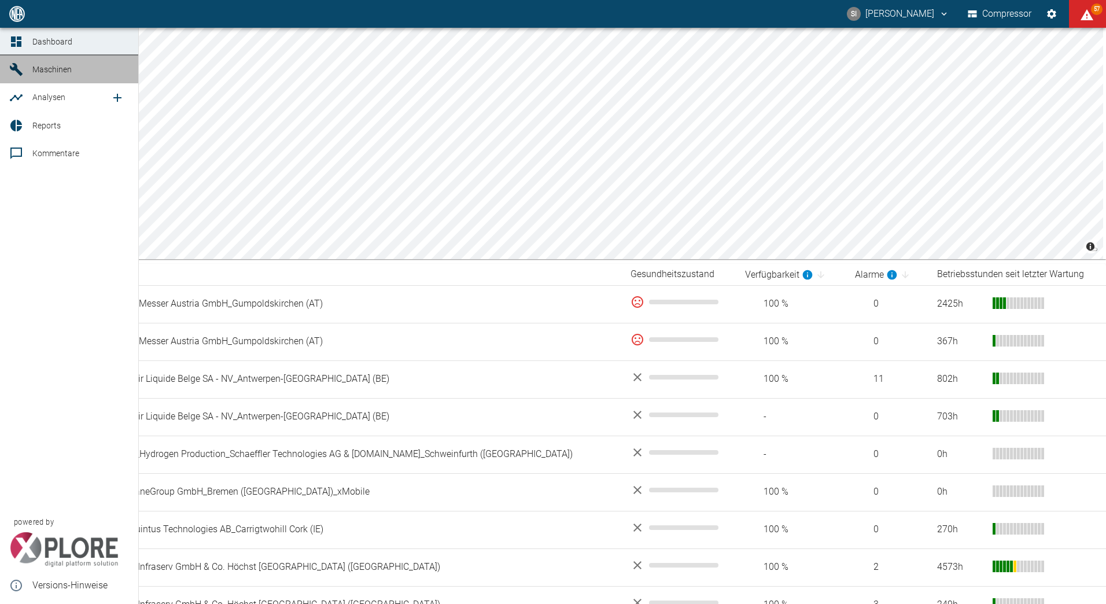
click at [50, 74] on span "Maschinen" at bounding box center [51, 69] width 39 height 9
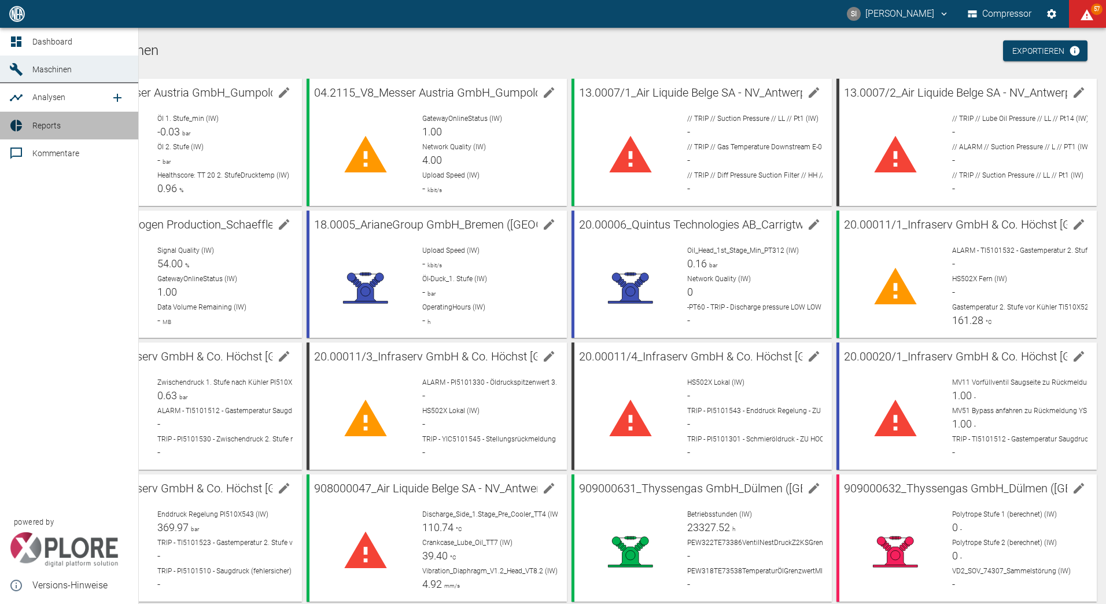
click at [17, 124] on icon at bounding box center [16, 126] width 14 height 14
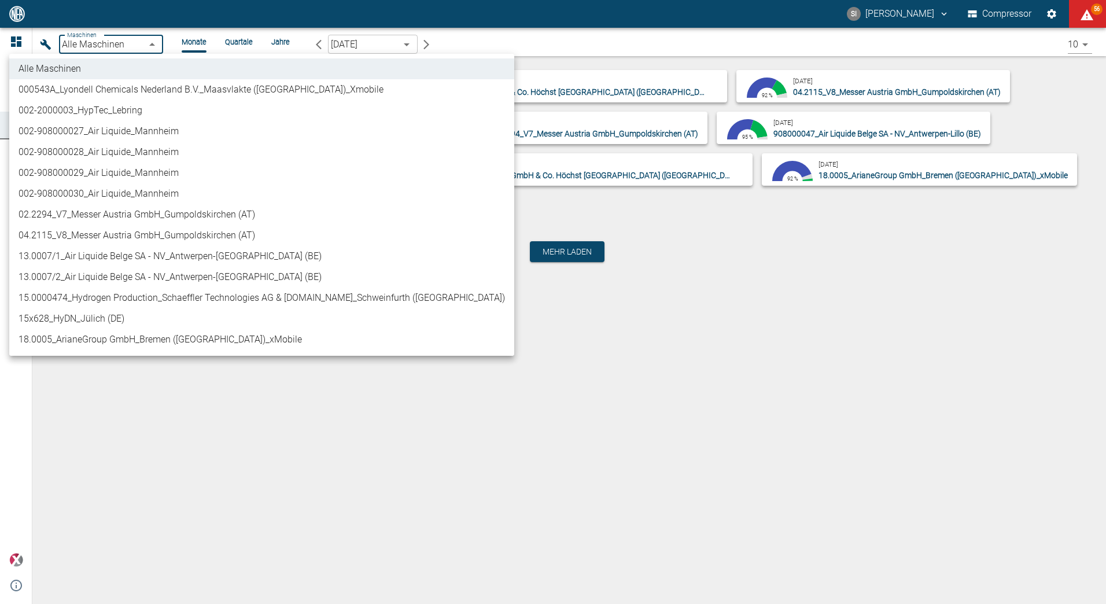
click at [131, 45] on body "SI Sergej Ihl Compressor 56 Dashboard Maschinen Analysen Reports Kommentare pow…" at bounding box center [553, 302] width 1106 height 604
click at [498, 40] on div at bounding box center [553, 302] width 1106 height 604
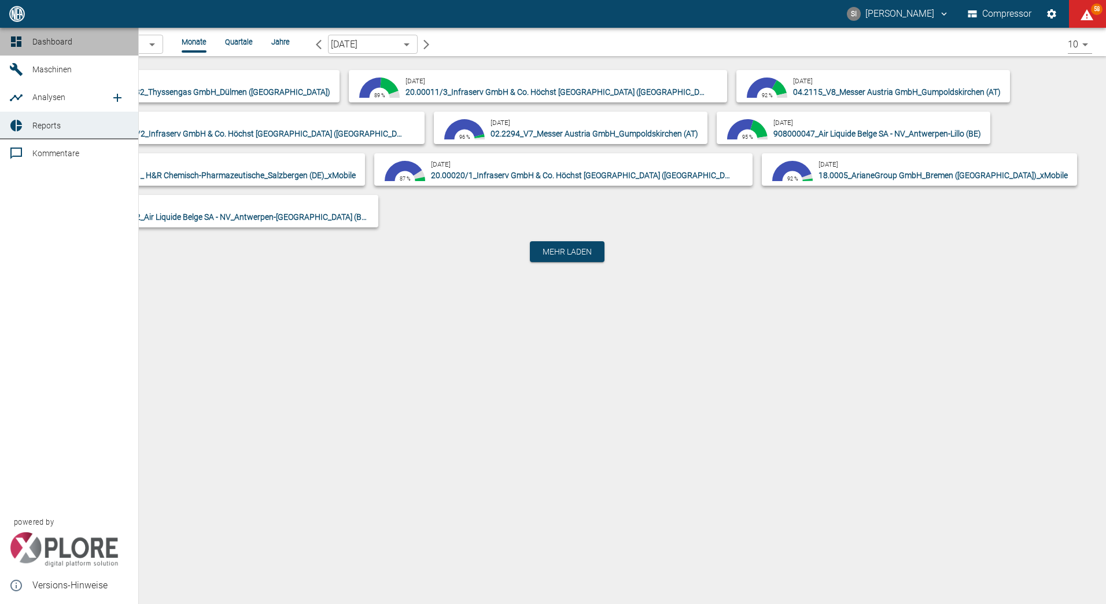
click at [31, 39] on link "Dashboard" at bounding box center [69, 42] width 138 height 28
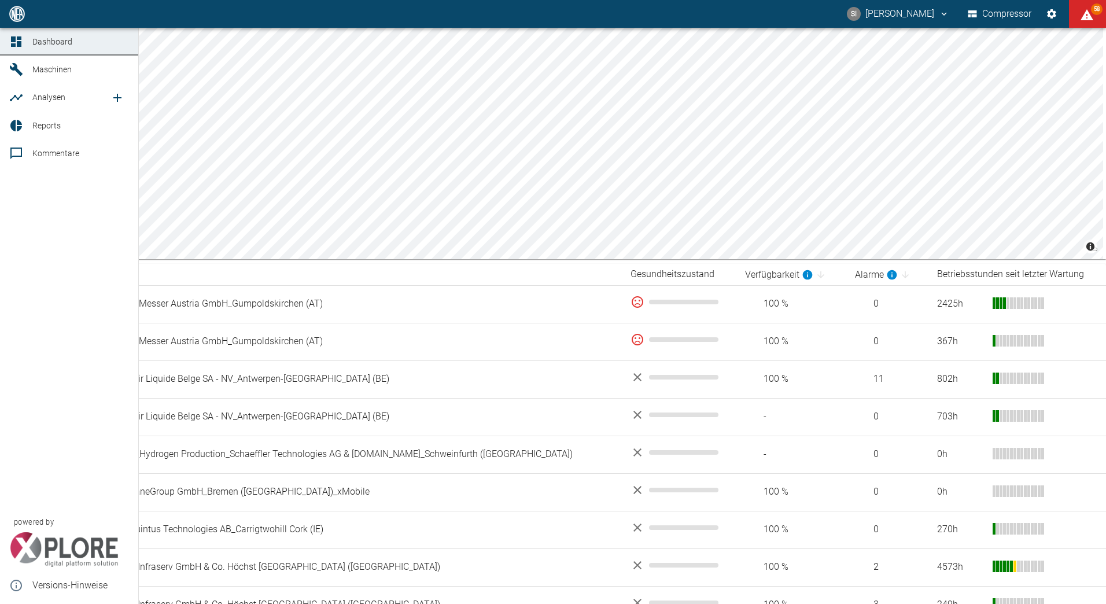
click at [14, 124] on icon at bounding box center [16, 126] width 12 height 12
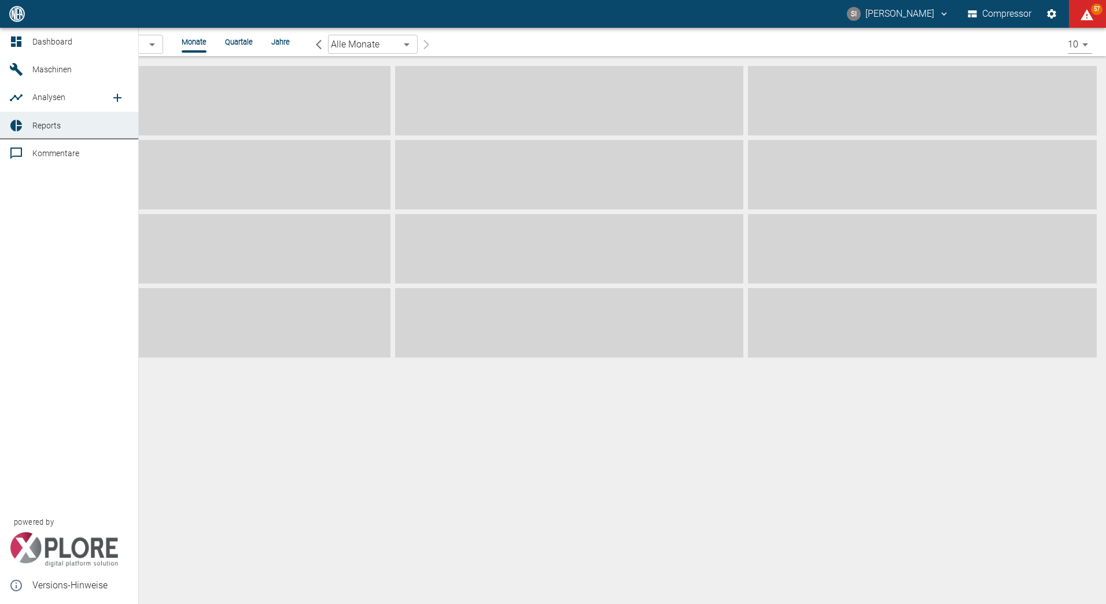
click at [56, 123] on span "Reports" at bounding box center [46, 125] width 28 height 9
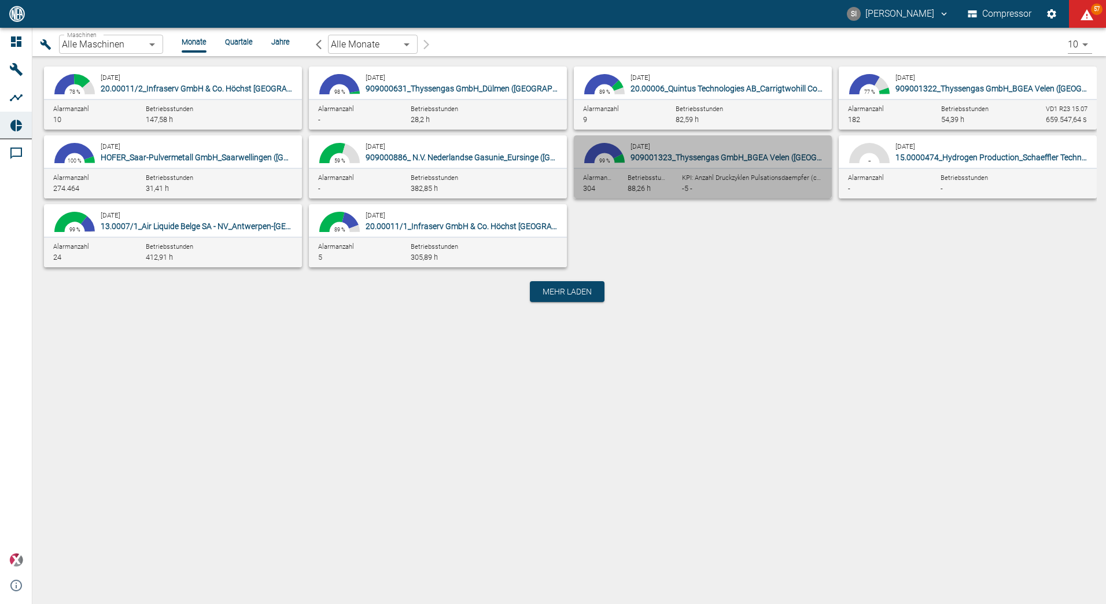
click at [683, 151] on div "August 2025 909001323_Thyssengas GmbH_BGEA Velen (DE)" at bounding box center [728, 151] width 197 height 23
type input "d323cb37-0897-47d8-890e-65236b20deb2"
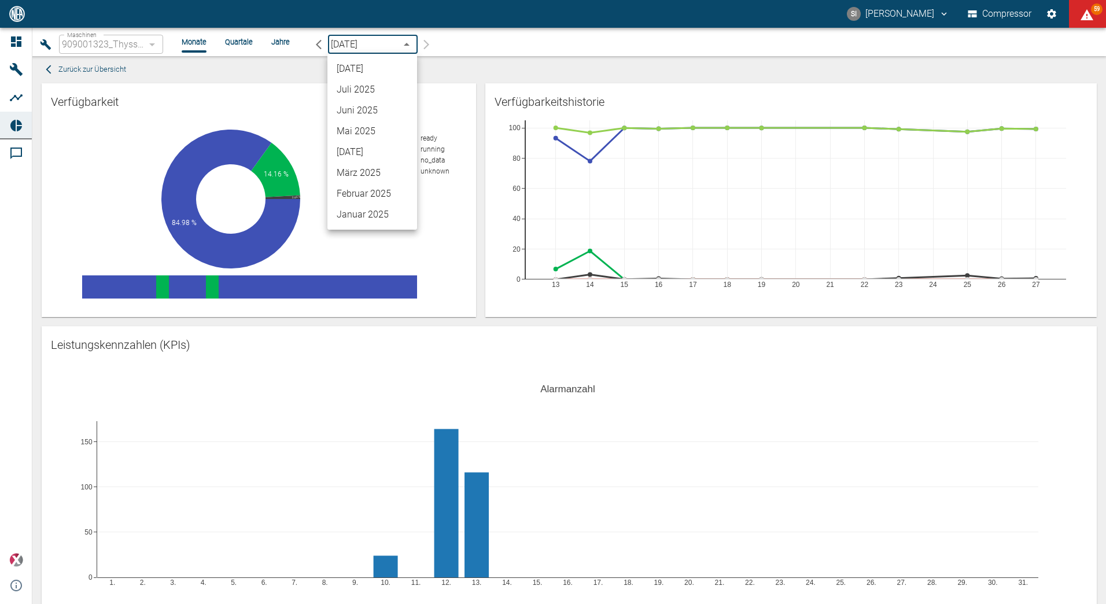
click at [409, 40] on body "SI Sergej Ihl Compressor 59 Dashboard Maschinen Analysen Reports Kommentare pow…" at bounding box center [553, 302] width 1106 height 604
click at [279, 42] on div at bounding box center [553, 302] width 1106 height 604
click at [289, 35] on div "Maschinen 909001323_Thyssengas GmbH_BGEA Velen (DE) d323cb37-0897-47d8-890e-652…" at bounding box center [564, 44] width 1055 height 24
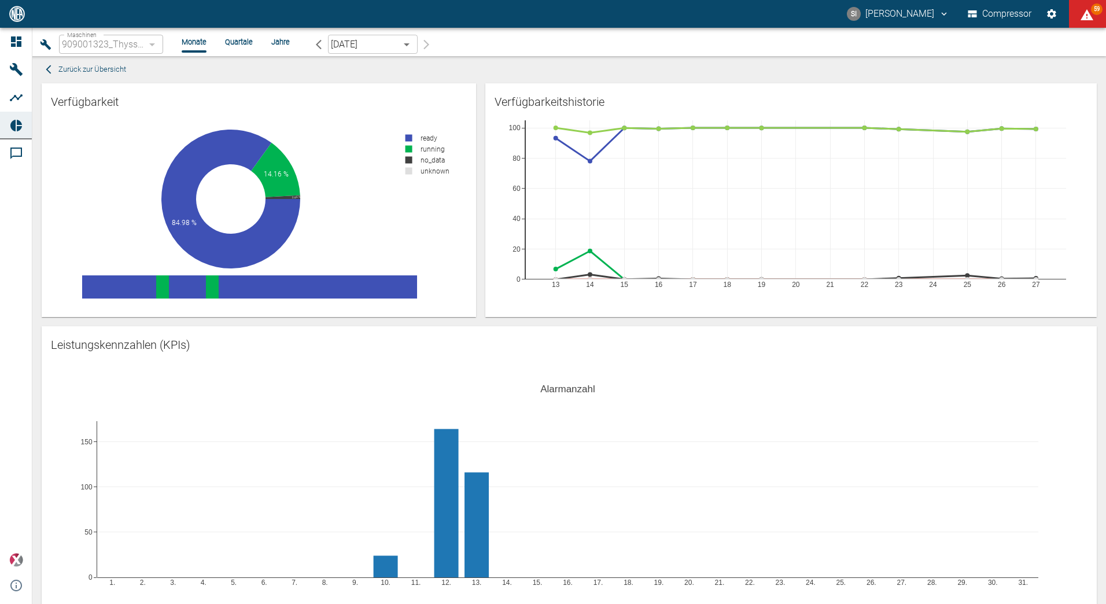
click at [280, 43] on li "Jahre" at bounding box center [280, 41] width 19 height 11
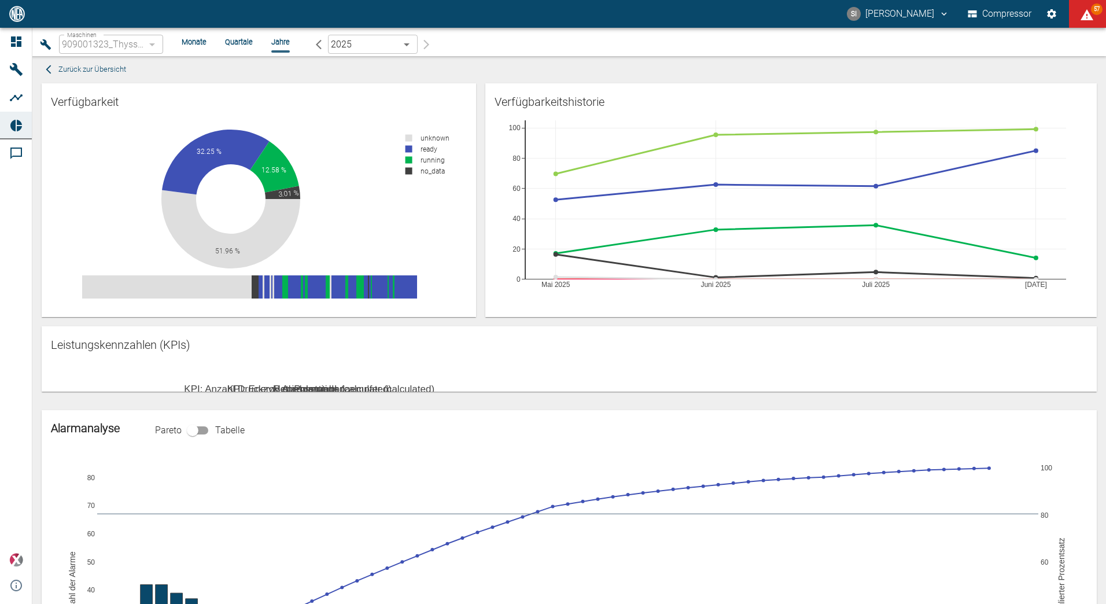
click at [239, 37] on li "Quartale" at bounding box center [239, 41] width 28 height 11
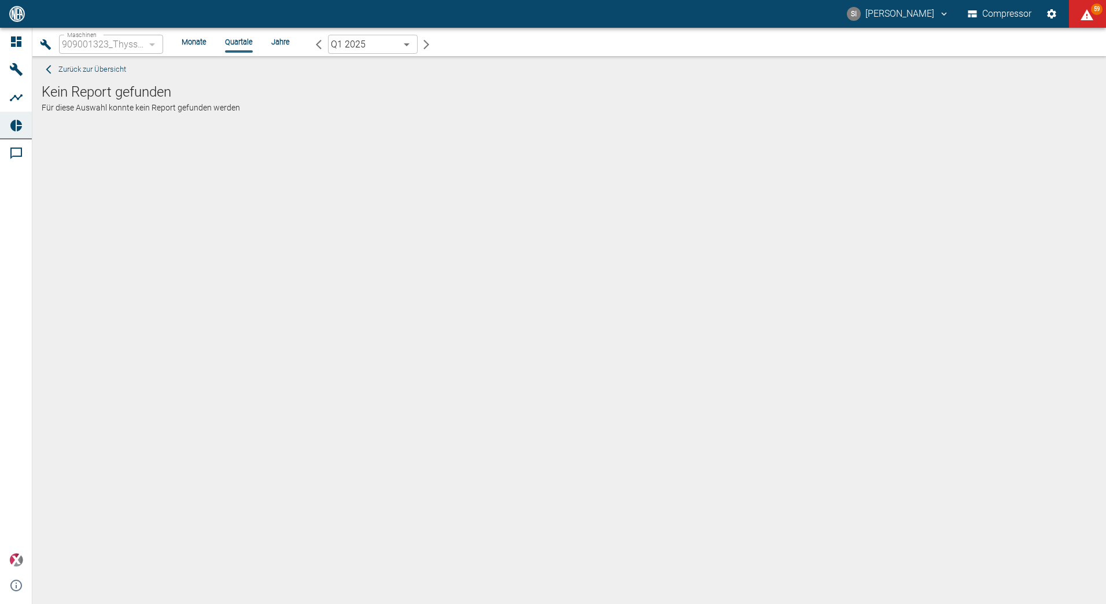
click at [200, 44] on li "Monate" at bounding box center [194, 41] width 25 height 11
click at [86, 70] on span "Zurück zur Übersicht" at bounding box center [92, 69] width 68 height 13
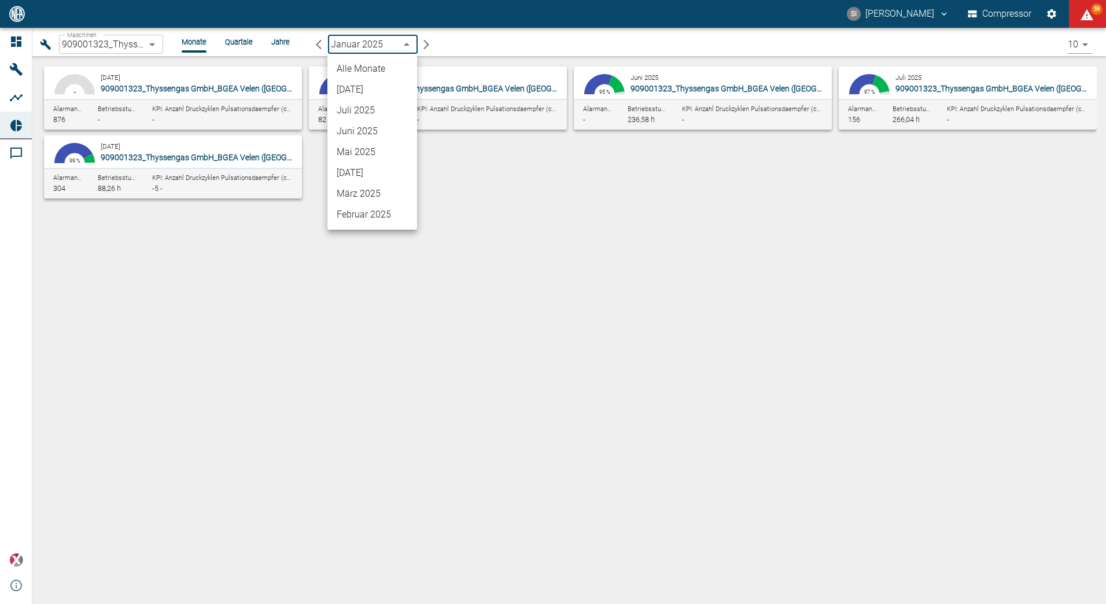
click at [412, 49] on body "SI Sergej Ihl Compressor 59 Dashboard Maschinen Analysen Reports Kommentare pow…" at bounding box center [553, 302] width 1106 height 604
click at [385, 68] on li "Alle Monate" at bounding box center [372, 68] width 90 height 21
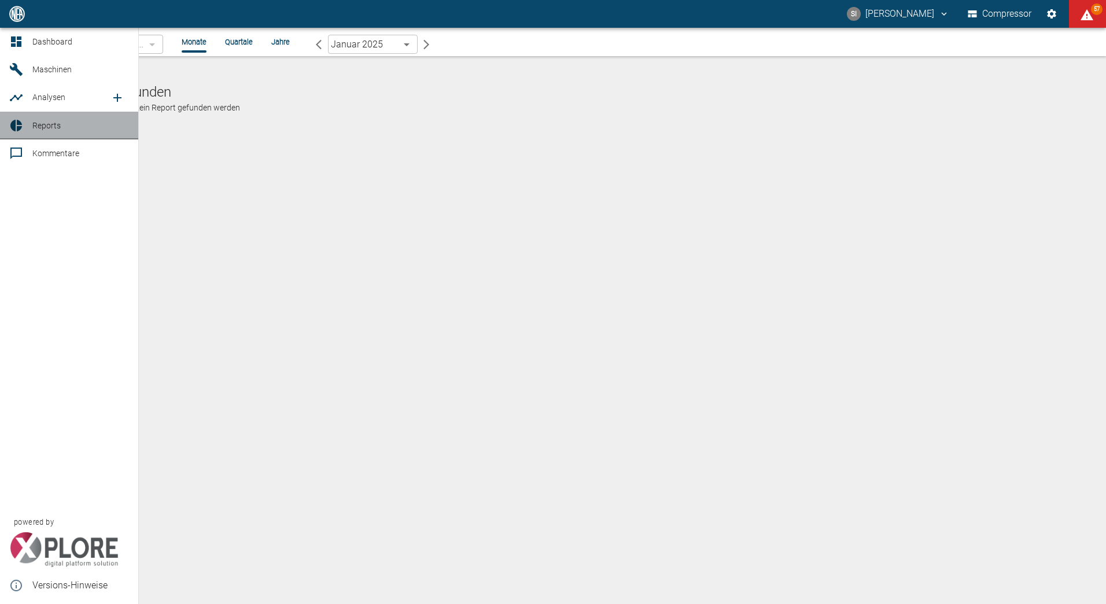
click at [49, 128] on span "Reports" at bounding box center [46, 125] width 28 height 9
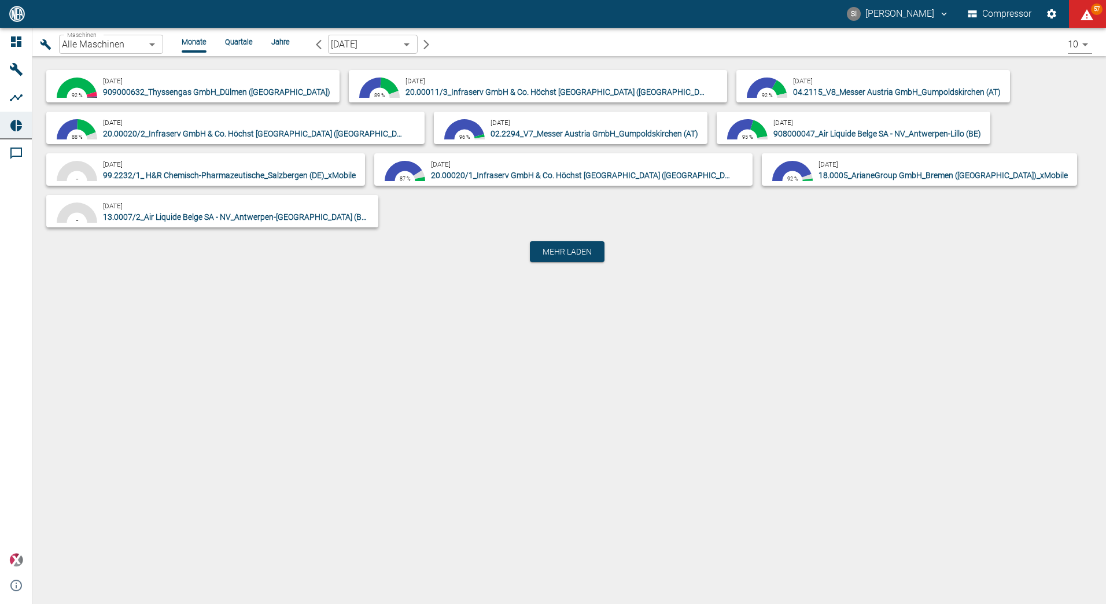
click at [194, 42] on li "Monate" at bounding box center [194, 41] width 25 height 11
click at [248, 39] on li "Quartale" at bounding box center [239, 41] width 28 height 11
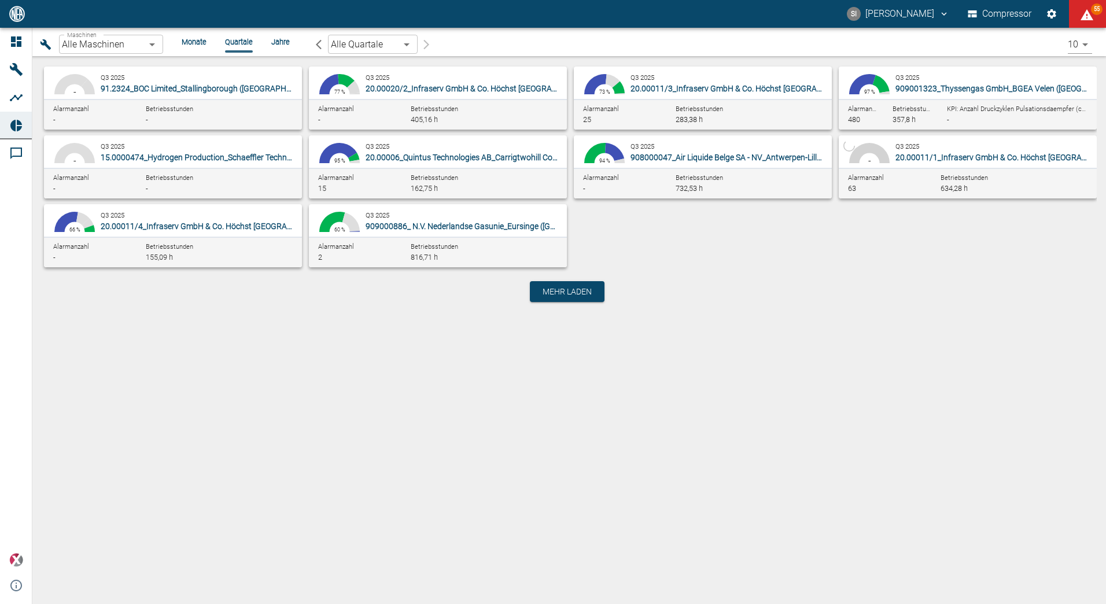
click at [279, 42] on li "Jahre" at bounding box center [280, 41] width 19 height 11
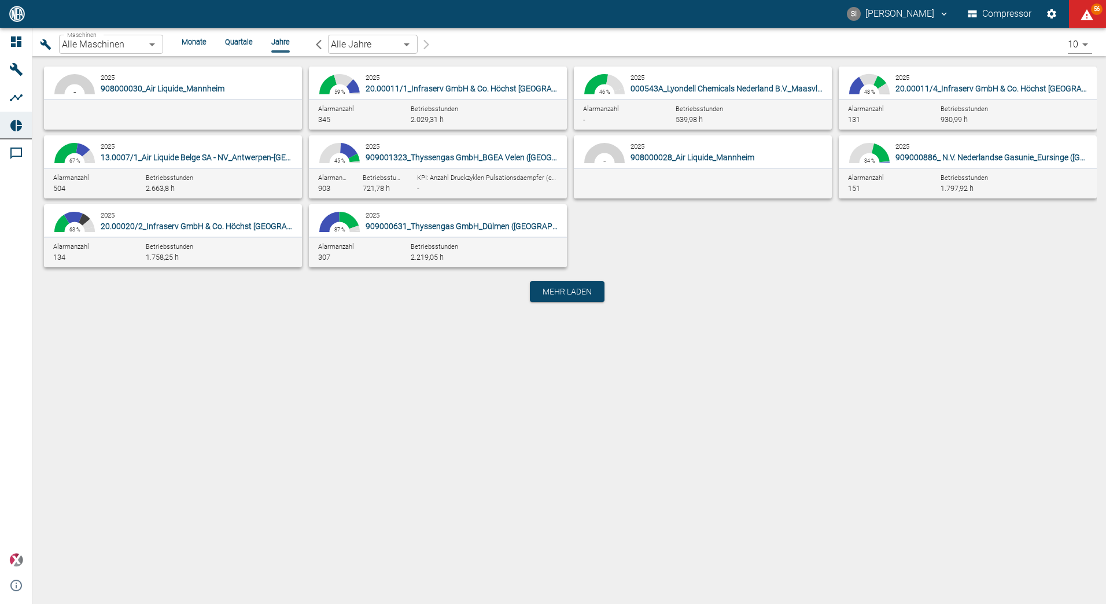
click at [405, 164] on div "51.96 % 32.25 % 12.58 % 3.01 % 45 % 2025 909001323_Thyssengas GmbH_BGEA Velen (…" at bounding box center [438, 169] width 258 height 58
type input "d323cb37-0897-47d8-890e-65236b20deb2"
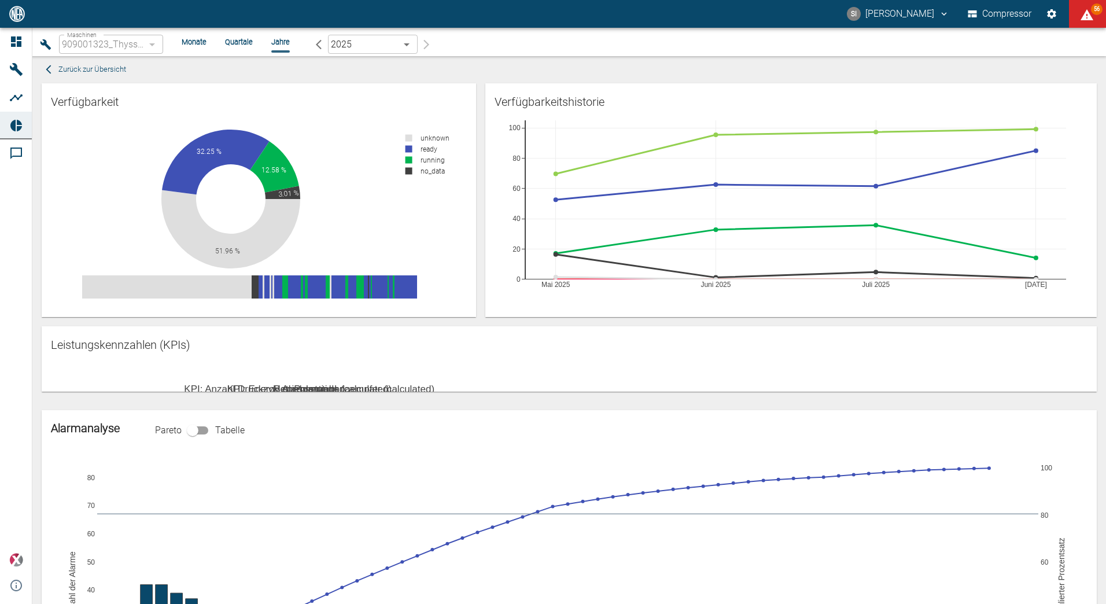
click at [404, 45] on body "SI Sergej Ihl Compressor 56 Dashboard Maschinen Analysen Reports Kommentare pow…" at bounding box center [553, 302] width 1106 height 604
drag, startPoint x: 470, startPoint y: 42, endPoint x: 344, endPoint y: 54, distance: 126.7
click at [466, 42] on div at bounding box center [553, 302] width 1106 height 604
click at [196, 41] on li "Monate" at bounding box center [194, 41] width 25 height 11
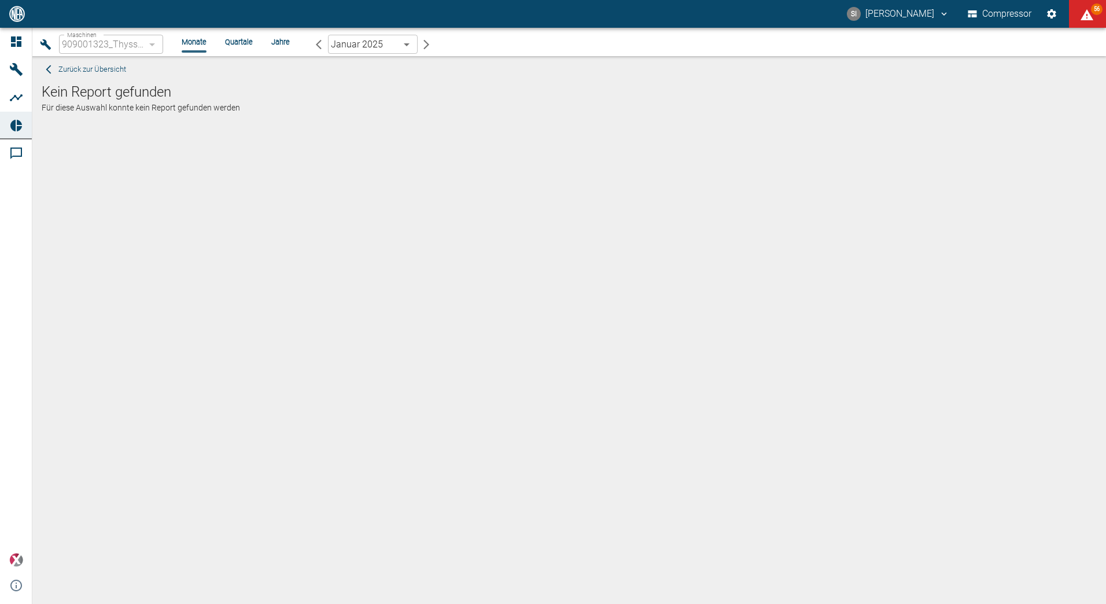
click at [246, 42] on li "Quartale" at bounding box center [239, 41] width 28 height 11
click at [278, 45] on li "Jahre" at bounding box center [280, 41] width 19 height 11
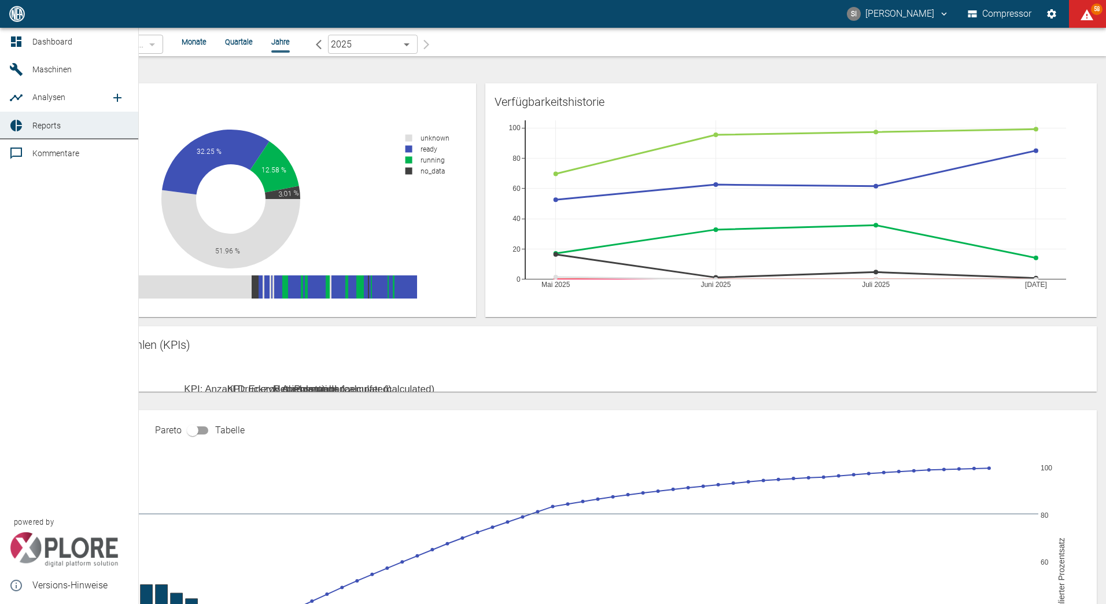
click at [47, 131] on span "Reports" at bounding box center [80, 126] width 97 height 14
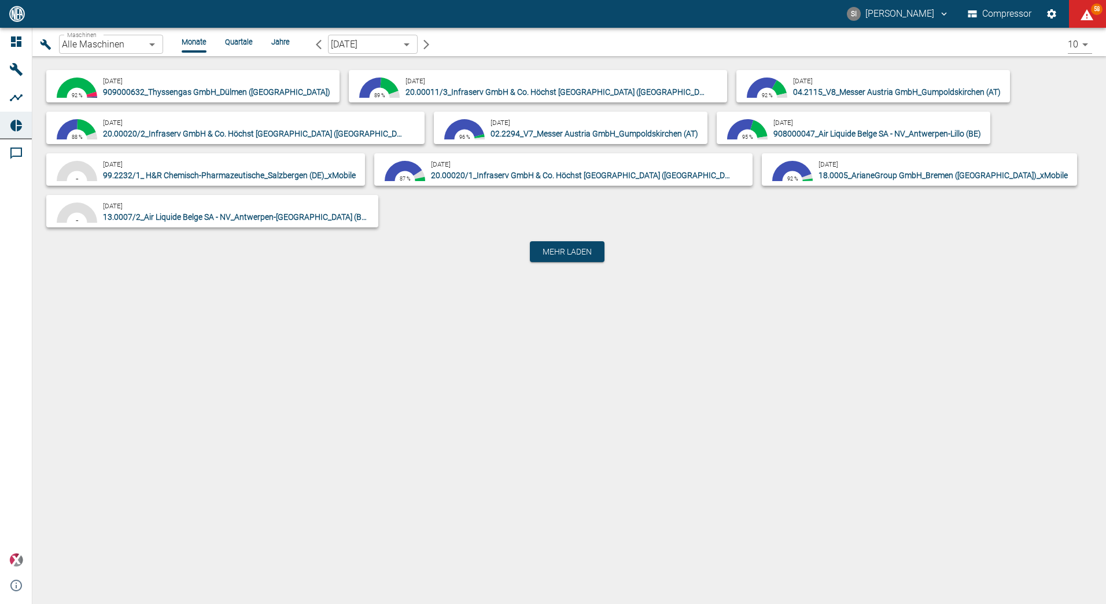
click at [146, 46] on body "SI Sergej Ihl Compressor 58 Dashboard Maschinen Analysen Reports Kommentare pow…" at bounding box center [553, 302] width 1106 height 604
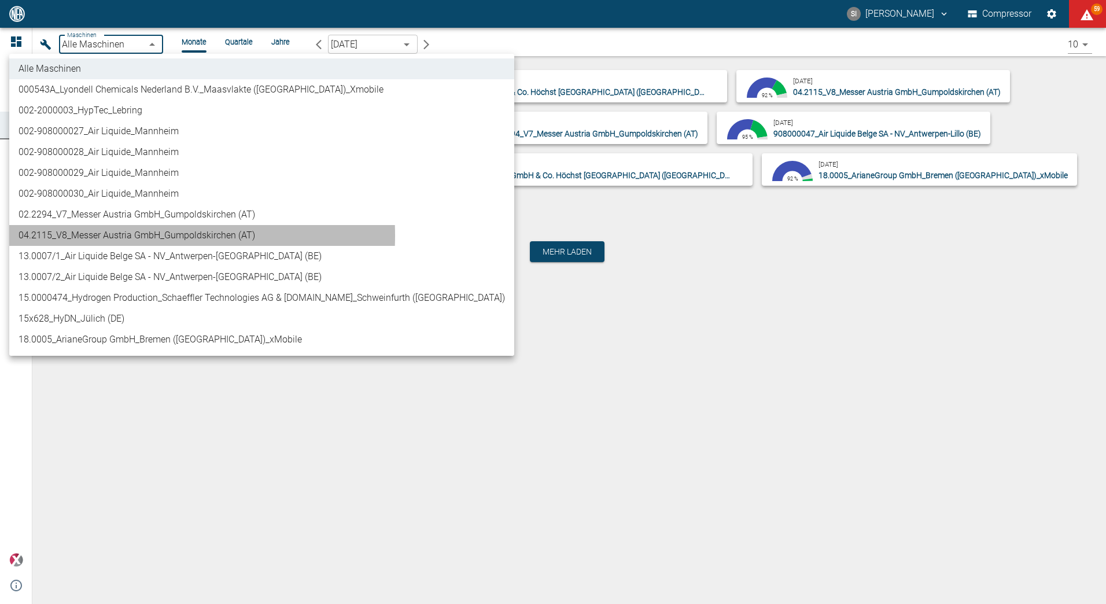
click at [84, 235] on li "04.2115_V8_Messer Austria GmbH_Gumpoldskirchen (AT)" at bounding box center [261, 235] width 505 height 21
type input "62df7942-7815-4ccf-a722-4ba74b721732"
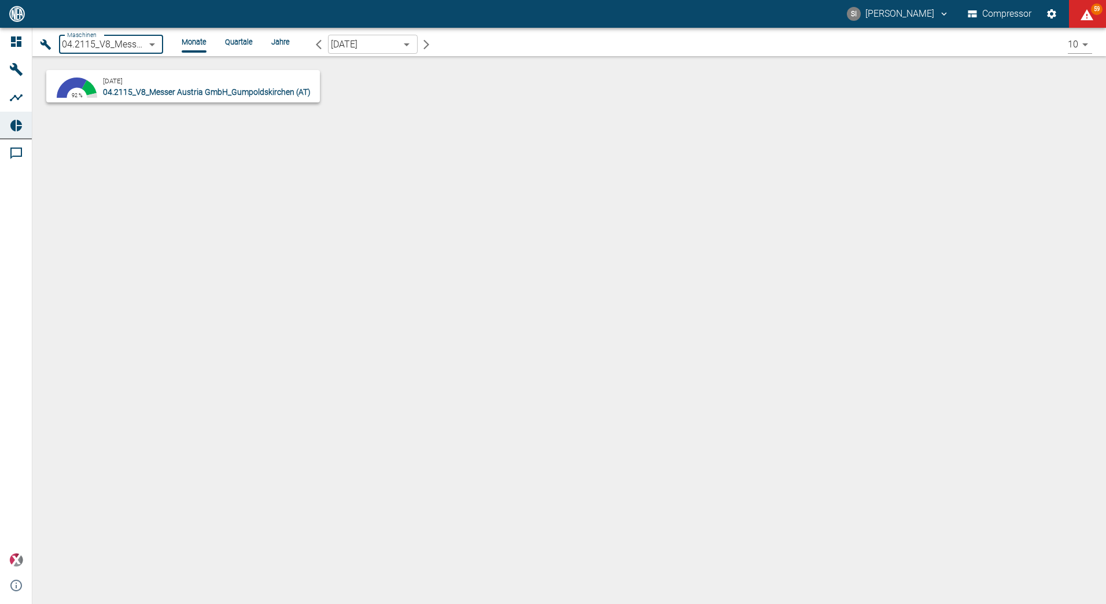
click at [167, 81] on div "August 2025 04.2115_V8_Messer Austria GmbH_Gumpoldskirchen (AT)" at bounding box center [209, 86] width 212 height 23
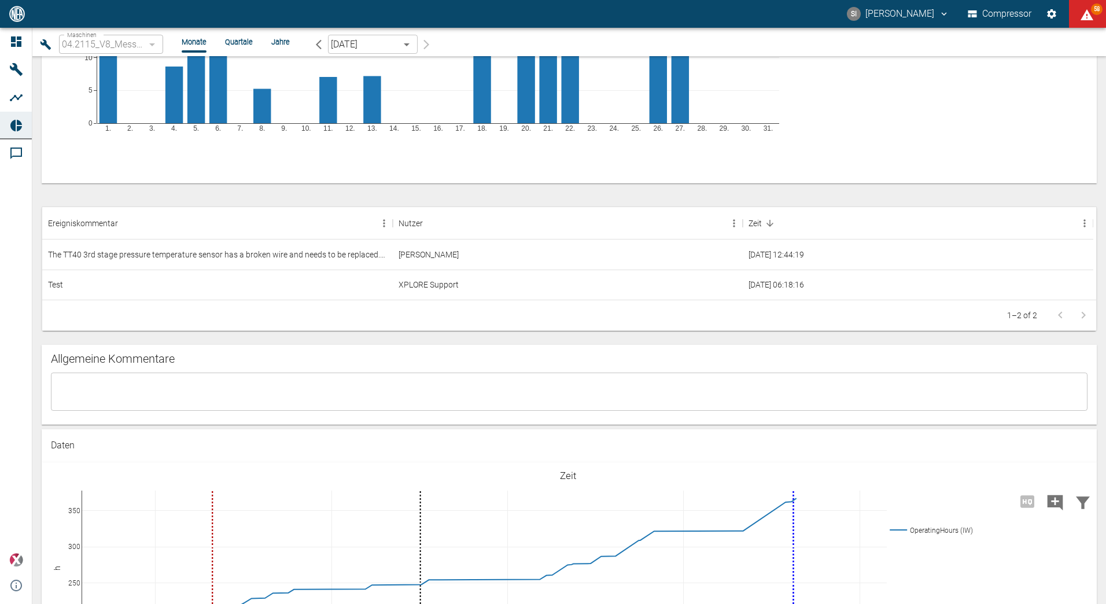
scroll to position [694, 0]
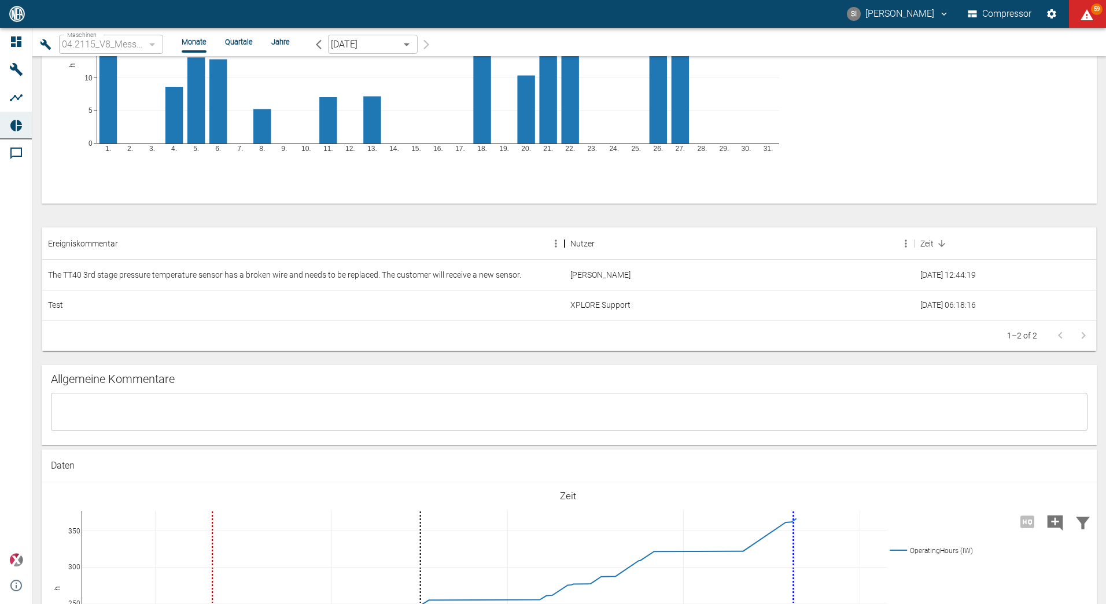
drag, startPoint x: 392, startPoint y: 239, endPoint x: 563, endPoint y: 241, distance: 171.8
click at [563, 241] on div "Ereigniskommentar" at bounding box center [564, 243] width 14 height 32
click at [136, 278] on div "The TT40 3rd stage pressure temperature sensor has a broken wire and needs to b…" at bounding box center [303, 275] width 522 height 30
drag, startPoint x: 136, startPoint y: 278, endPoint x: 223, endPoint y: 280, distance: 86.8
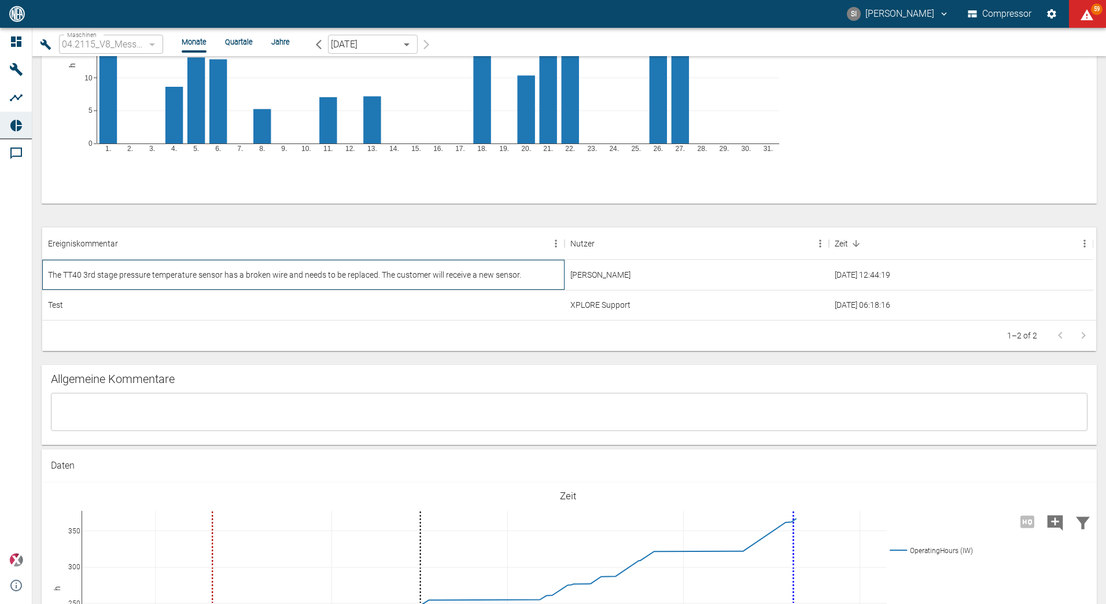
click at [223, 280] on div "The TT40 3rd stage pressure temperature sensor has a broken wire and needs to b…" at bounding box center [303, 275] width 522 height 30
click at [663, 272] on div "Christoph Palm" at bounding box center [696, 275] width 264 height 30
click at [403, 272] on div "The TT40 3rd stage pressure temperature sensor has a broken wire and needs to b…" at bounding box center [303, 275] width 522 height 30
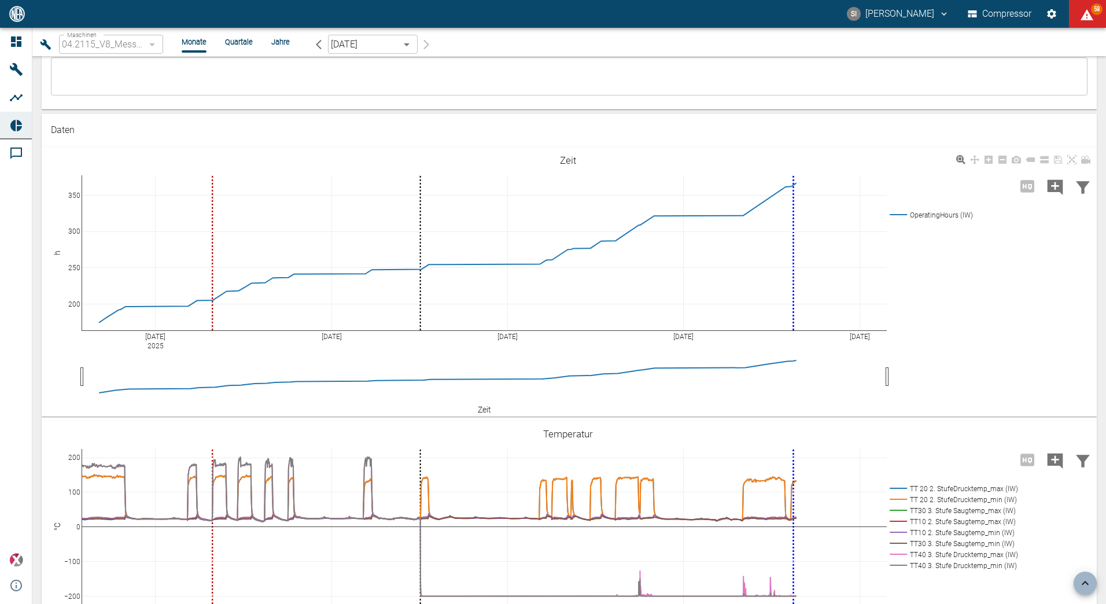
scroll to position [1041, 0]
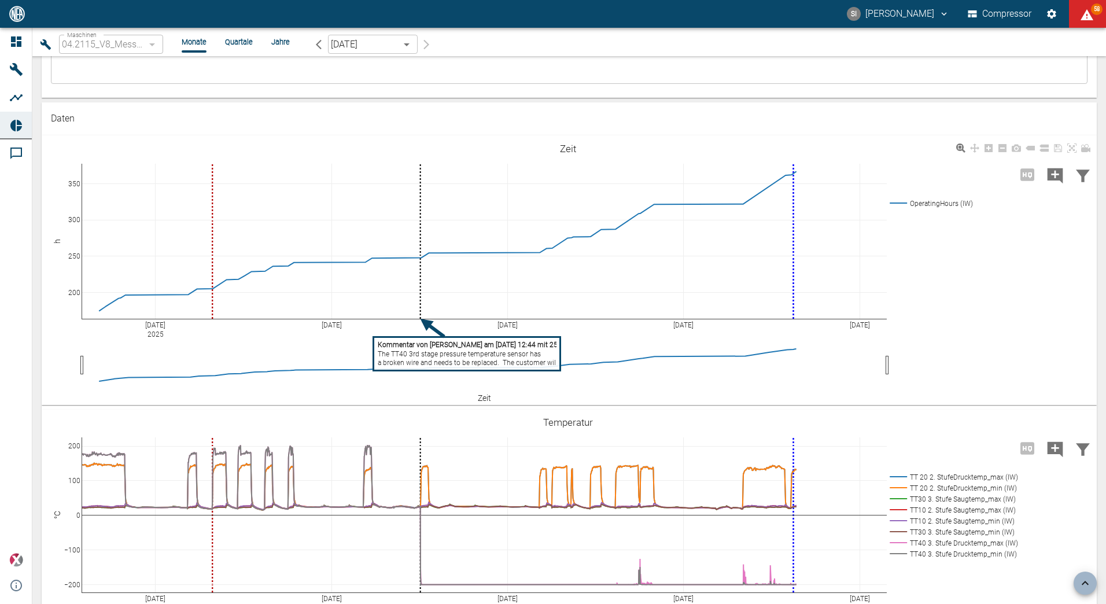
click at [482, 353] on tspan "The TT40 3rd stage pressure temperature sensor has" at bounding box center [459, 353] width 163 height 8
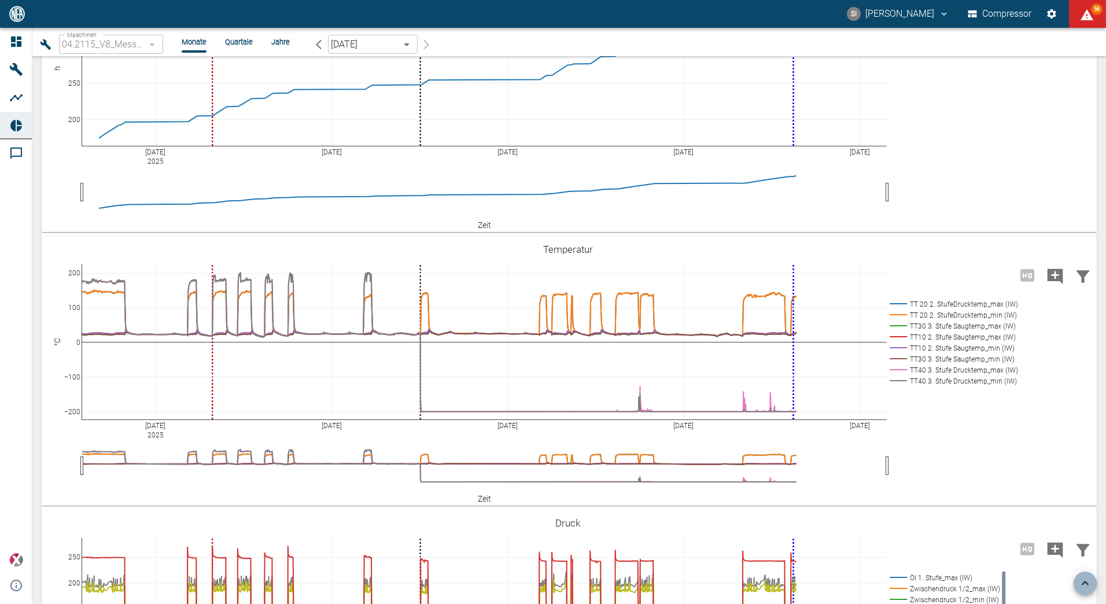
scroll to position [1214, 0]
